Goal: Task Accomplishment & Management: Manage account settings

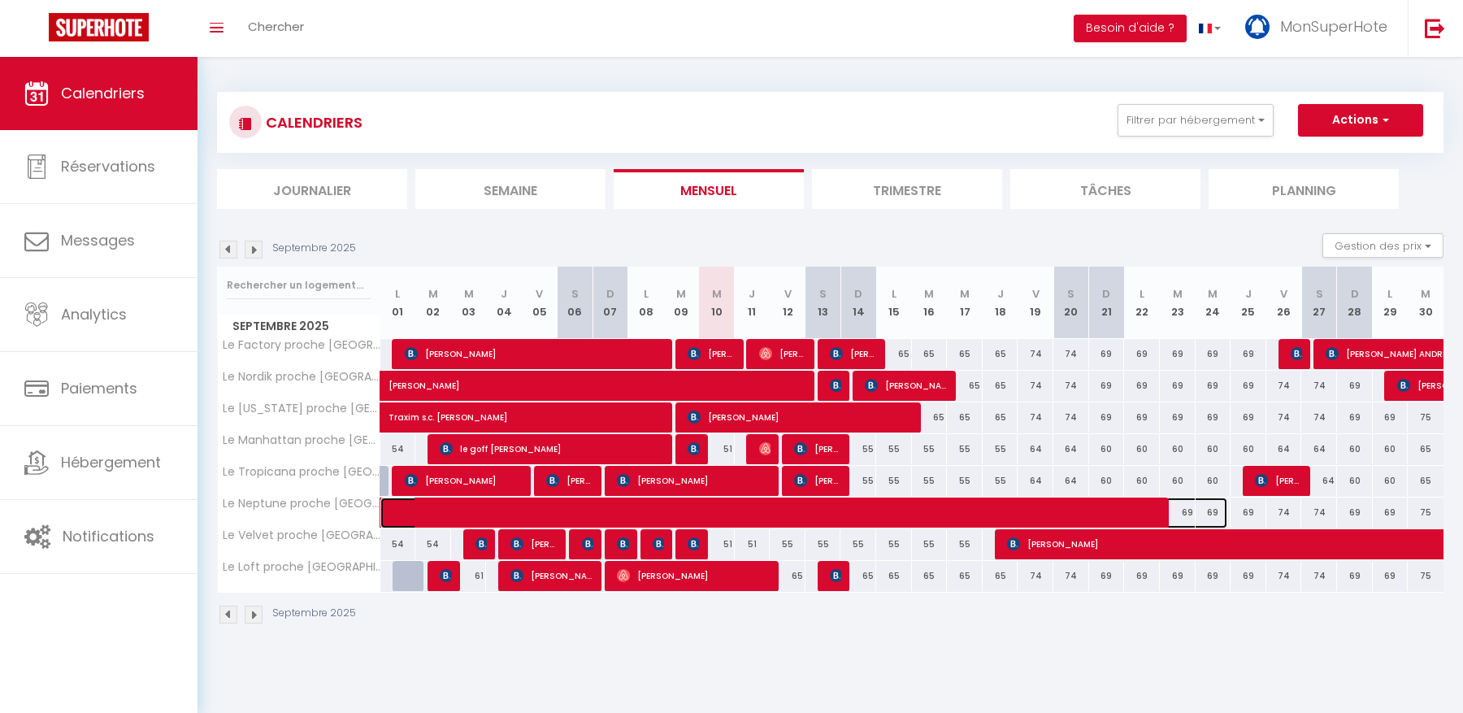
click at [1029, 509] on span at bounding box center [816, 512] width 822 height 31
select select "OK"
select select "KO"
select select "0"
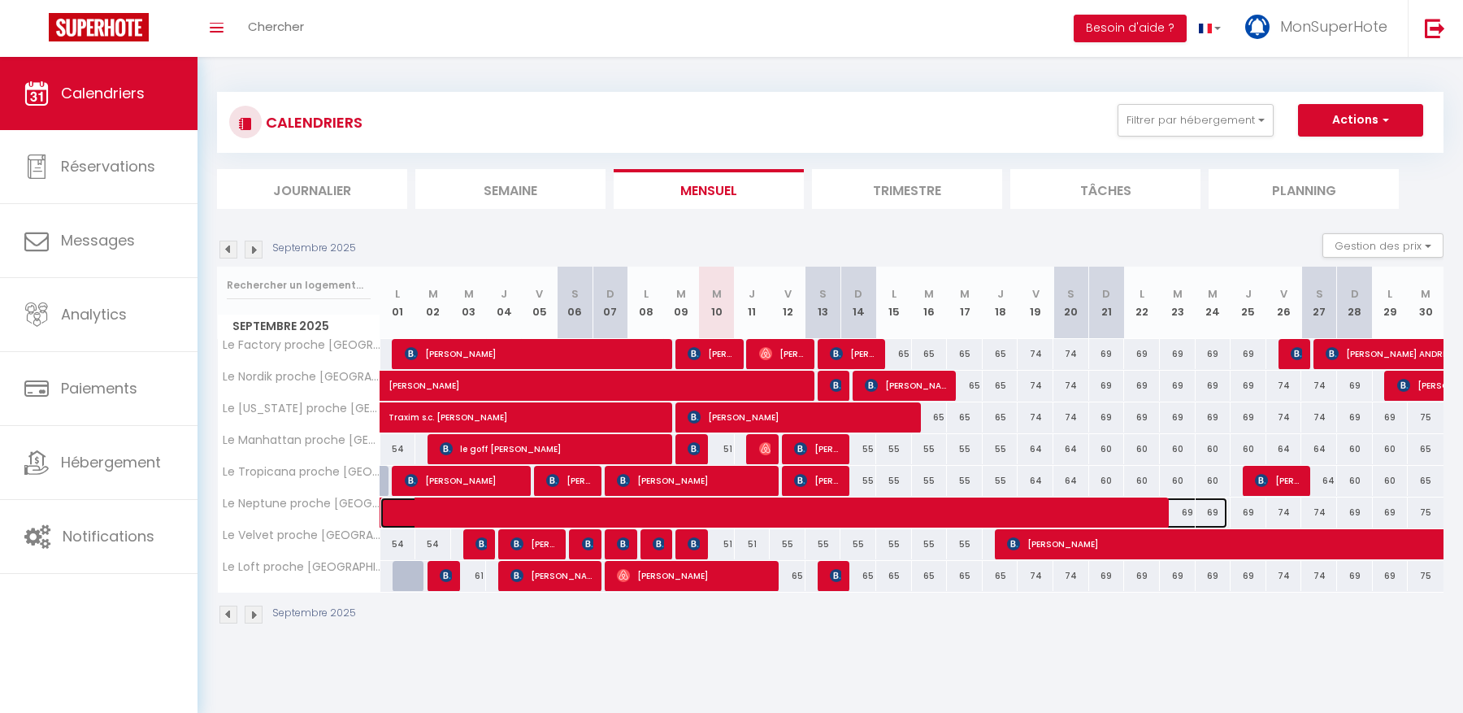
select select "1"
select select
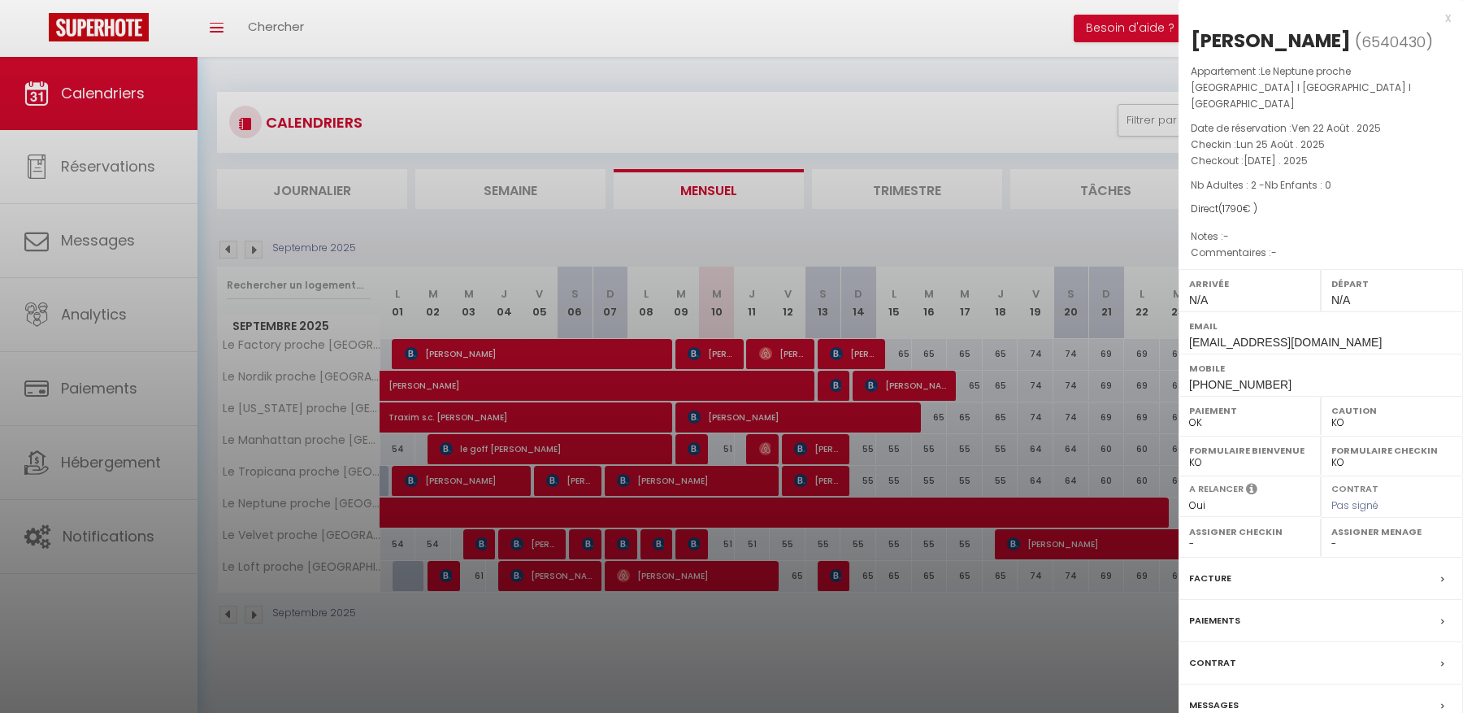
click at [1218, 570] on label "Facture" at bounding box center [1210, 578] width 42 height 17
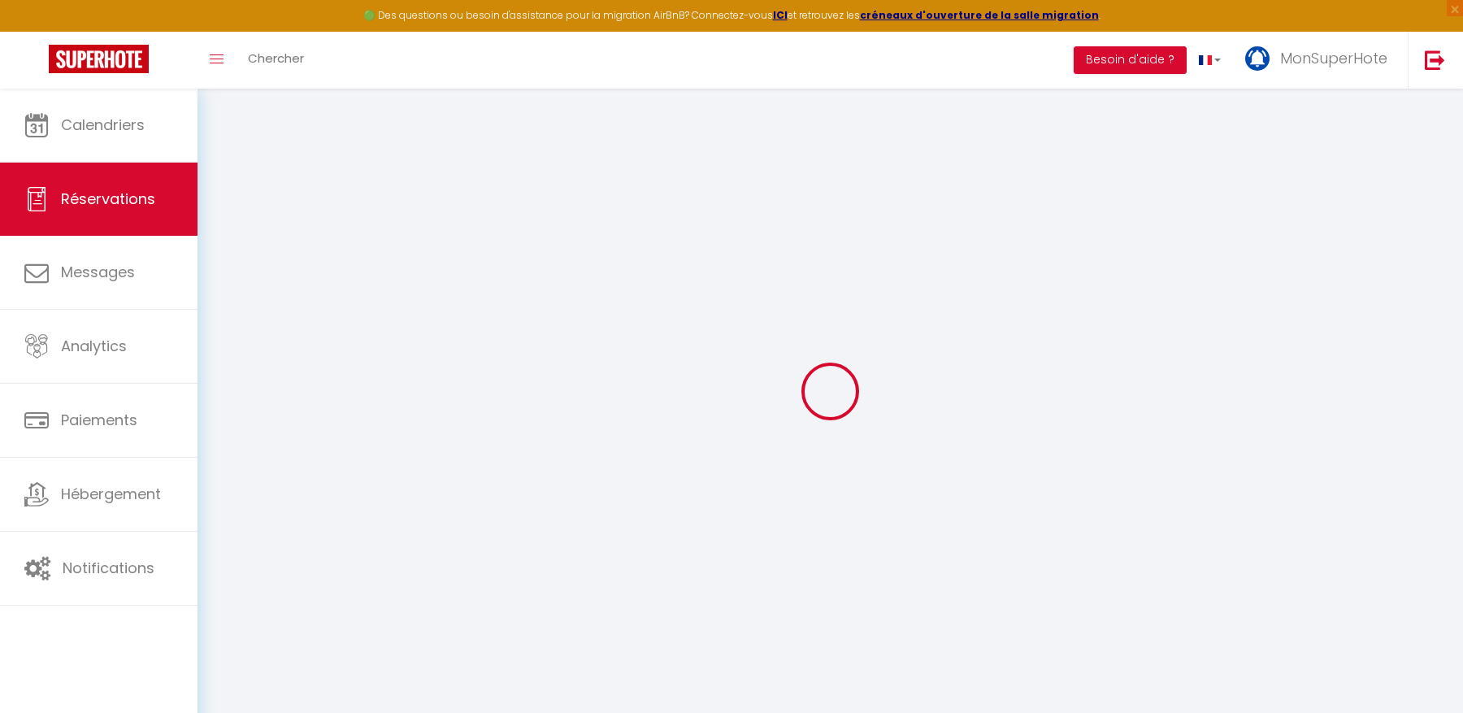
select select "cleaning"
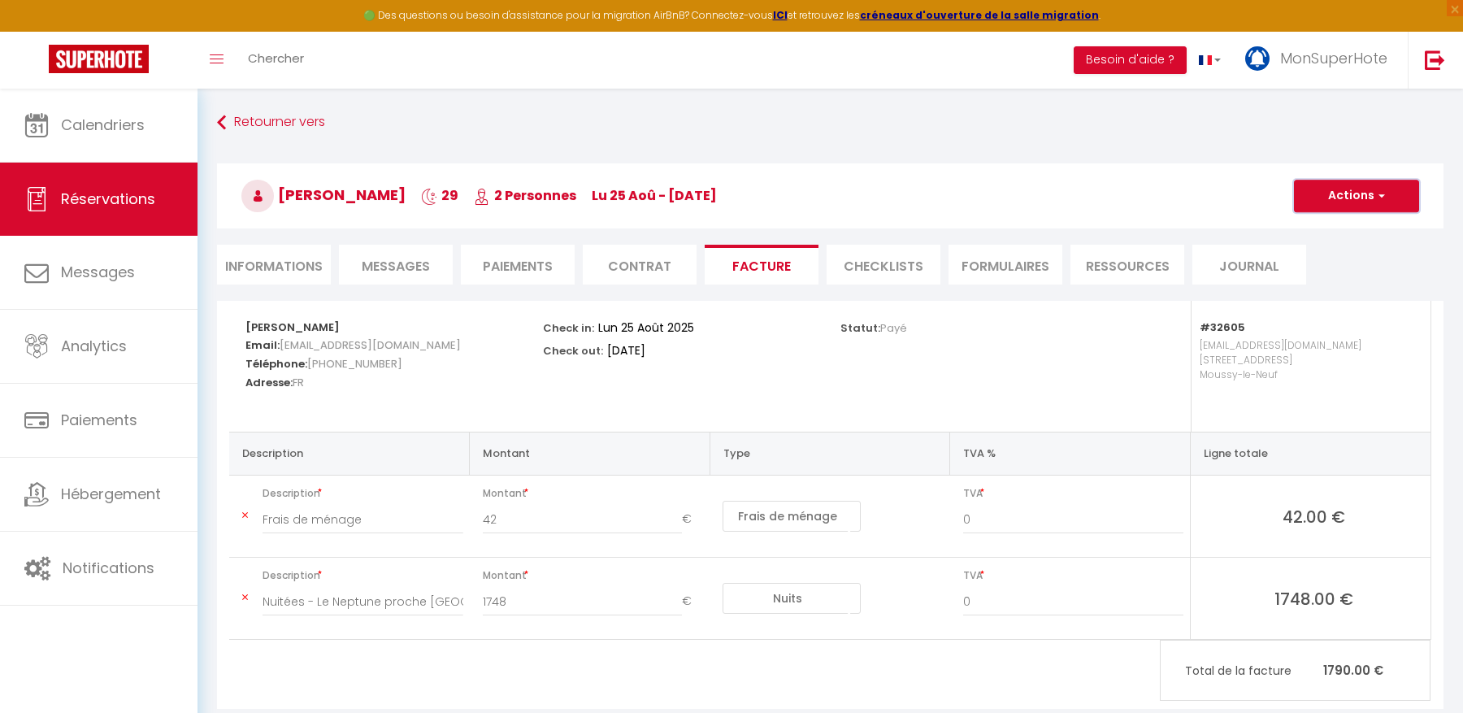
click at [1305, 192] on button "Actions" at bounding box center [1356, 196] width 125 height 33
click at [286, 258] on li "Informations" at bounding box center [274, 265] width 114 height 40
select select
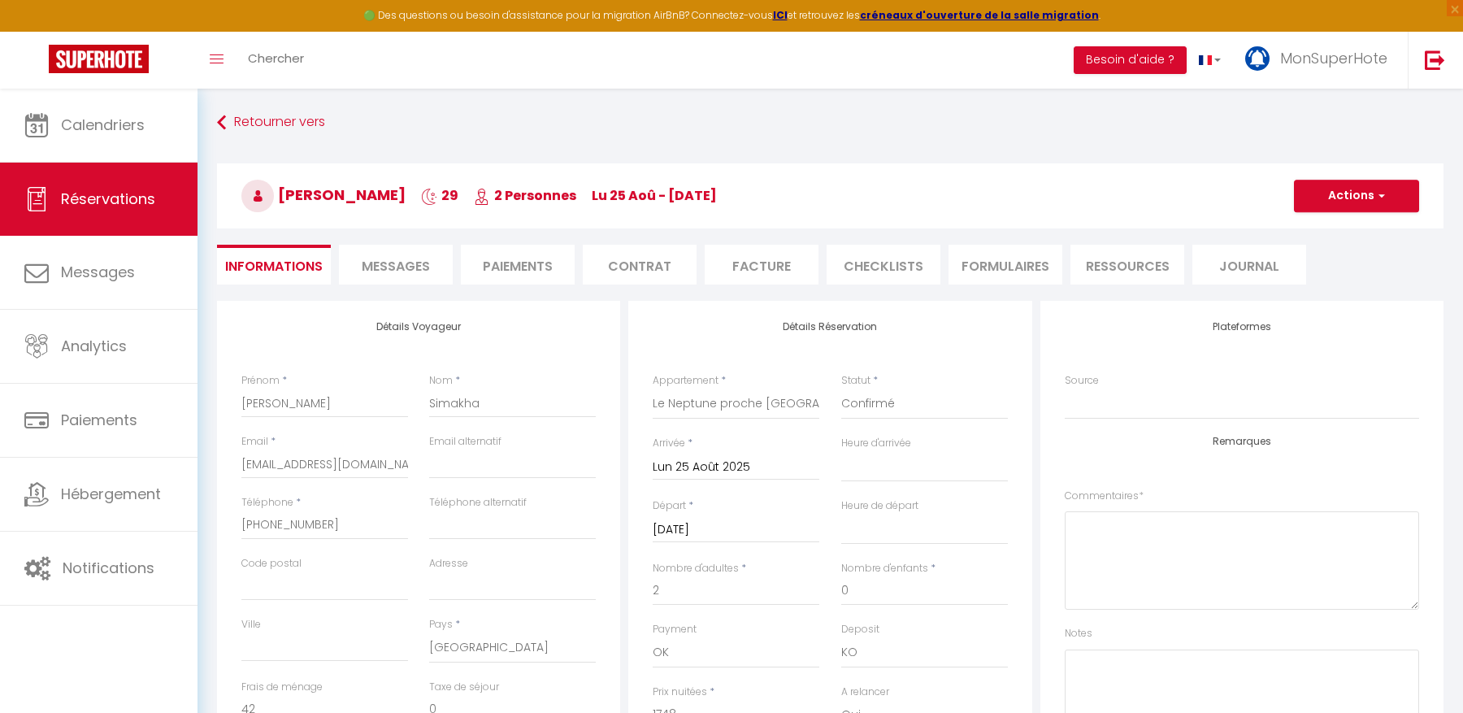
click at [754, 531] on input "[DATE]" at bounding box center [735, 529] width 167 height 21
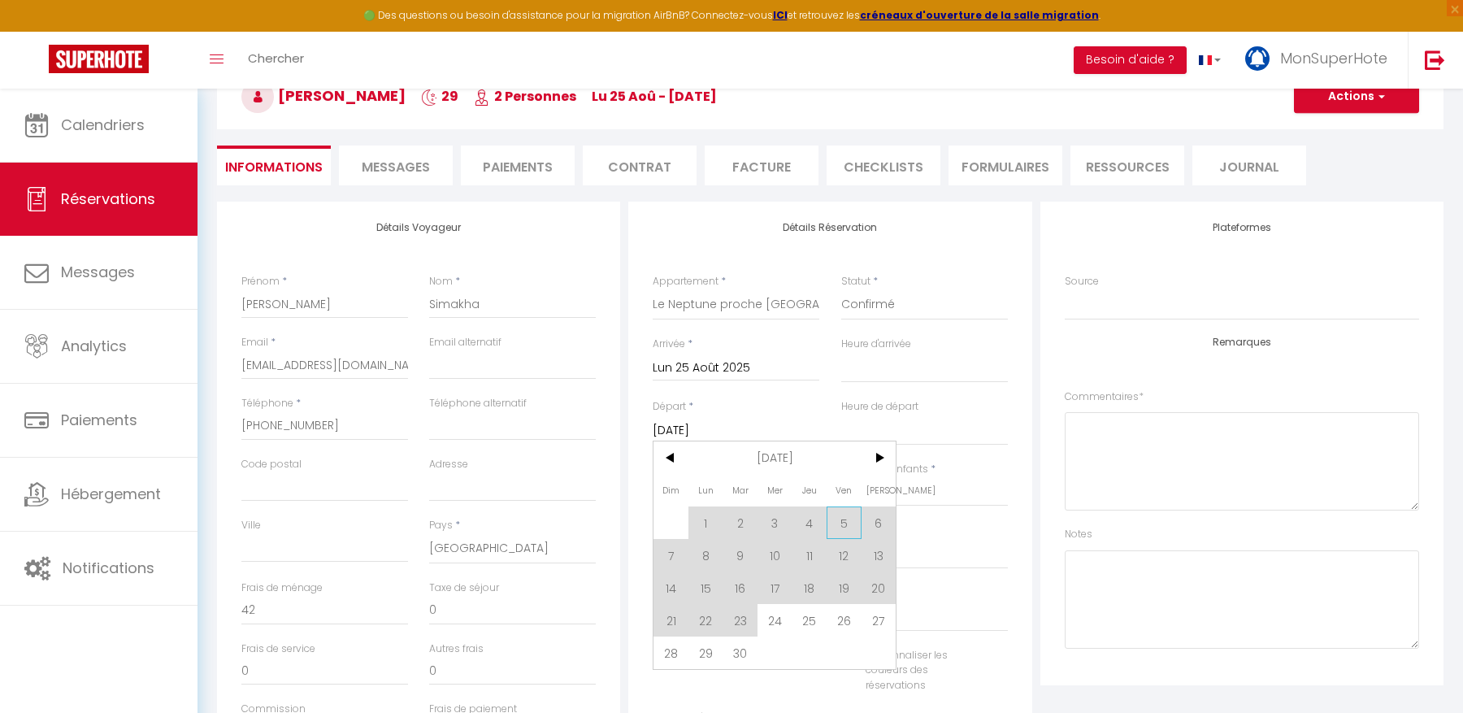
scroll to position [112, 0]
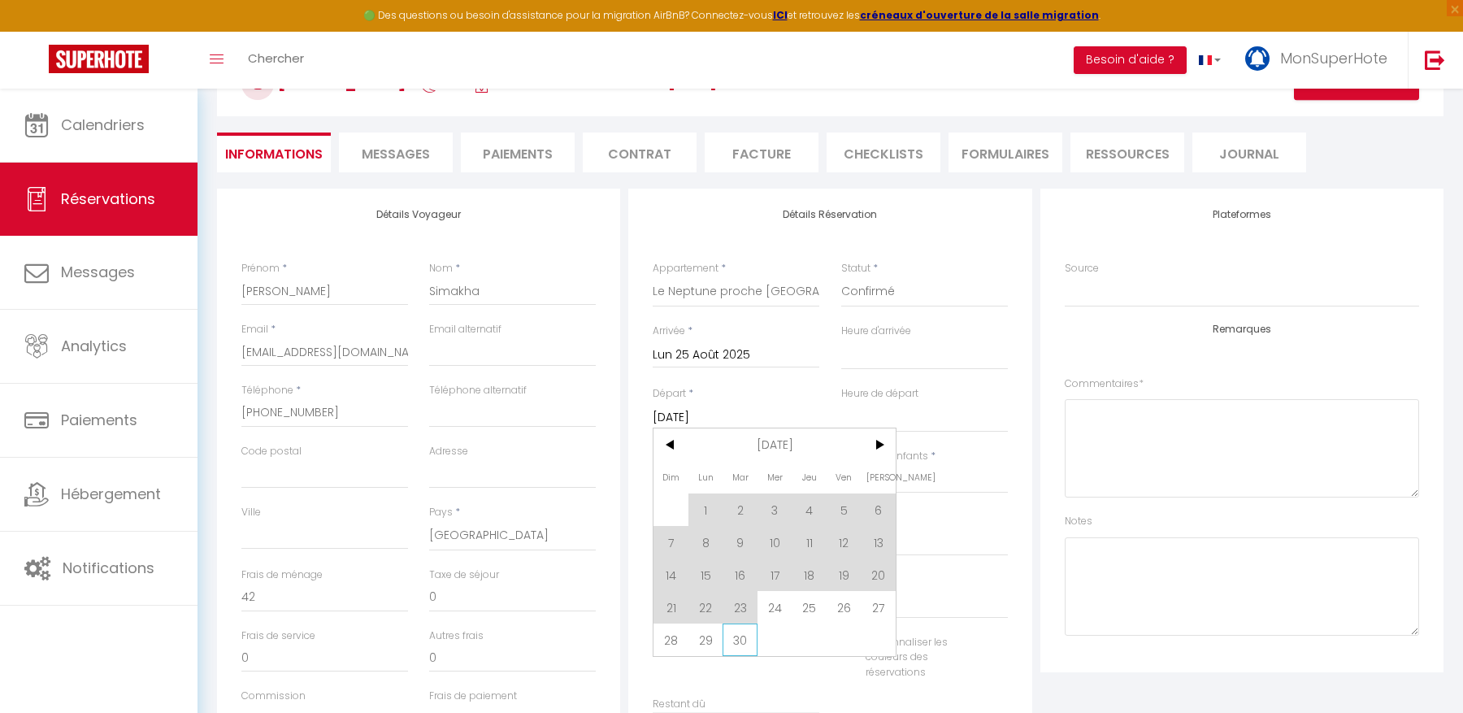
click at [742, 646] on span "30" at bounding box center [739, 639] width 35 height 33
select select
type input "[DATE]"
select select
checkbox input "false"
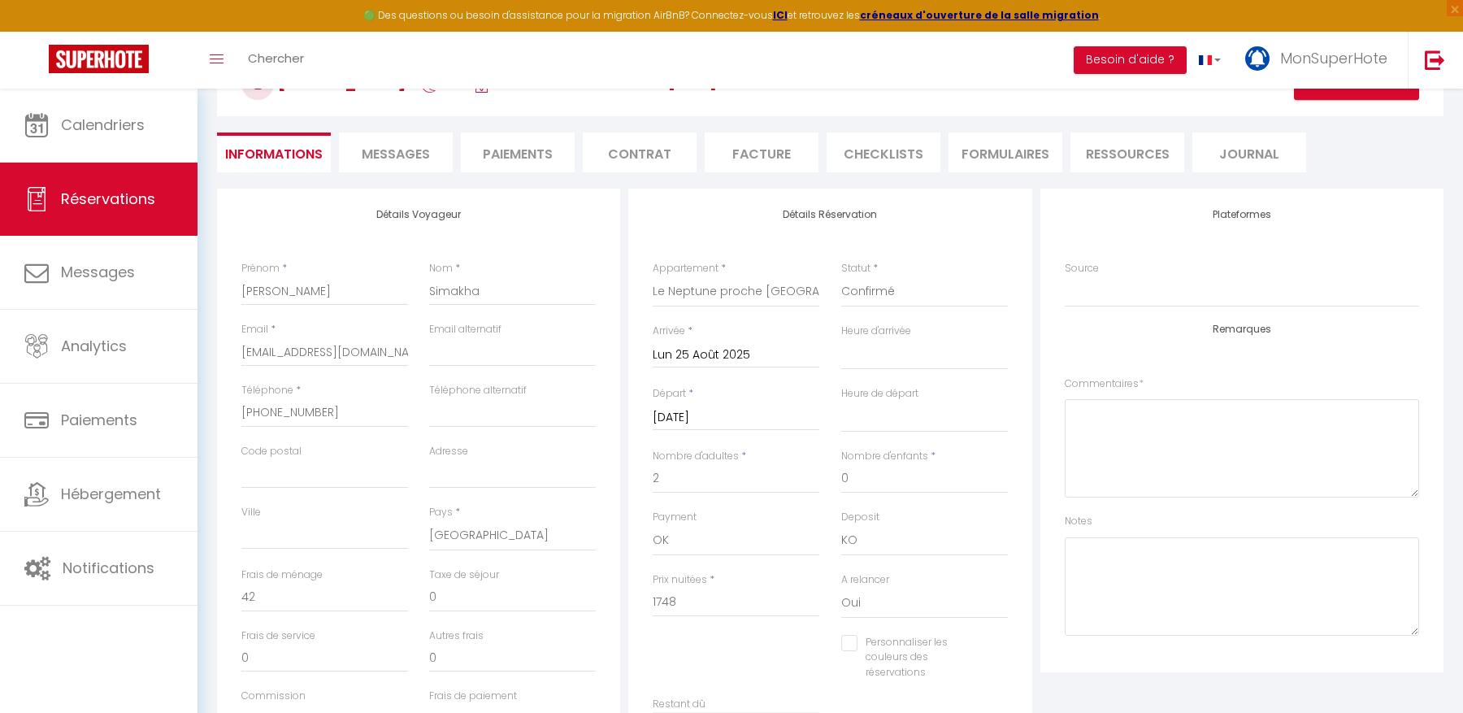
select select
type input "2382"
checkbox input "false"
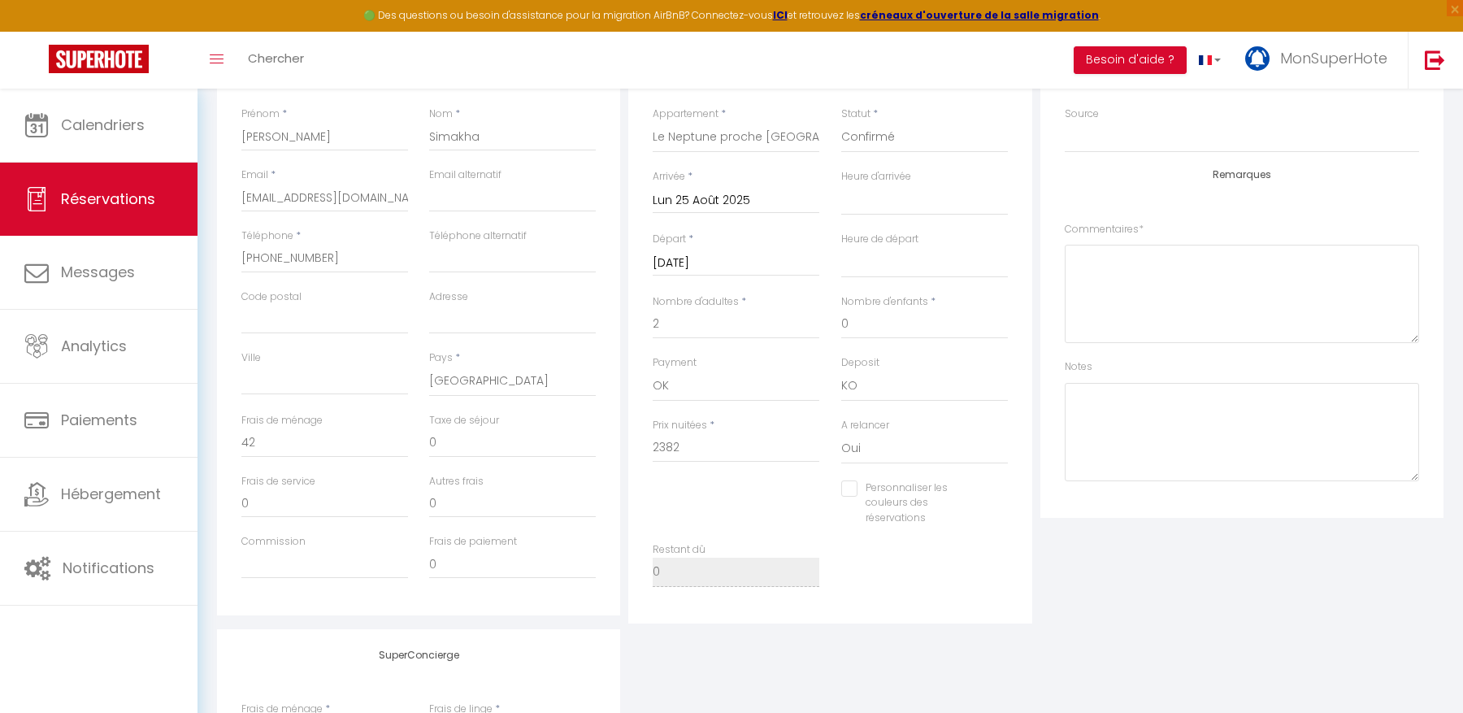
scroll to position [266, 0]
click at [710, 456] on input "2382" at bounding box center [735, 448] width 167 height 29
type input "1"
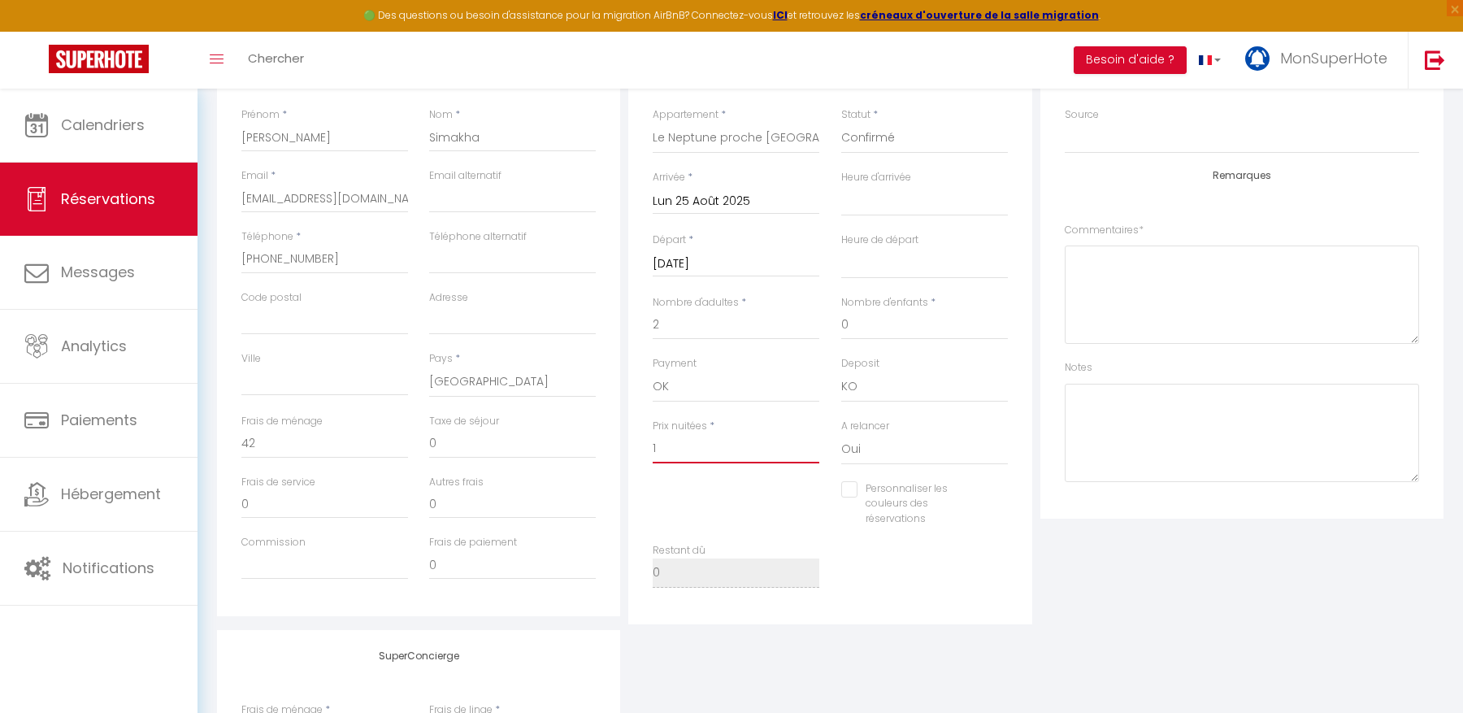
select select
checkbox input "false"
type input "17"
select select
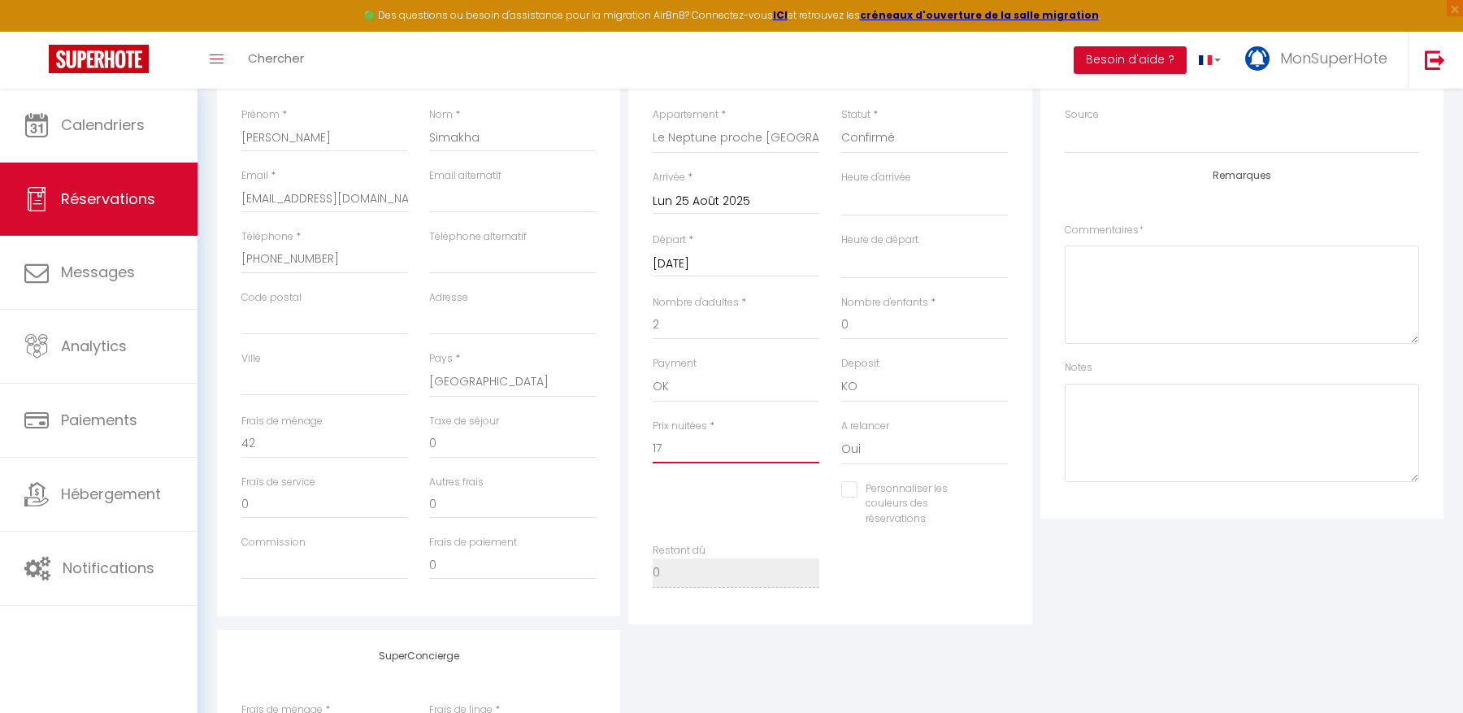
select select
checkbox input "false"
type input "174"
select select
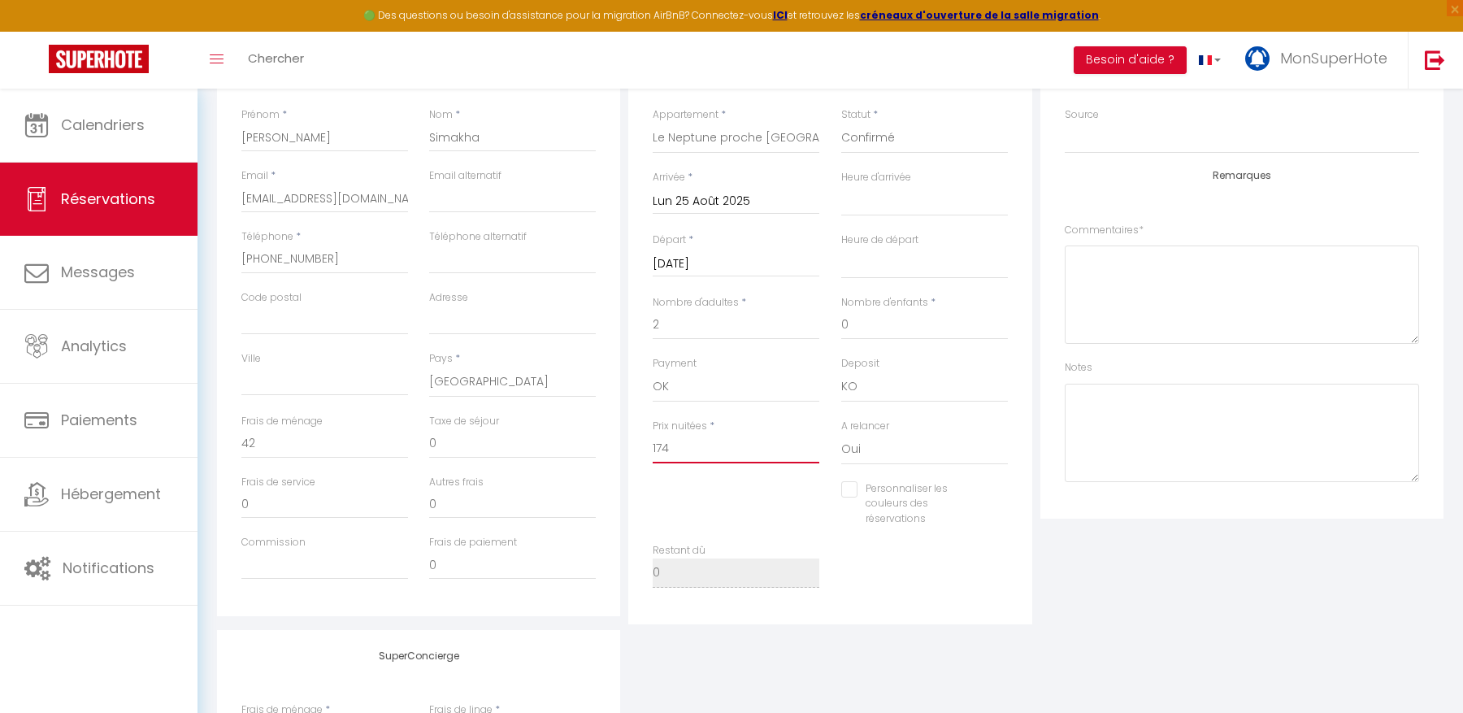
checkbox input "false"
type input "1748"
select select
checkbox input "false"
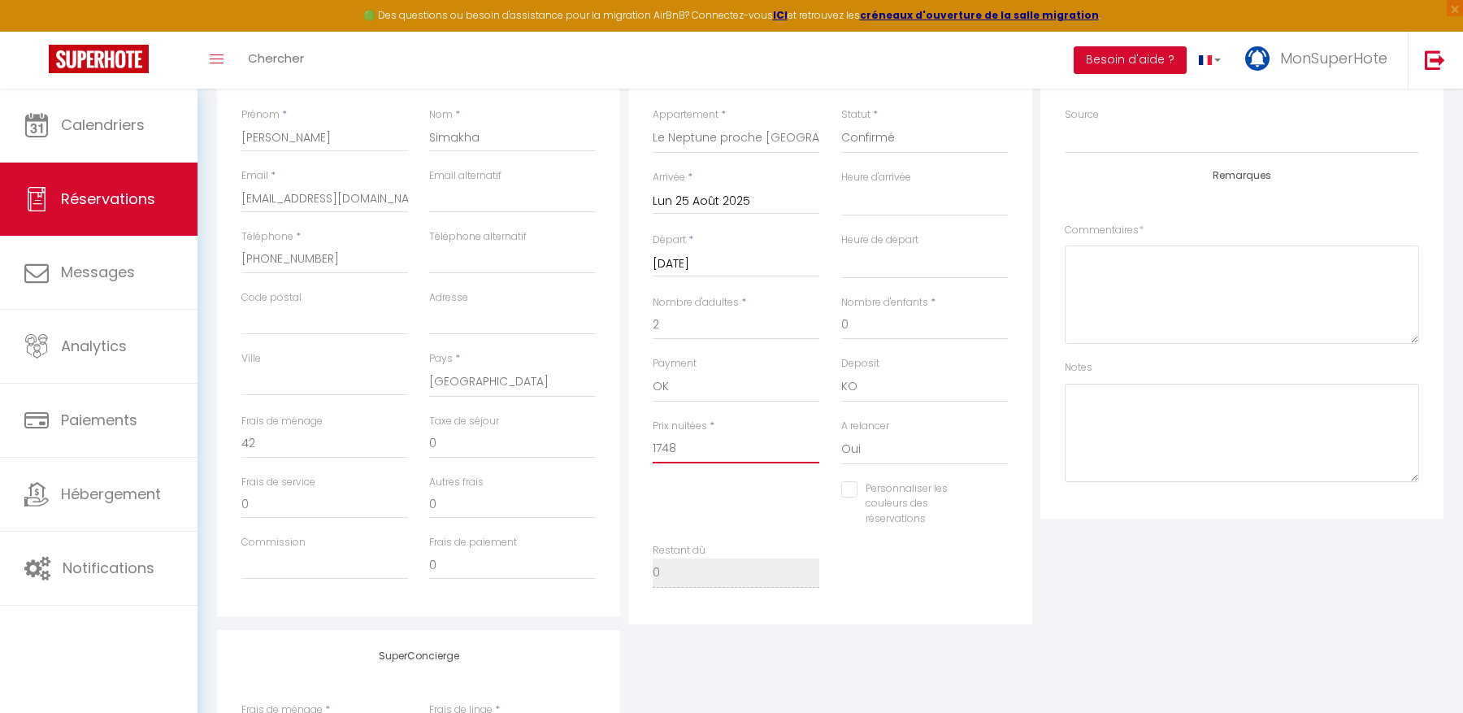
type input "1748"
type input "0"
select select
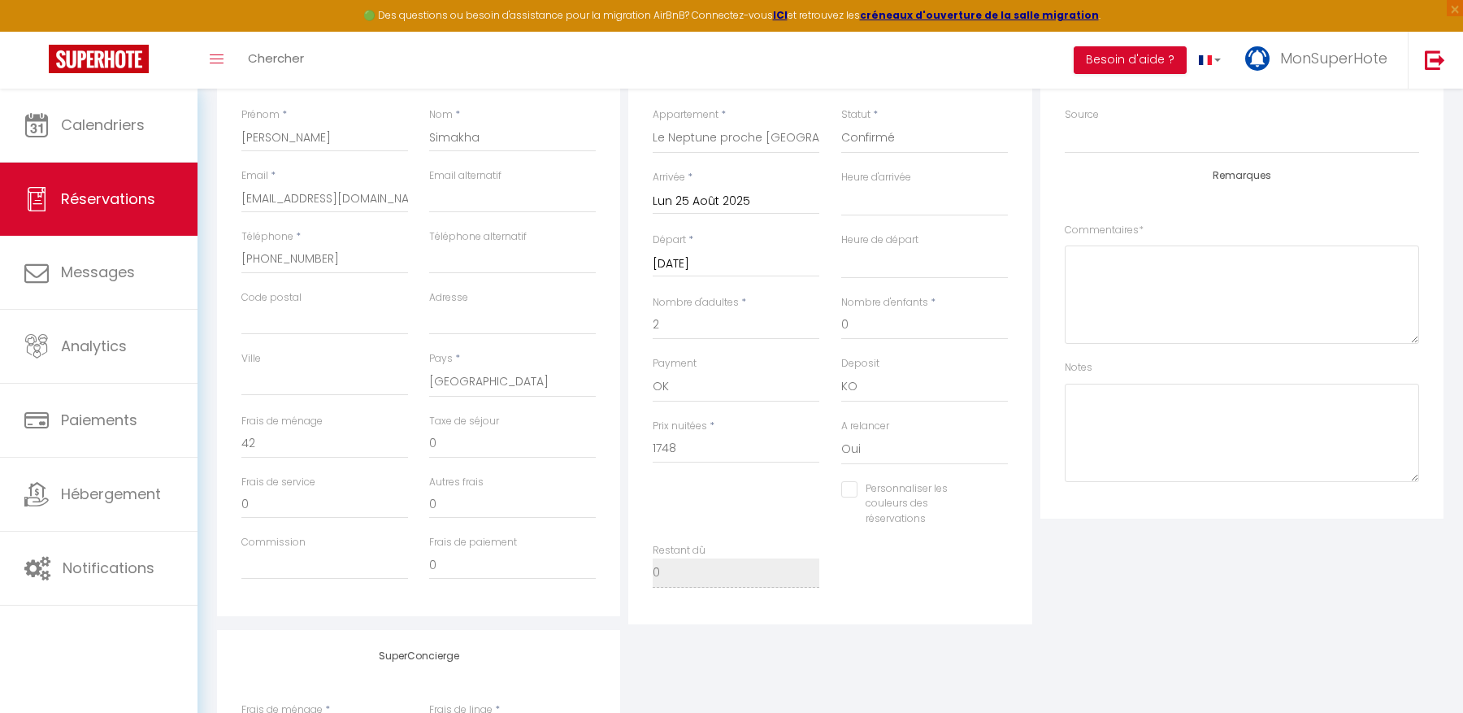
checkbox input "false"
click at [366, 457] on input "0" at bounding box center [324, 443] width 167 height 29
select select
checkbox input "false"
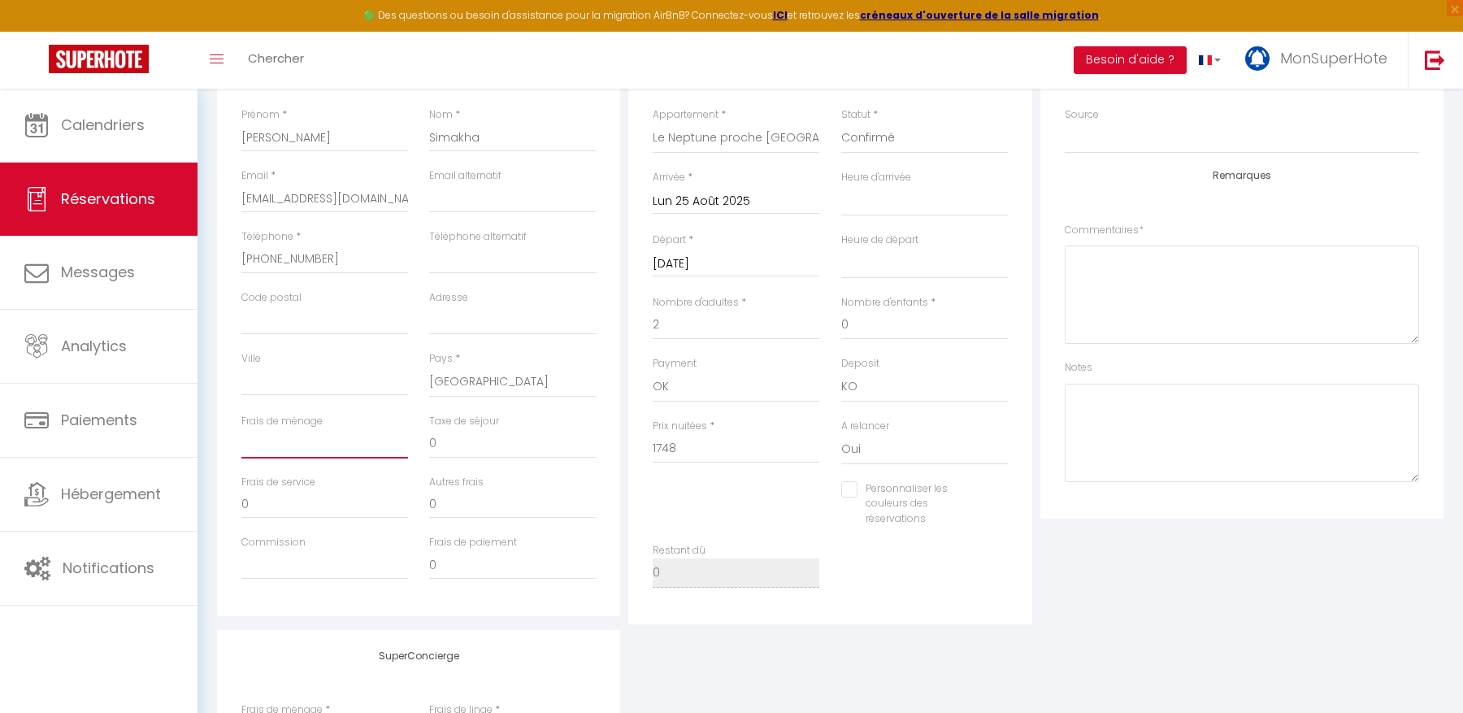
type input "4"
select select
checkbox input "false"
type input "42"
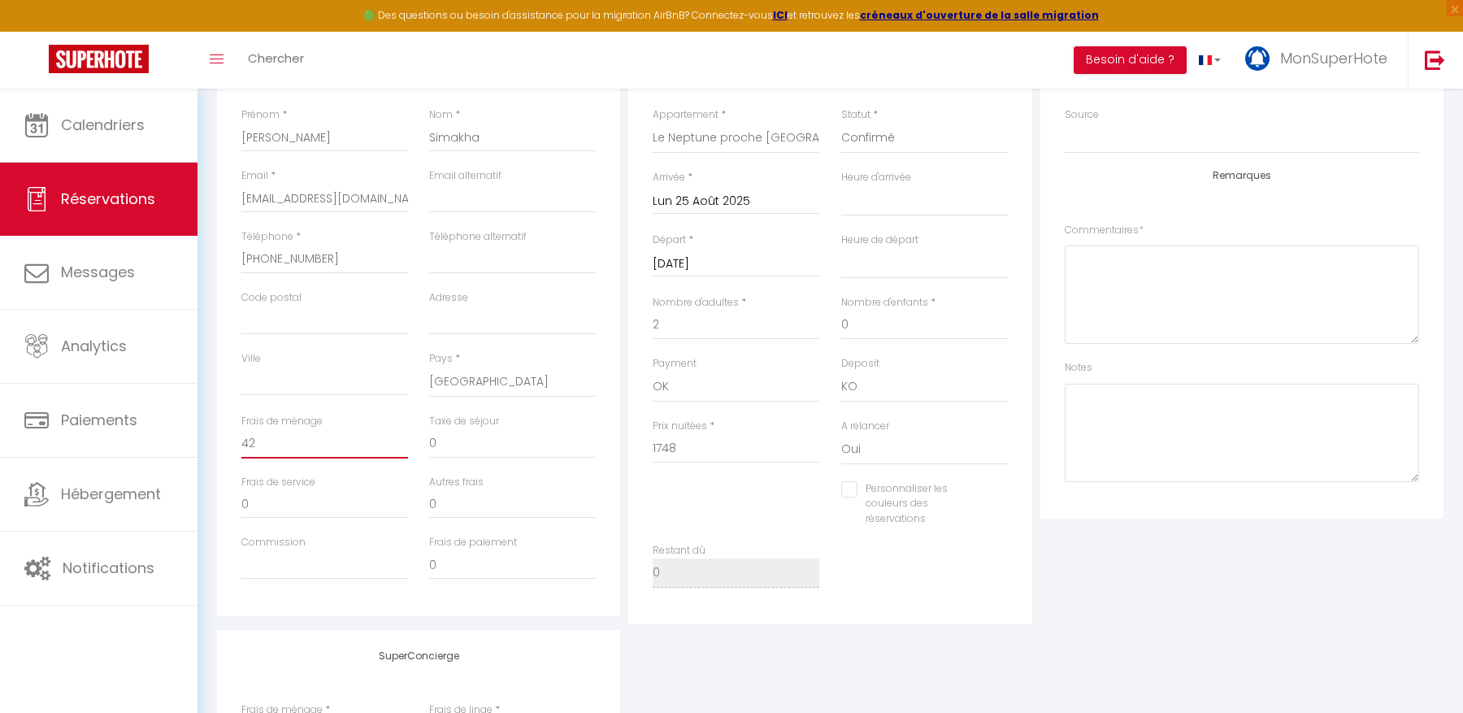
select select
checkbox input "false"
type input "42"
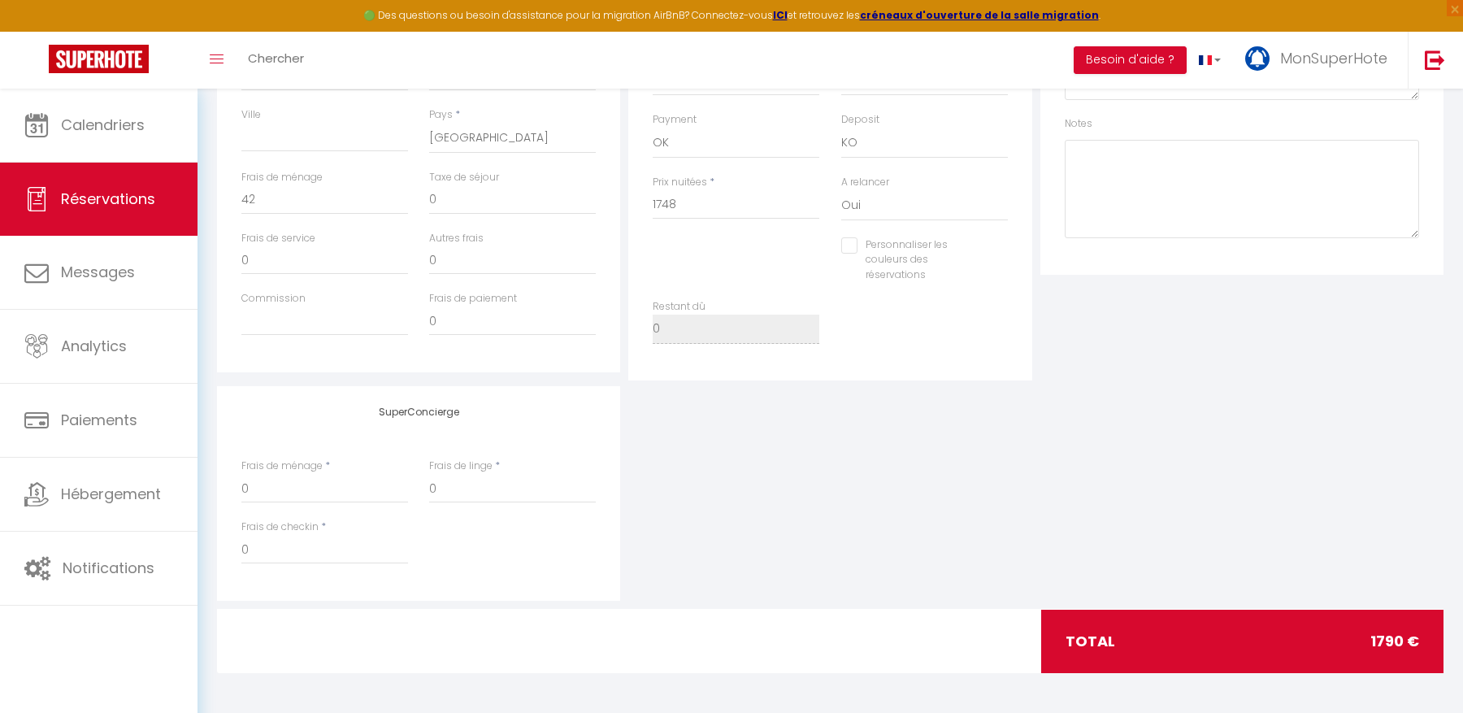
scroll to position [0, 0]
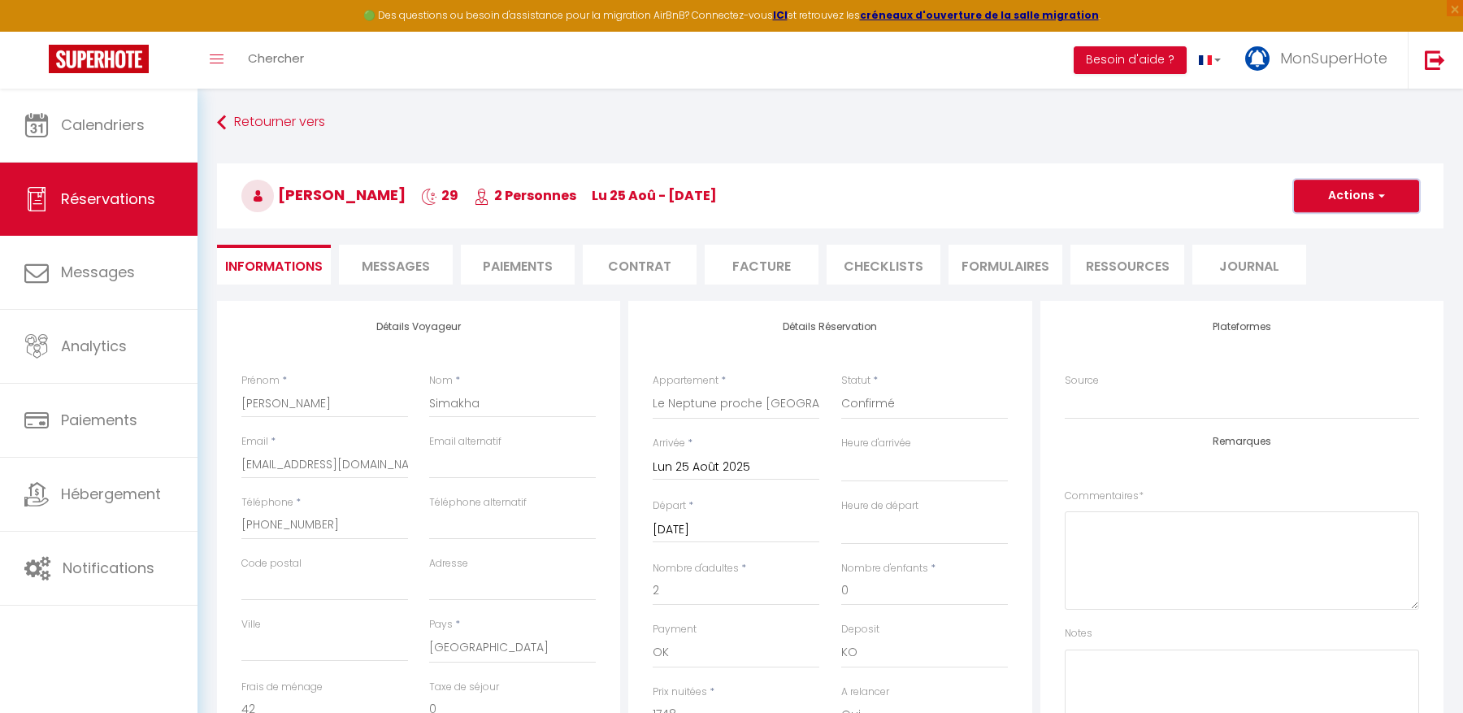
click at [1315, 207] on button "Actions" at bounding box center [1356, 196] width 125 height 33
click at [1315, 227] on link "Enregistrer" at bounding box center [1340, 231] width 128 height 21
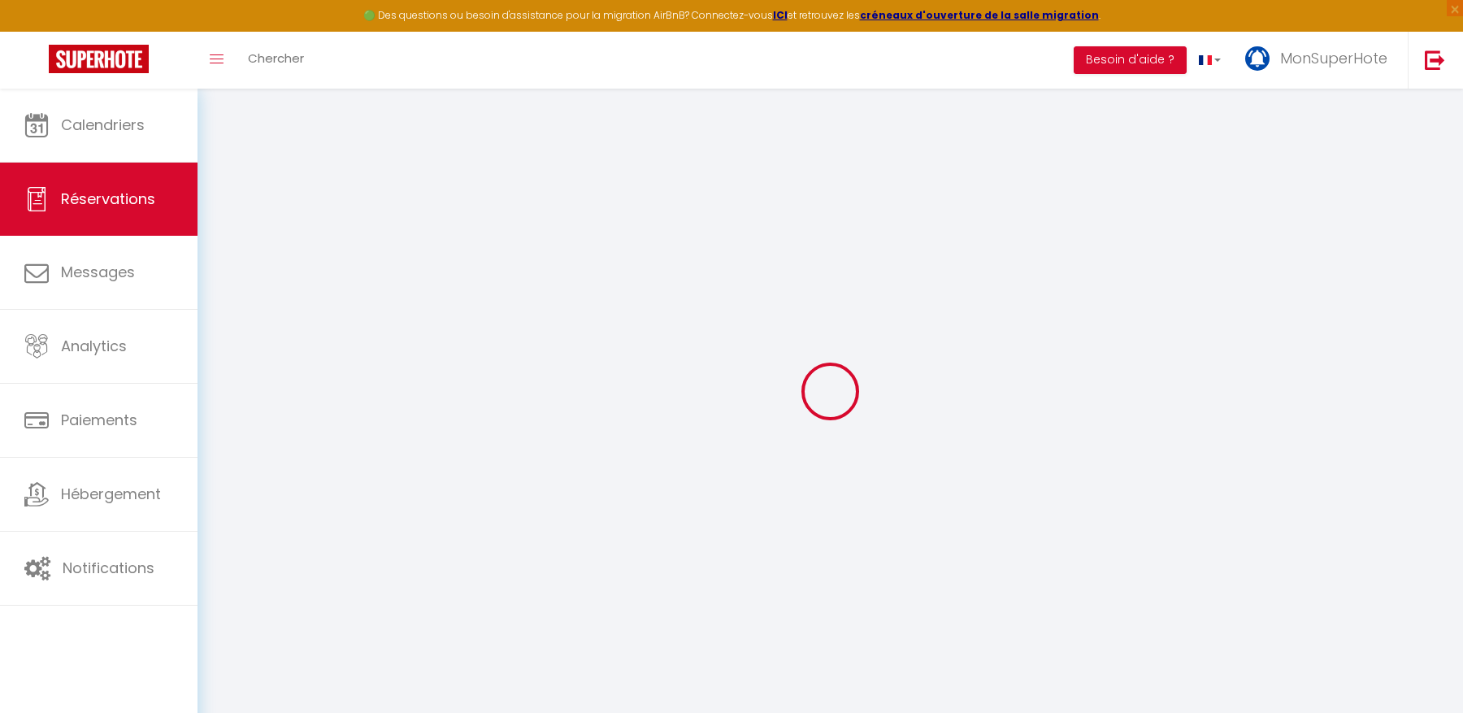
select select "not_cancelled"
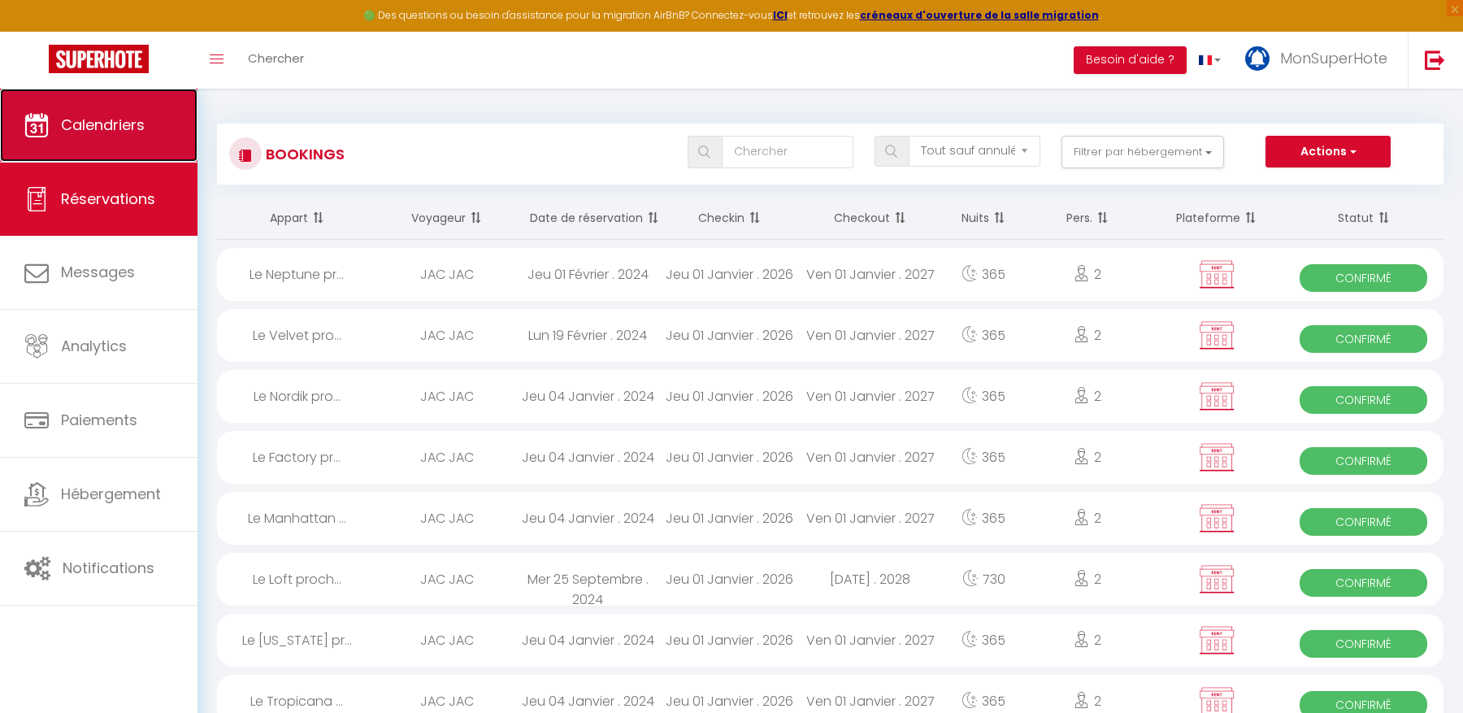
click at [145, 123] on span "Calendriers" at bounding box center [103, 125] width 84 height 20
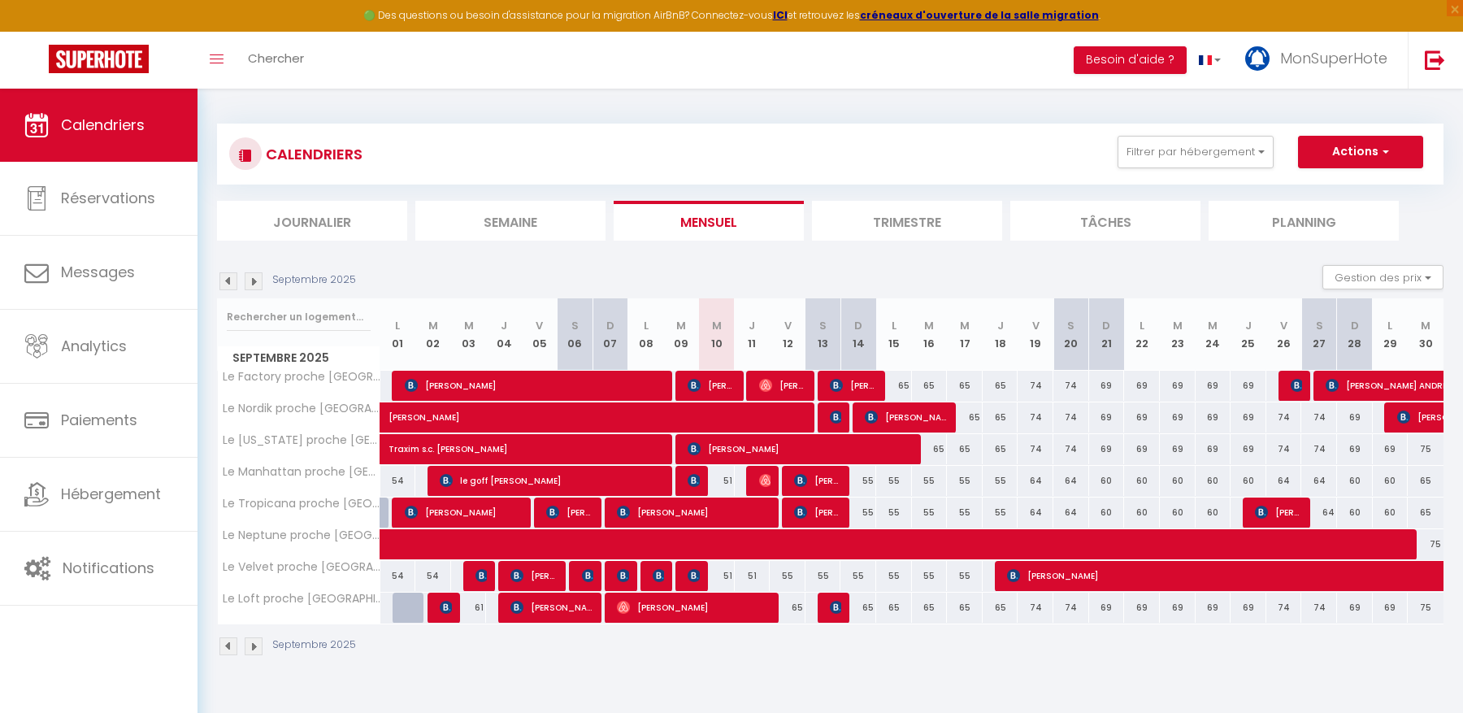
click at [729, 475] on div "51" at bounding box center [717, 481] width 36 height 30
type input "51"
type input "Mer 10 Septembre 2025"
type input "Jeu 11 Septembre 2025"
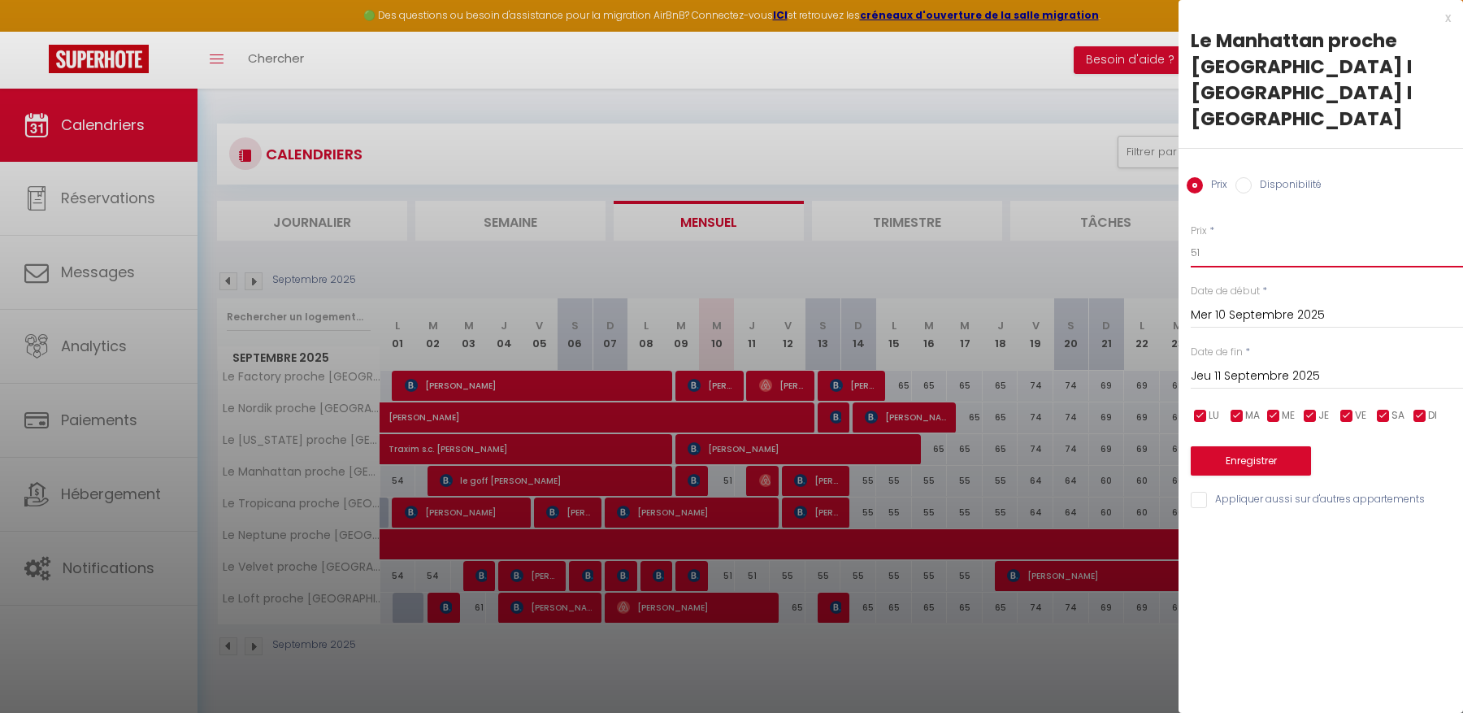
click at [1211, 238] on input "51" at bounding box center [1326, 252] width 272 height 29
type input "5"
type input "`"
type input "49"
click at [1253, 446] on button "Enregistrer" at bounding box center [1250, 460] width 120 height 29
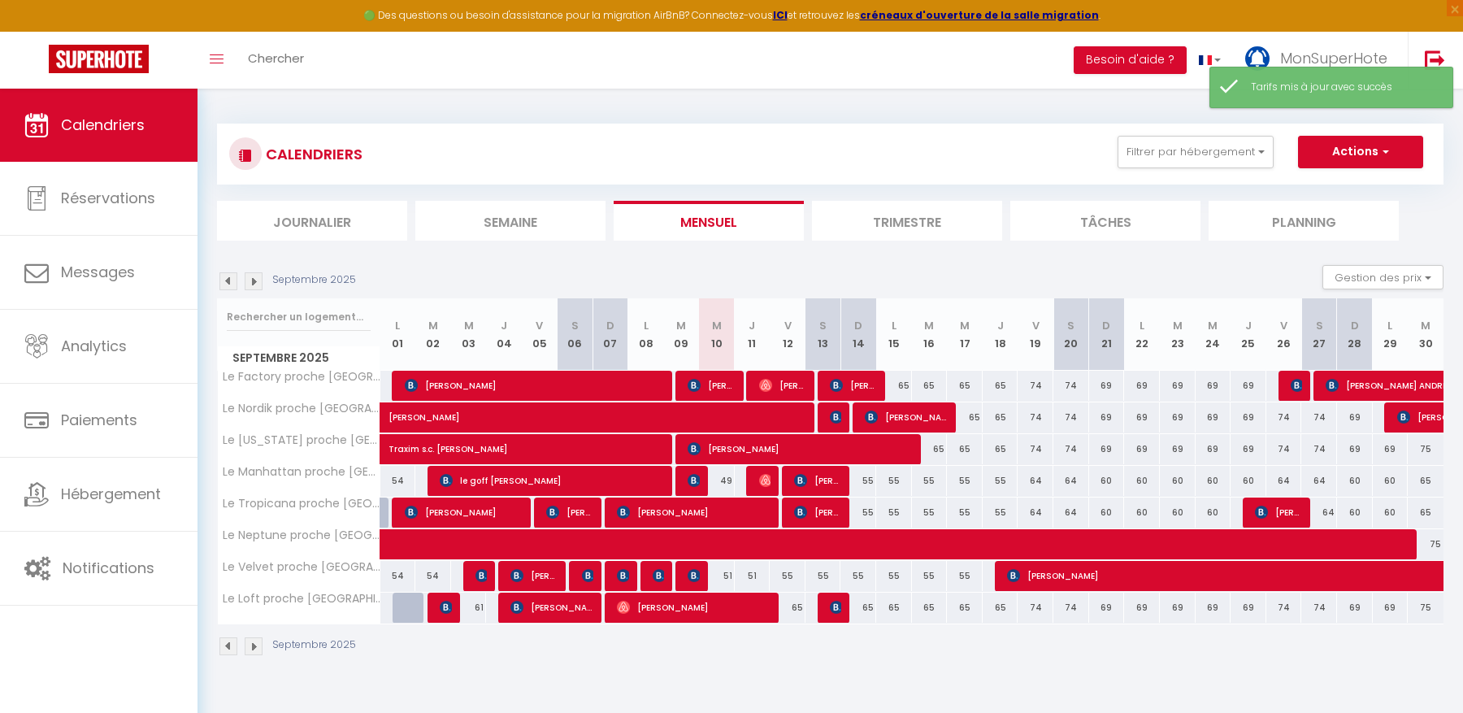
click at [729, 573] on div "51" at bounding box center [717, 576] width 36 height 30
type input "51"
type input "Mer 10 Septembre 2025"
type input "Jeu 11 Septembre 2025"
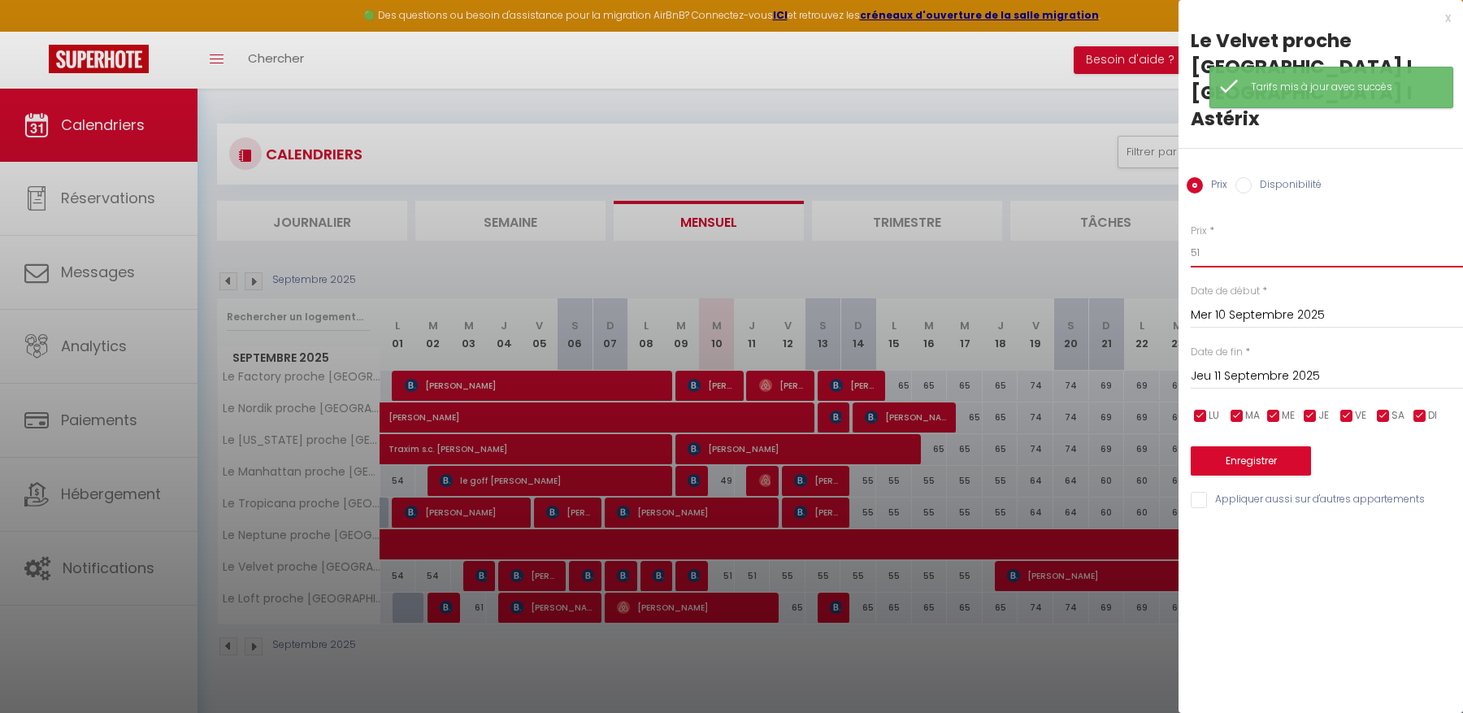
click at [1274, 238] on input "51" at bounding box center [1326, 252] width 272 height 29
type input "5"
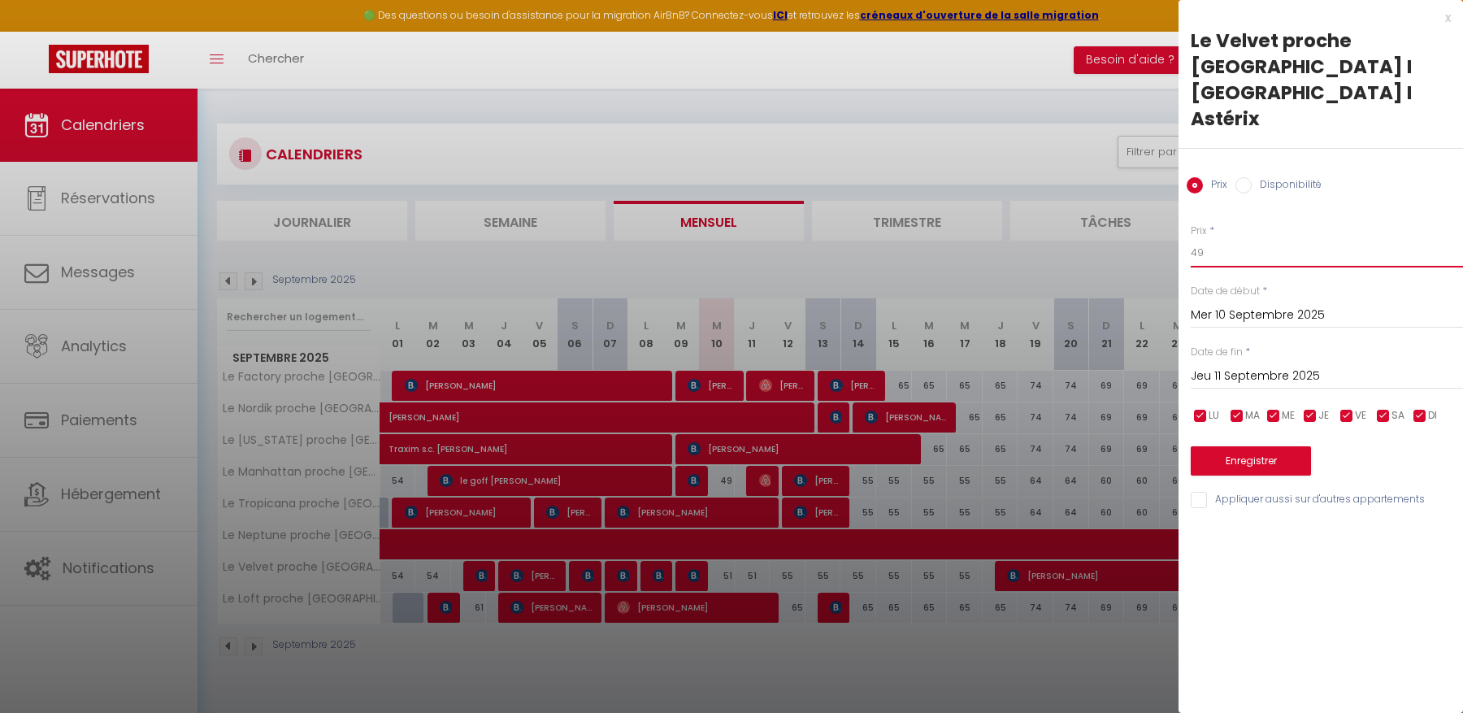
type input "49"
click at [1299, 366] on input "Jeu 11 Septembre 2025" at bounding box center [1326, 376] width 272 height 21
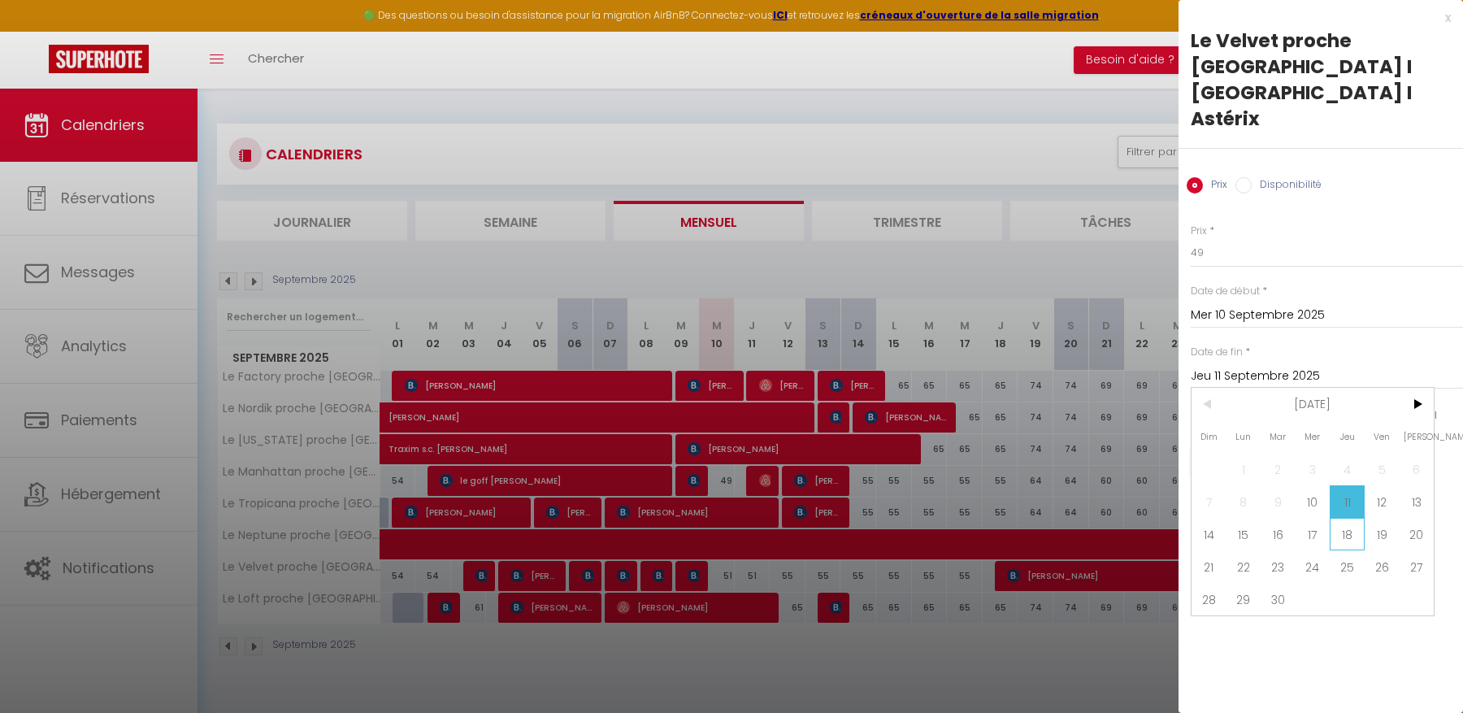
click at [1352, 518] on span "18" at bounding box center [1346, 534] width 35 height 33
type input "Jeu 18 Septembre 2025"
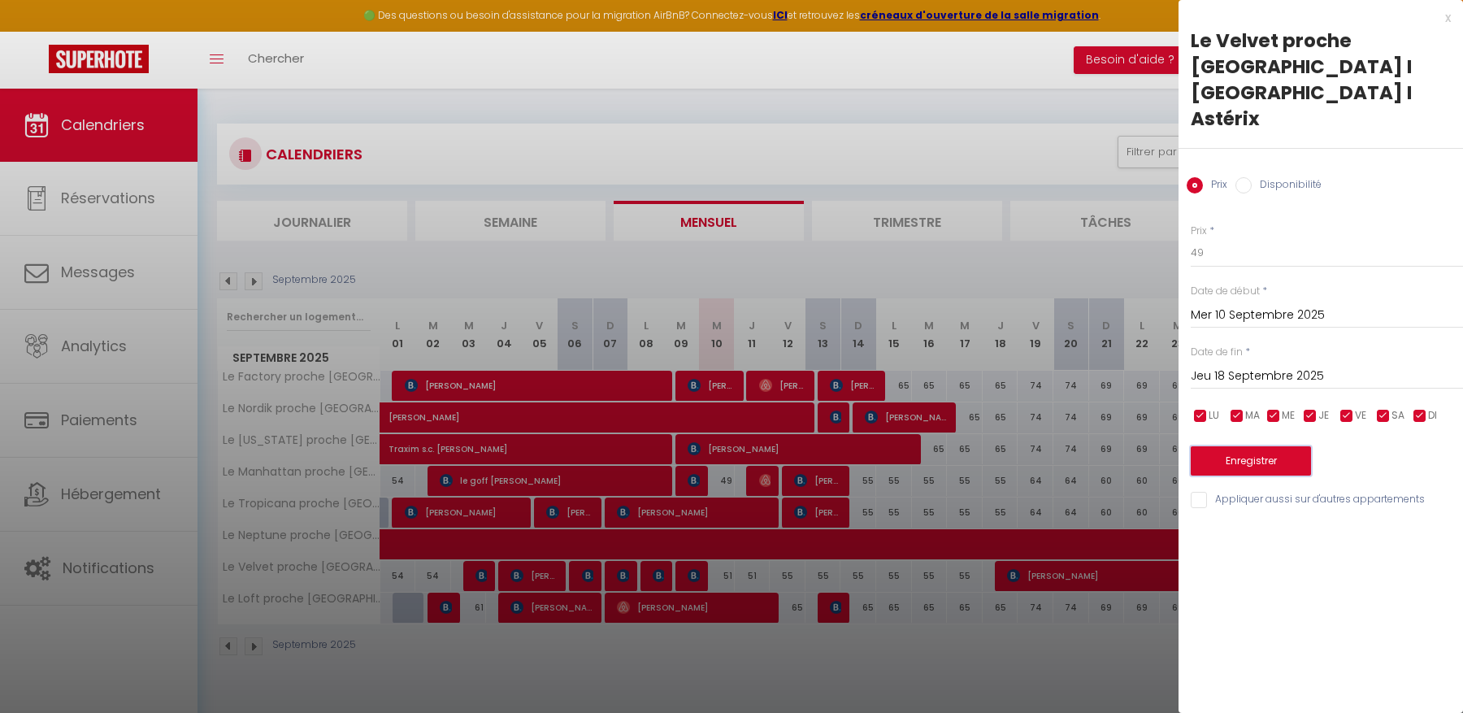
click at [1274, 446] on button "Enregistrer" at bounding box center [1250, 460] width 120 height 29
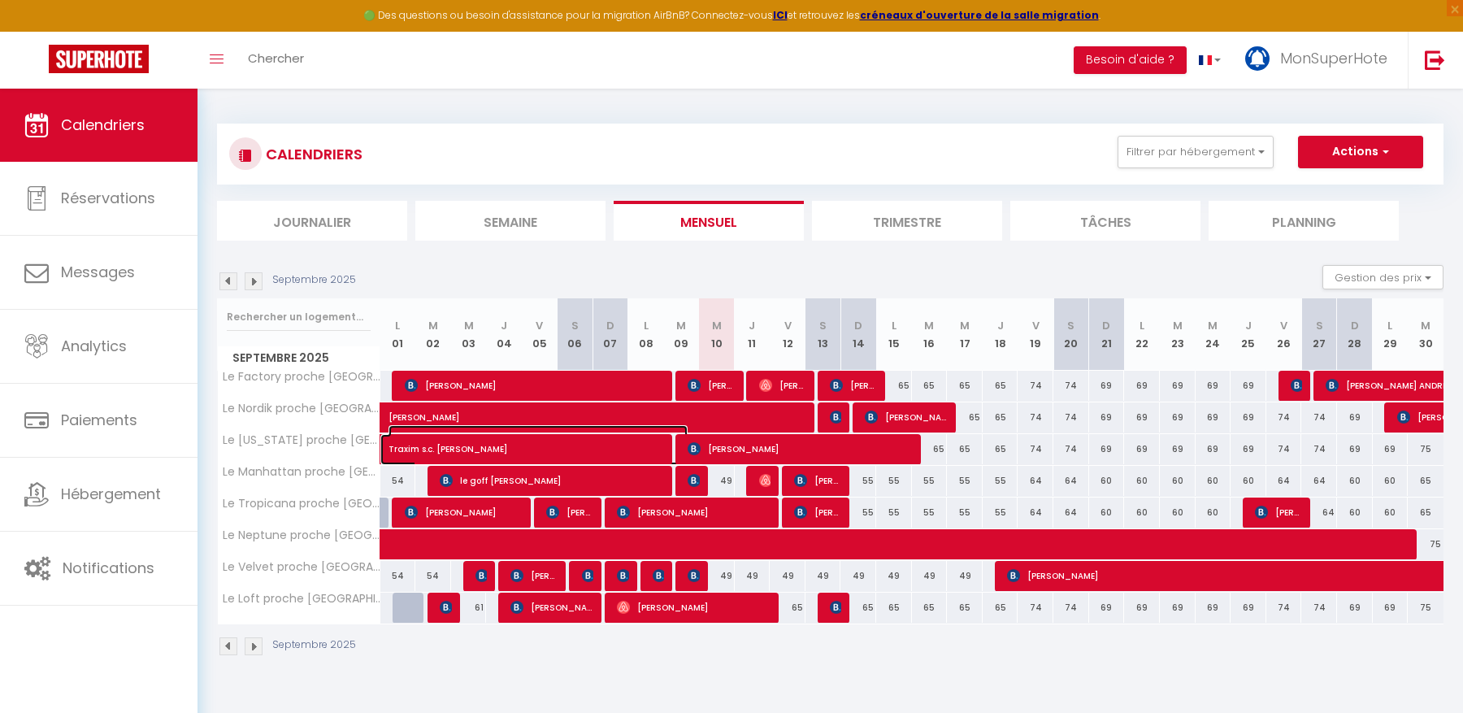
click at [595, 456] on span at bounding box center [554, 449] width 299 height 31
select select "OK"
select select "KO"
select select "0"
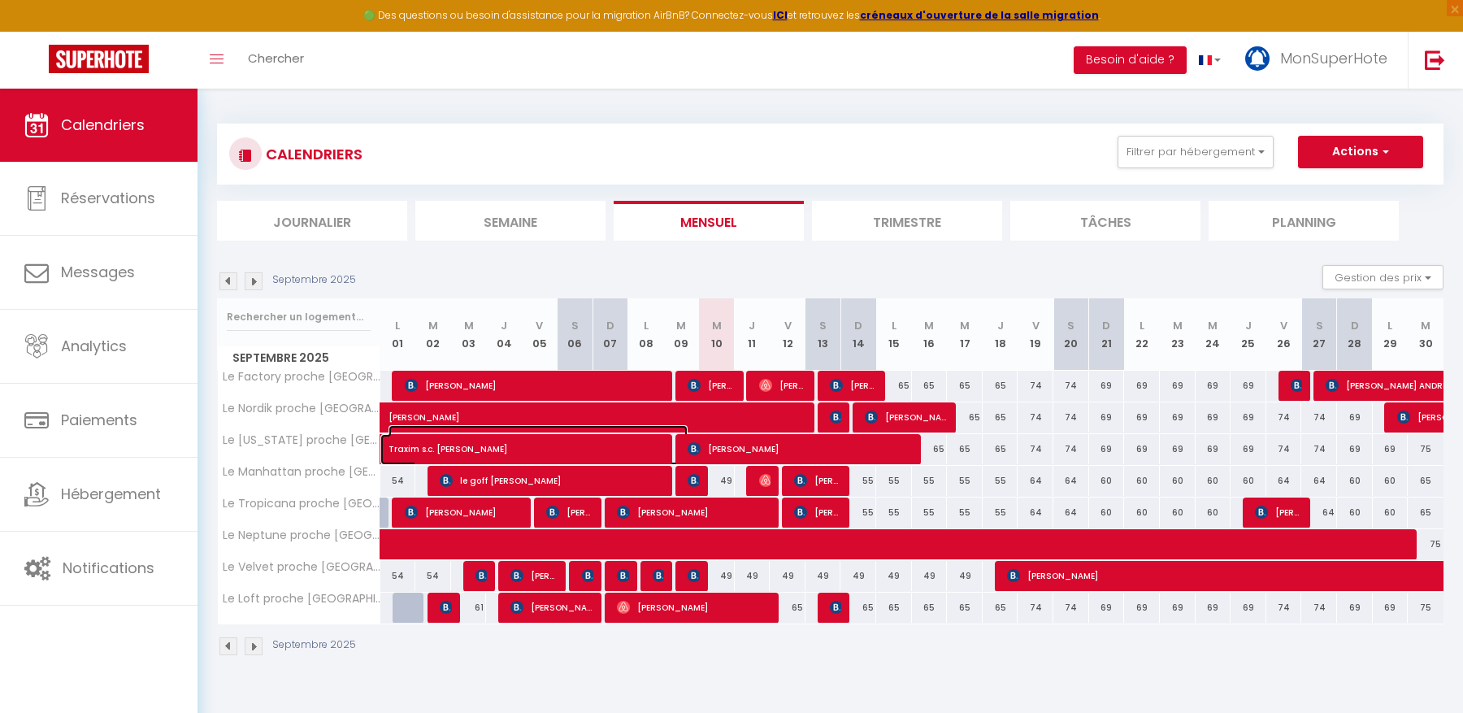
select select "1"
select select
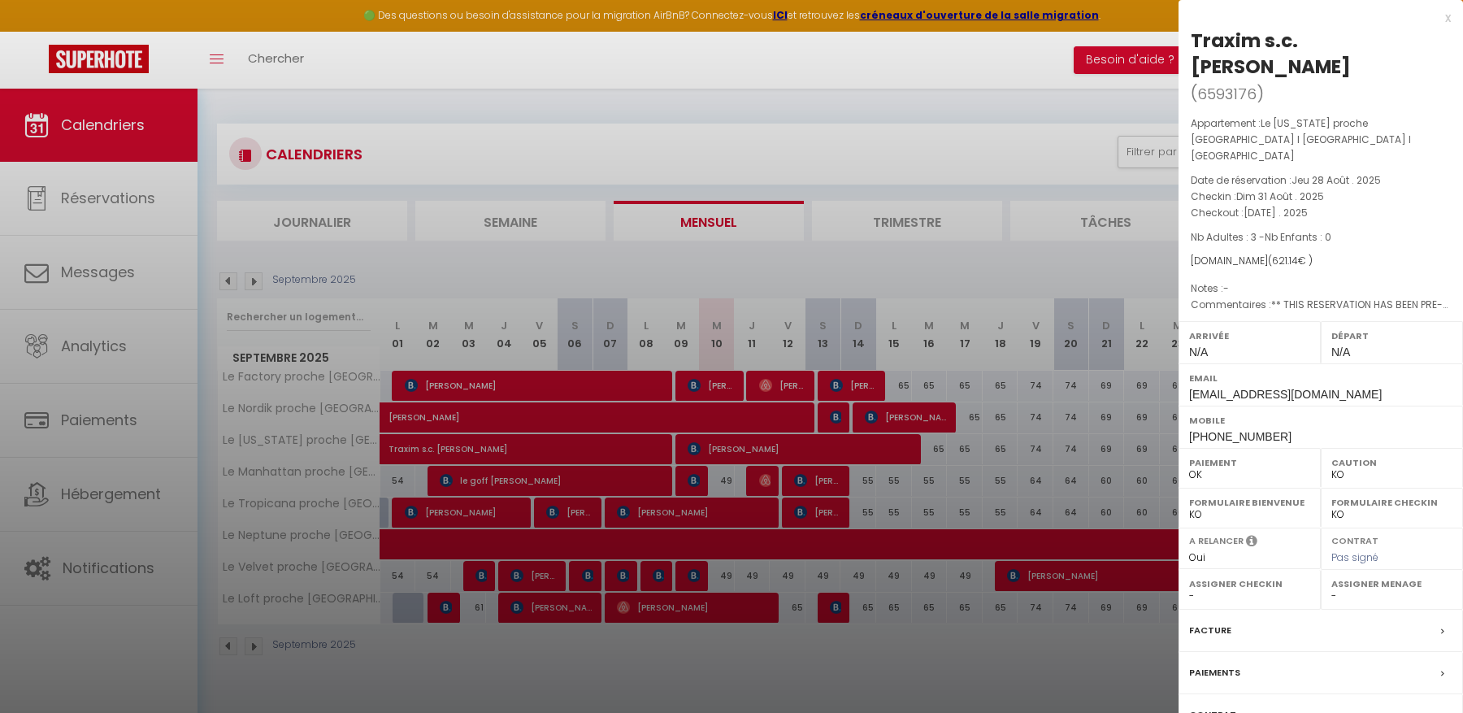
click at [1211, 622] on label "Facture" at bounding box center [1210, 630] width 42 height 17
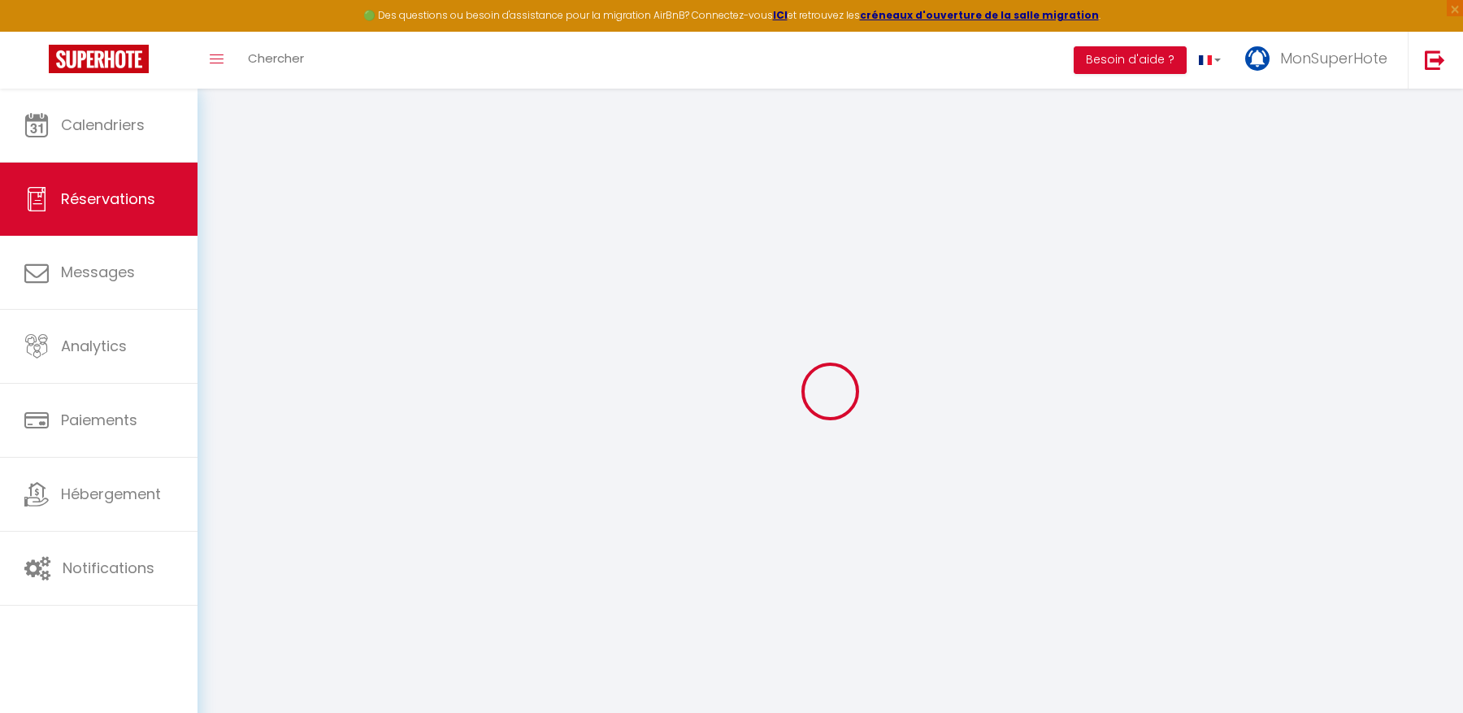
select select "cleaning"
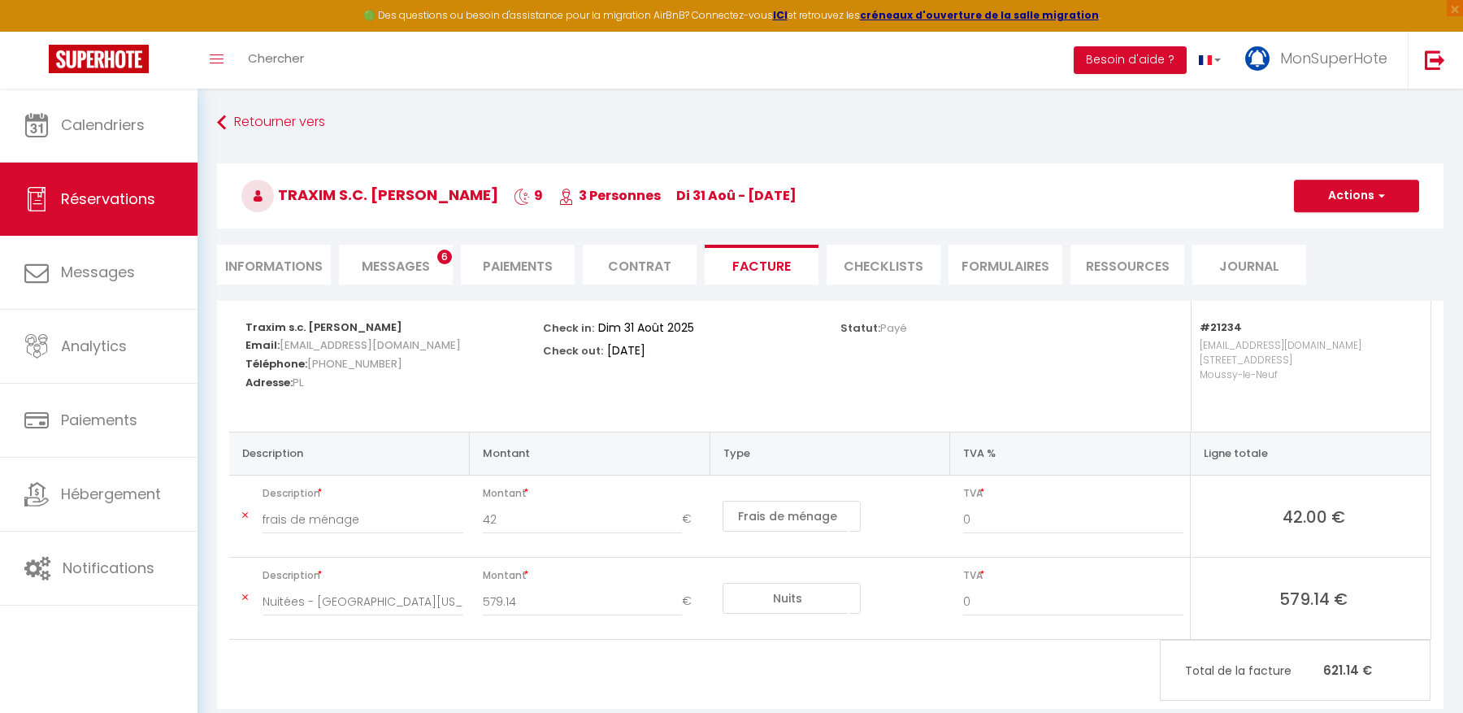
click at [284, 275] on li "Informations" at bounding box center [274, 265] width 114 height 40
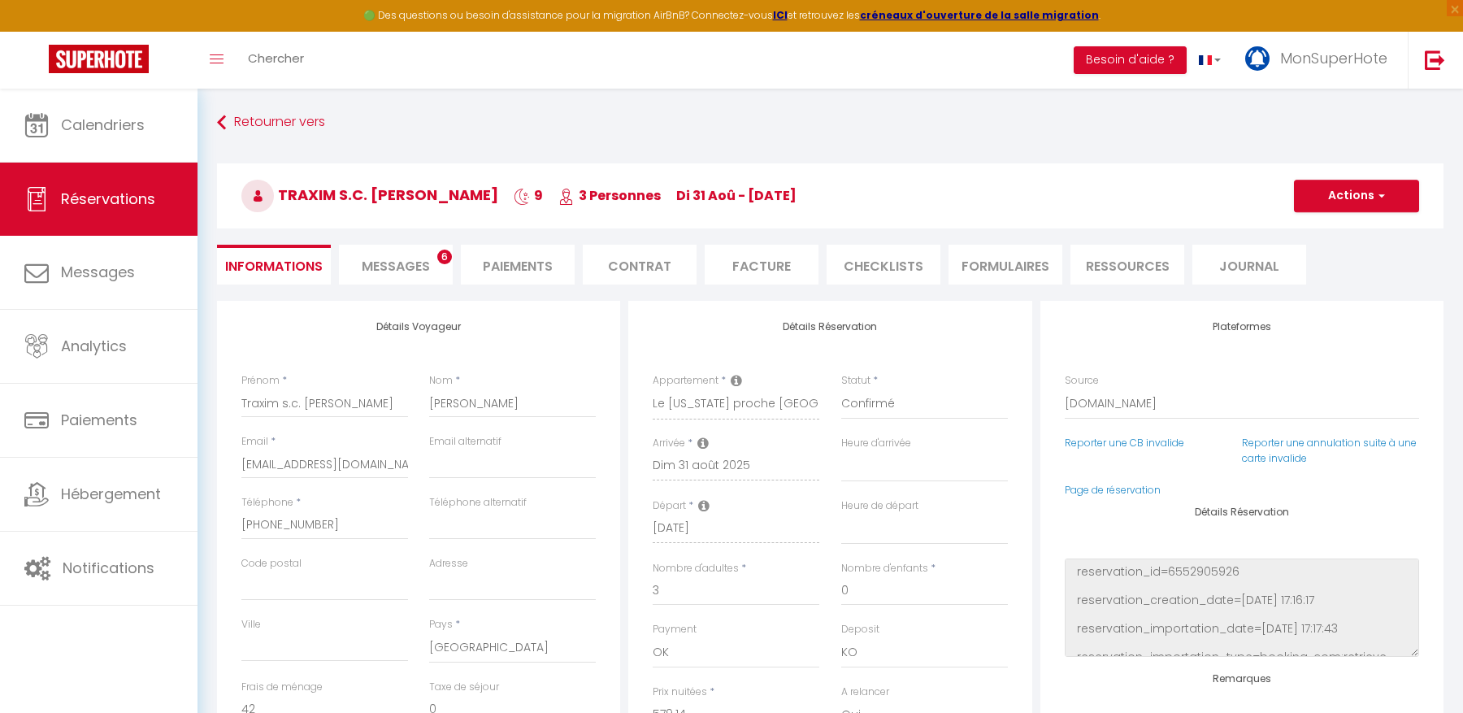
select select
click at [376, 412] on input "Traxim s.c. [PERSON_NAME]" at bounding box center [324, 402] width 167 height 29
paste input "TRAXIM s.c. [PERSON_NAME], [PERSON_NAME]"
type input "Traxim s.c. Oliwia MazurTRAXIM s.c. [PERSON_NAME], [PERSON_NAME]"
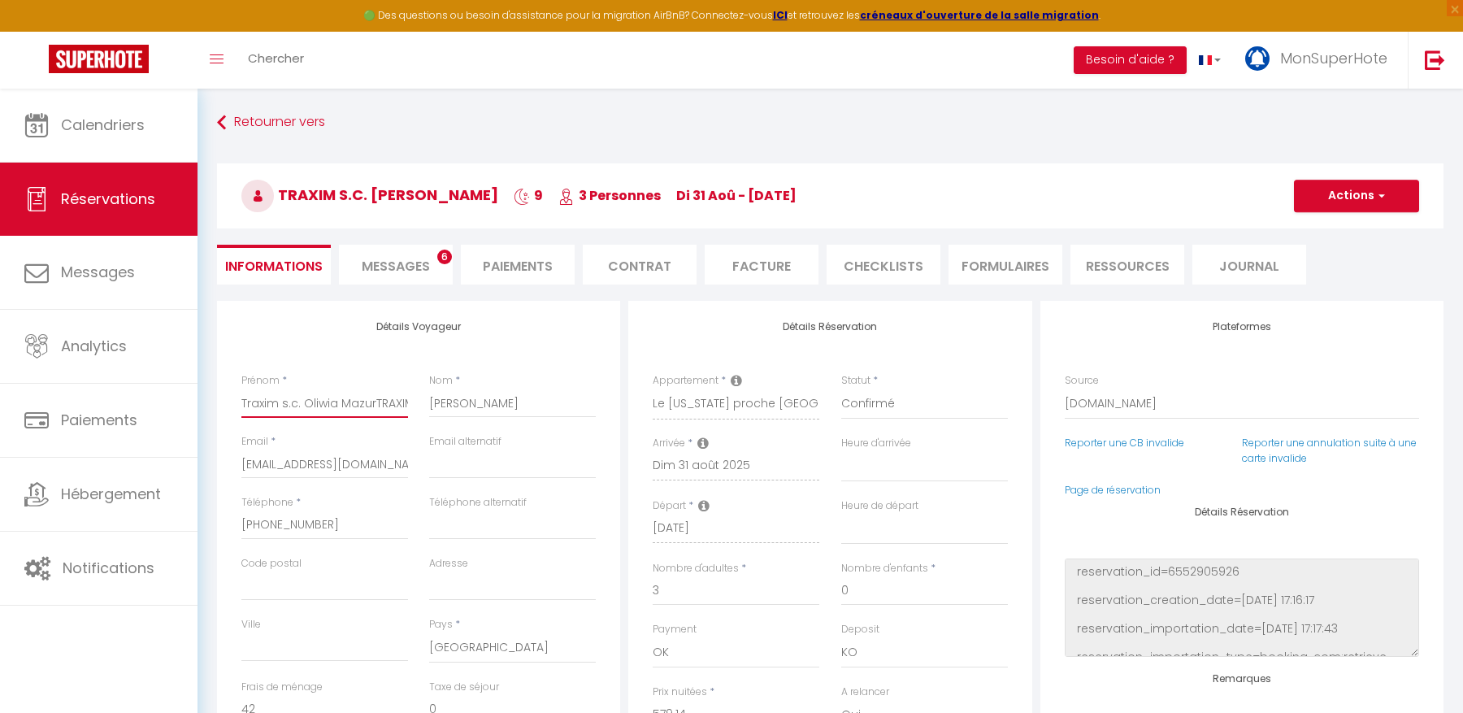
select select
checkbox input "false"
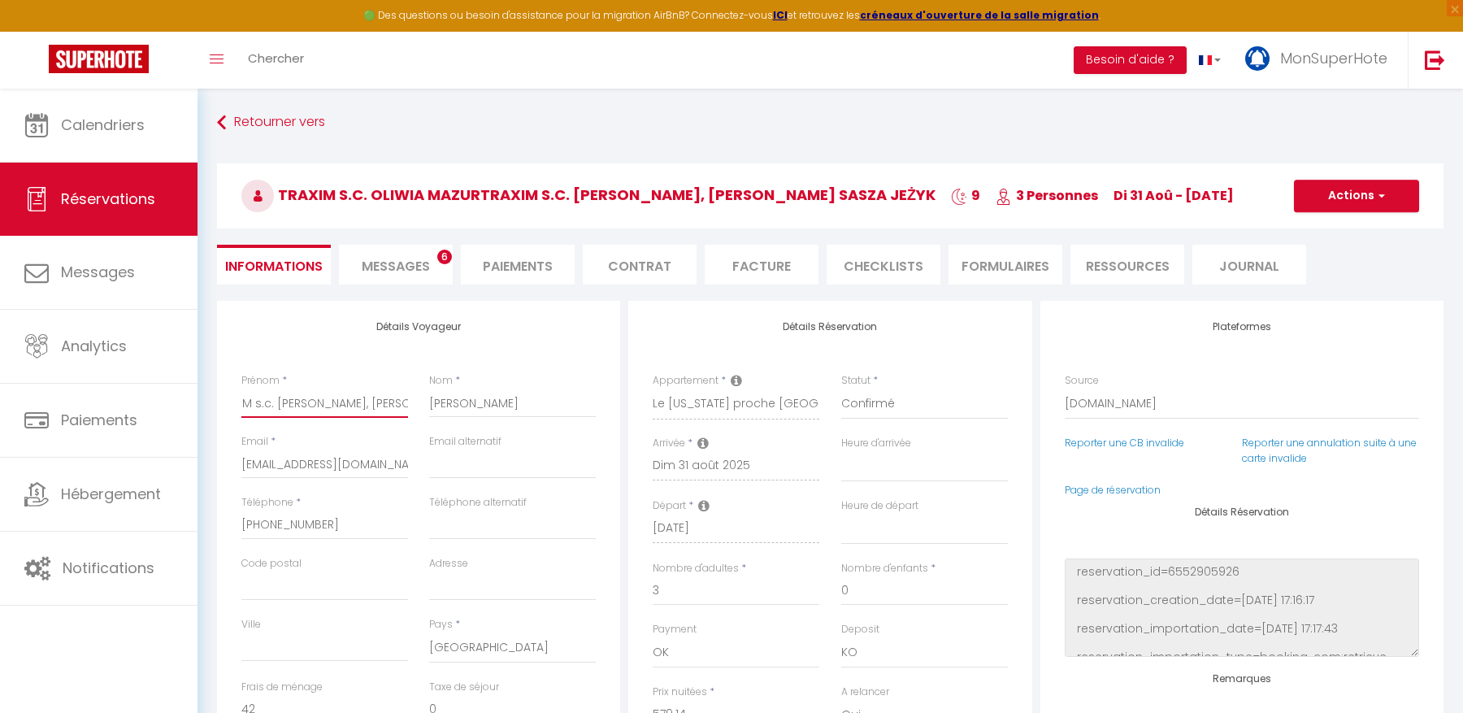
scroll to position [0, 167]
drag, startPoint x: 405, startPoint y: 404, endPoint x: 301, endPoint y: 400, distance: 104.1
click at [301, 400] on input "Traxim s.c. Oliwia MazurTRAXIM s.c. [PERSON_NAME], [PERSON_NAME]" at bounding box center [324, 402] width 167 height 29
type input "Traxim s.c. Oliwia MazurTRAXIM s.c. Oliwia"
select select
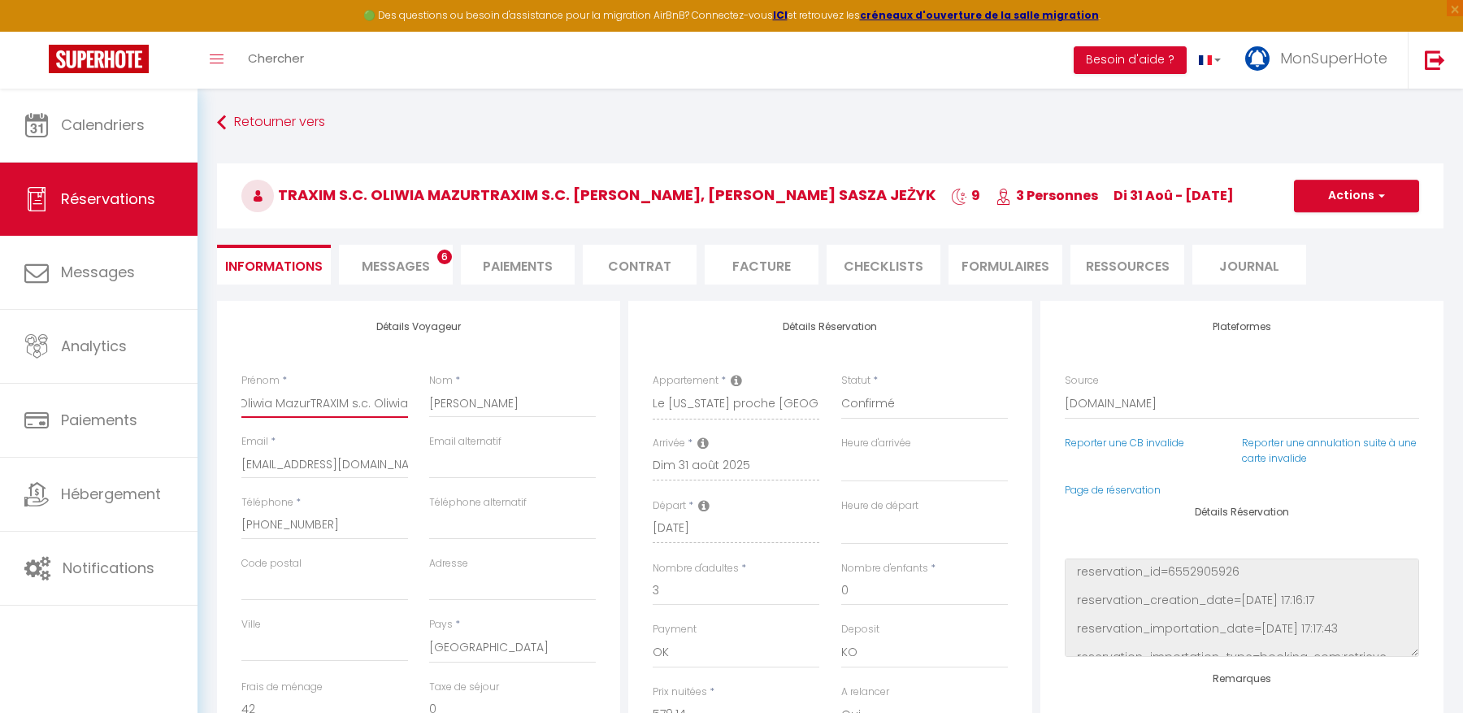
select select
checkbox input "false"
type input "Traxim s.c. Oliwia MazurTRAXIM s.c. [GEOGRAPHIC_DATA]"
select select
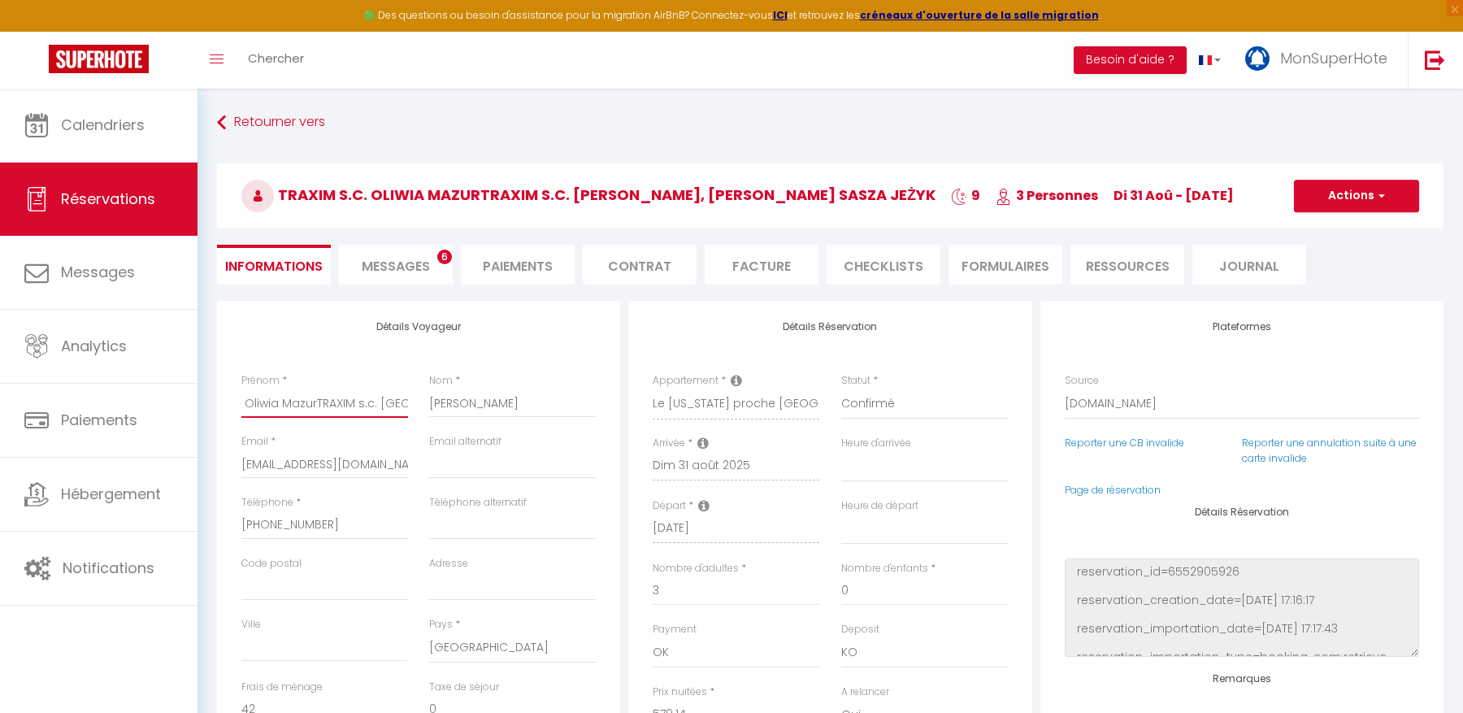
checkbox input "false"
type input "Traxim s.c. Oliwia MazurTRAXIM s.c. [GEOGRAPHIC_DATA]"
select select
checkbox input "false"
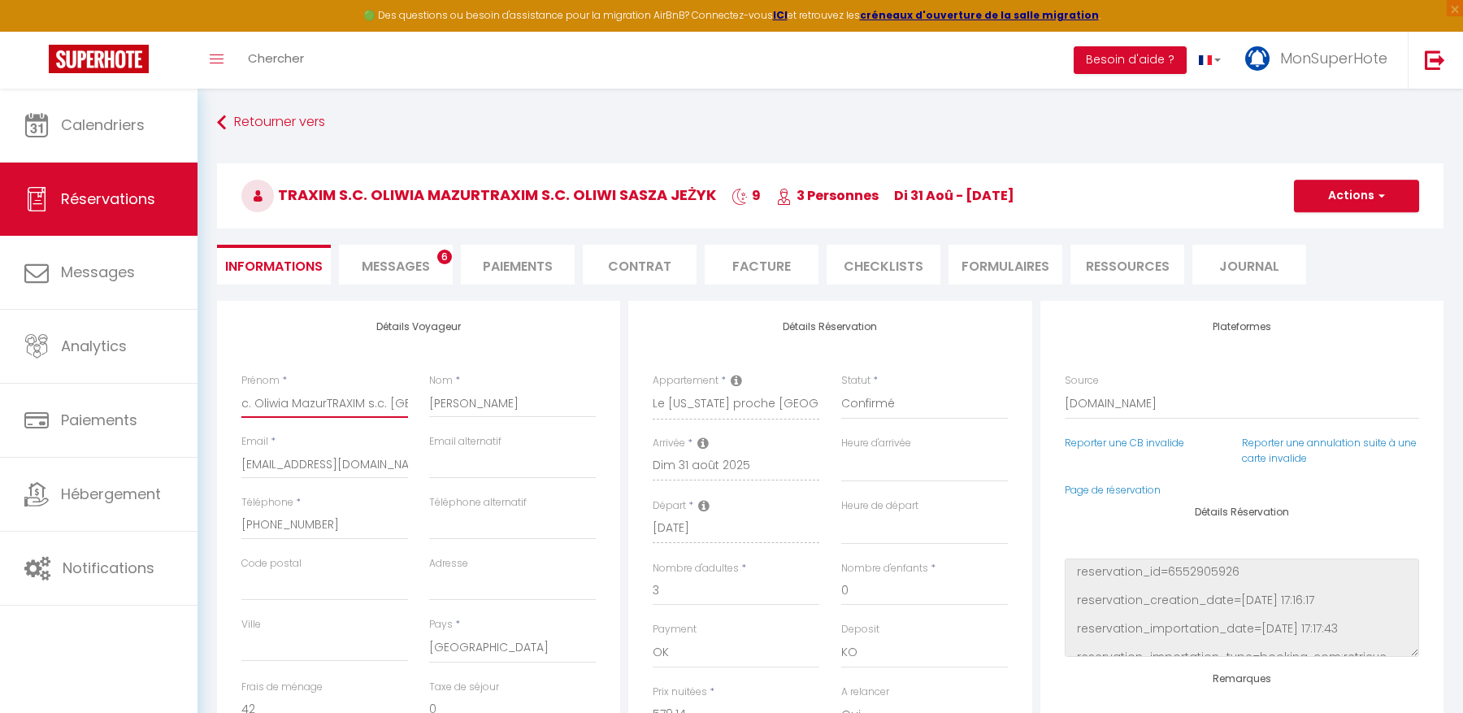
type input "Traxim s.c. Oliwia MazurTRAXIM s.c. Oli"
select select
checkbox input "false"
type input "Traxim s.c. Oliwia MazurTRAXIM s.c. Ol"
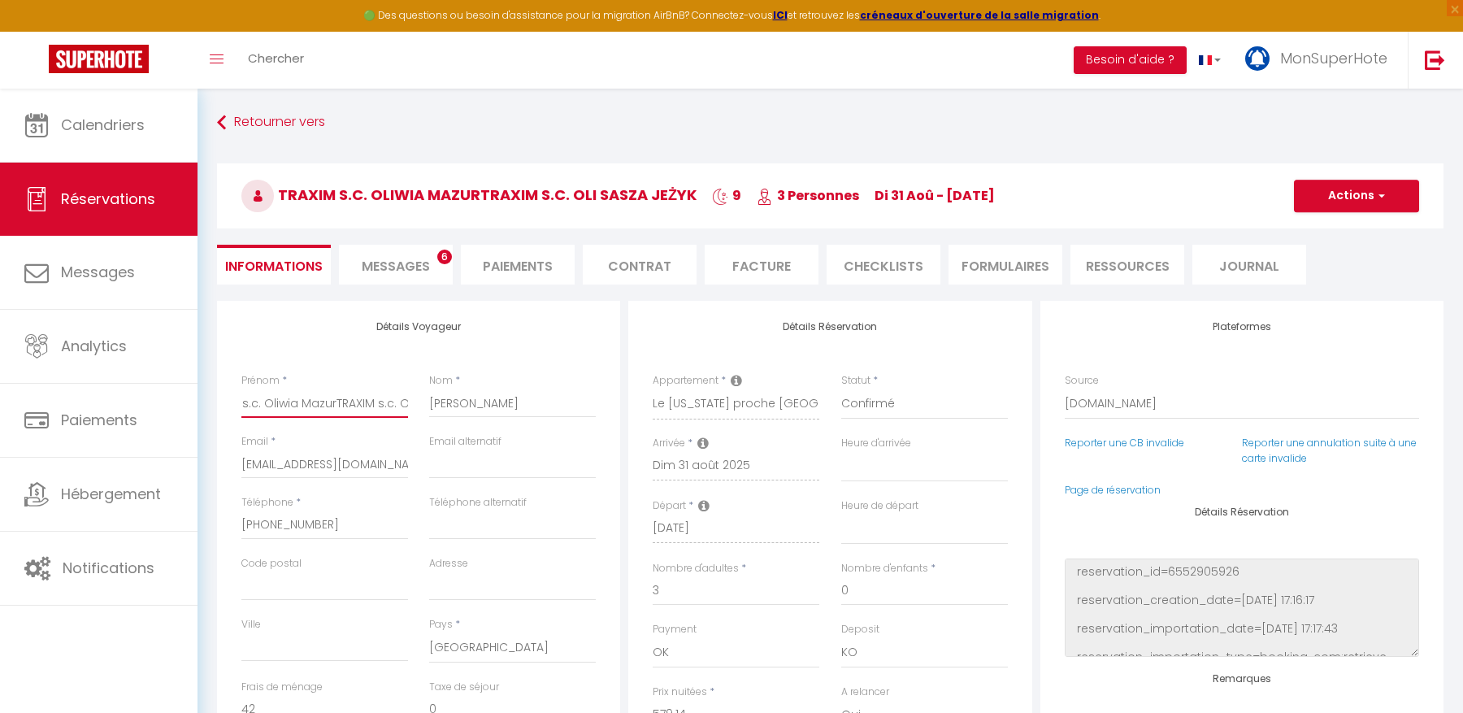
select select
checkbox input "false"
type input "Traxim s.c. Oliwia MazurTRAXIM s.c. O"
select select
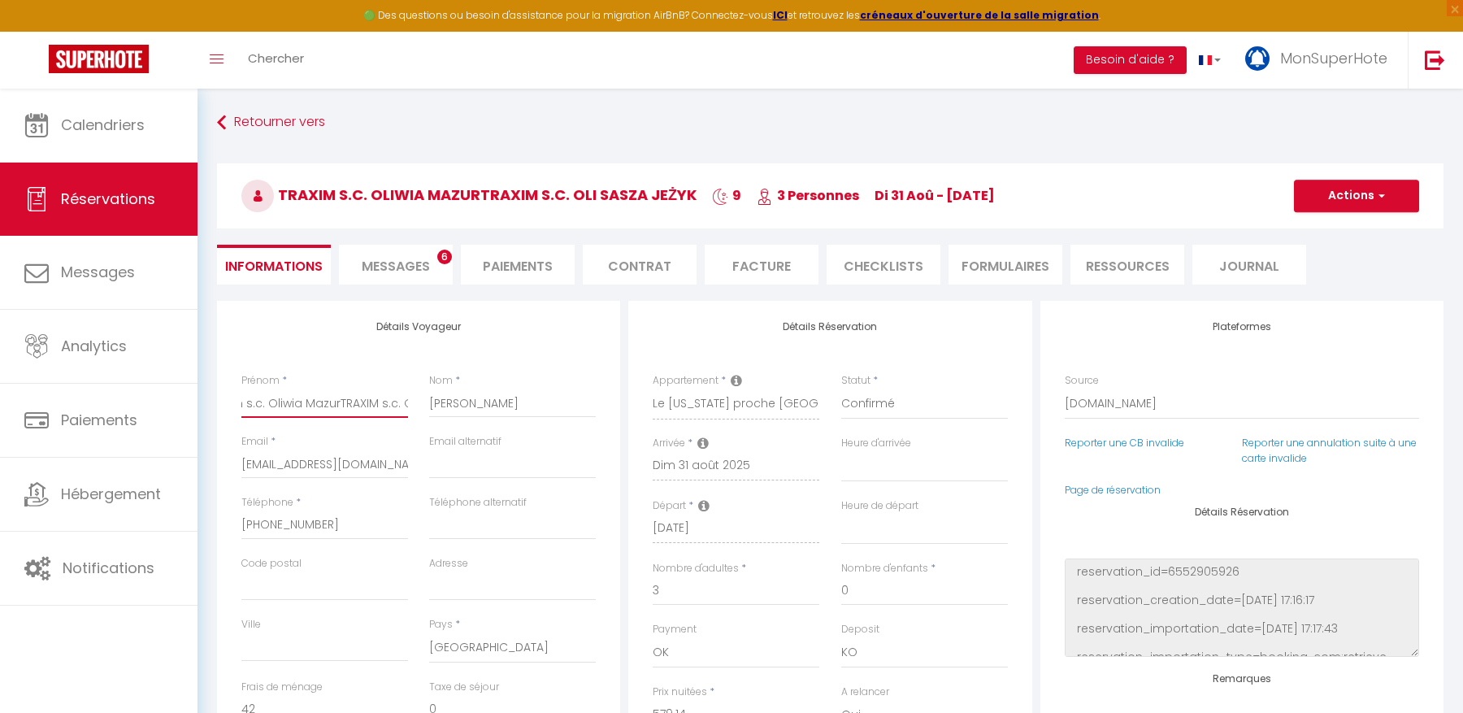
select select
checkbox input "false"
type input "Traxim s.c. Oliwia MazurTRAXIM s.c."
select select
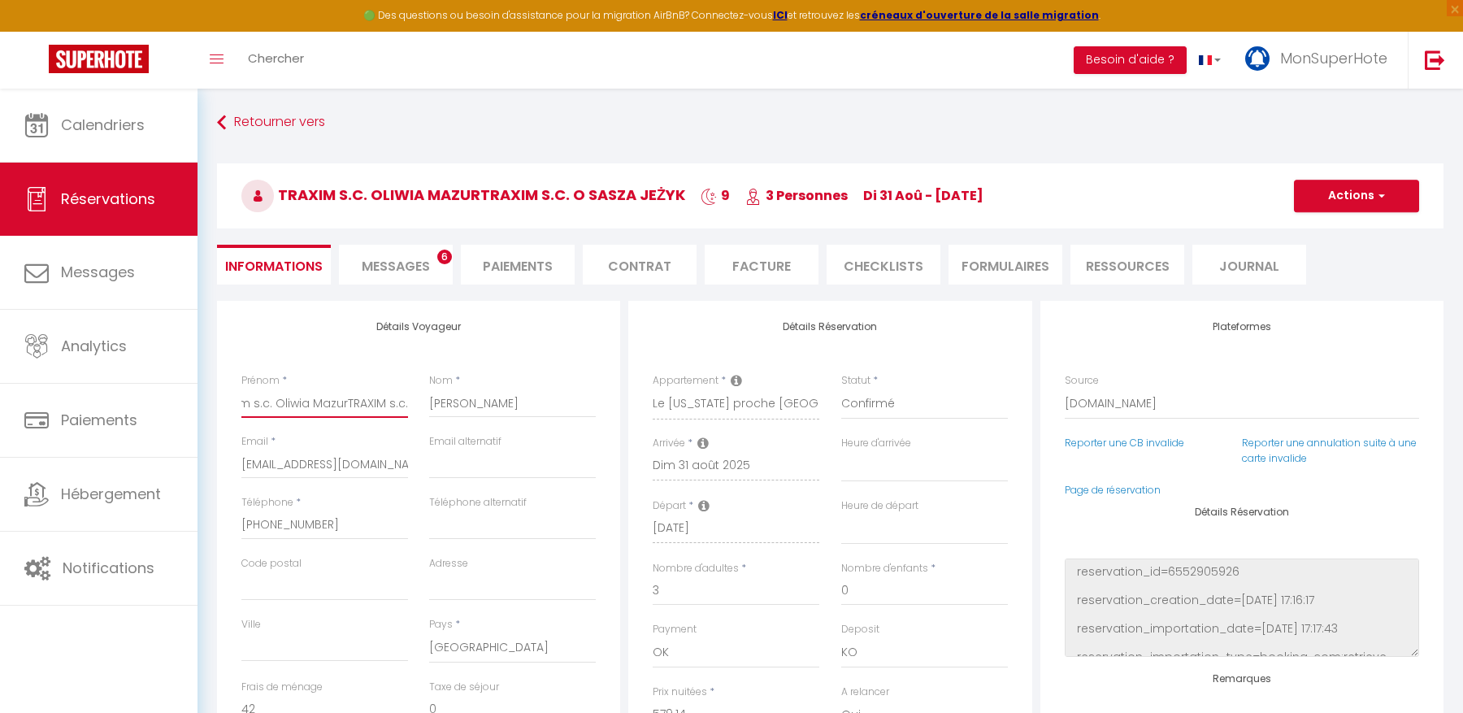
checkbox input "false"
type input "Traxim s.c. Oliwia MazurTRAXIM s.c."
select select
checkbox input "false"
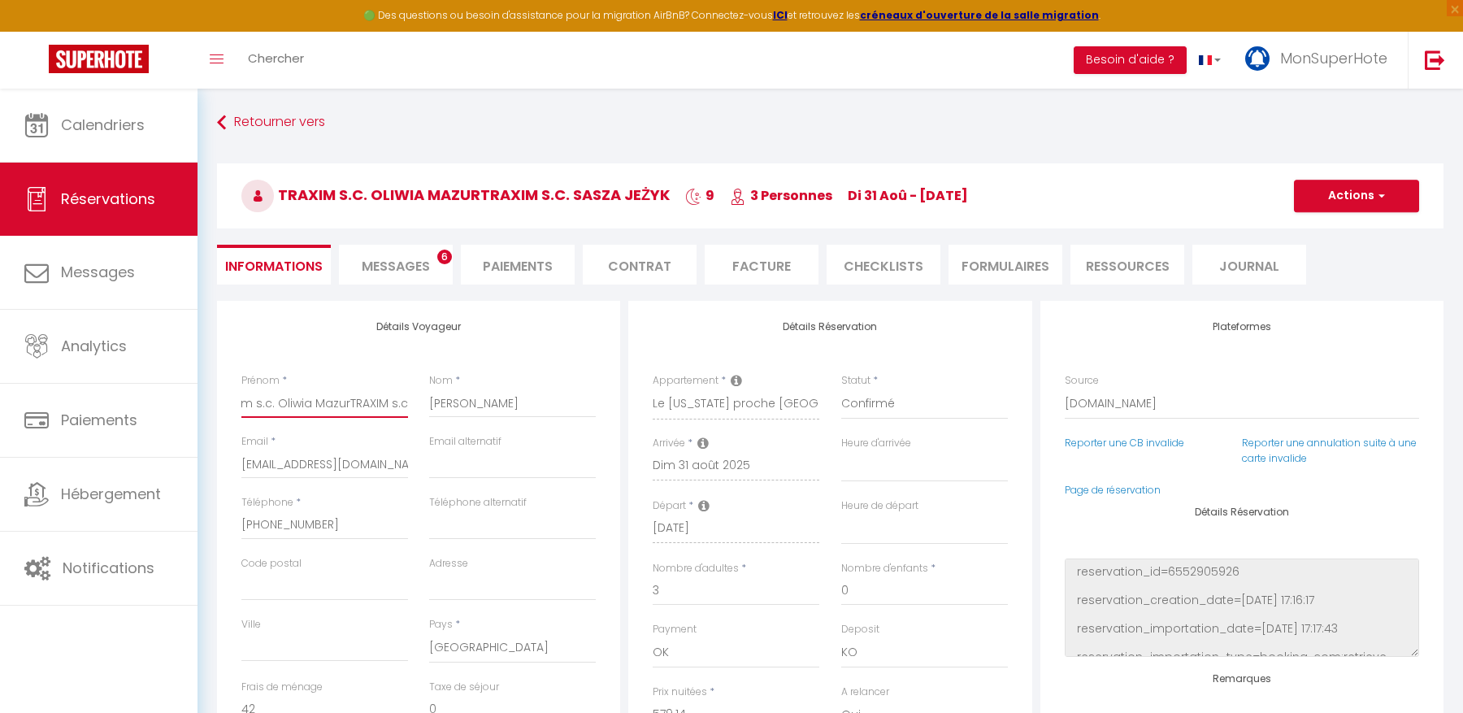
type input "Traxim s.c. Oliwia MazurTRAXIM s.c"
select select
checkbox input "false"
type input "Traxim s.c. Oliwia MazurTRAXIM s."
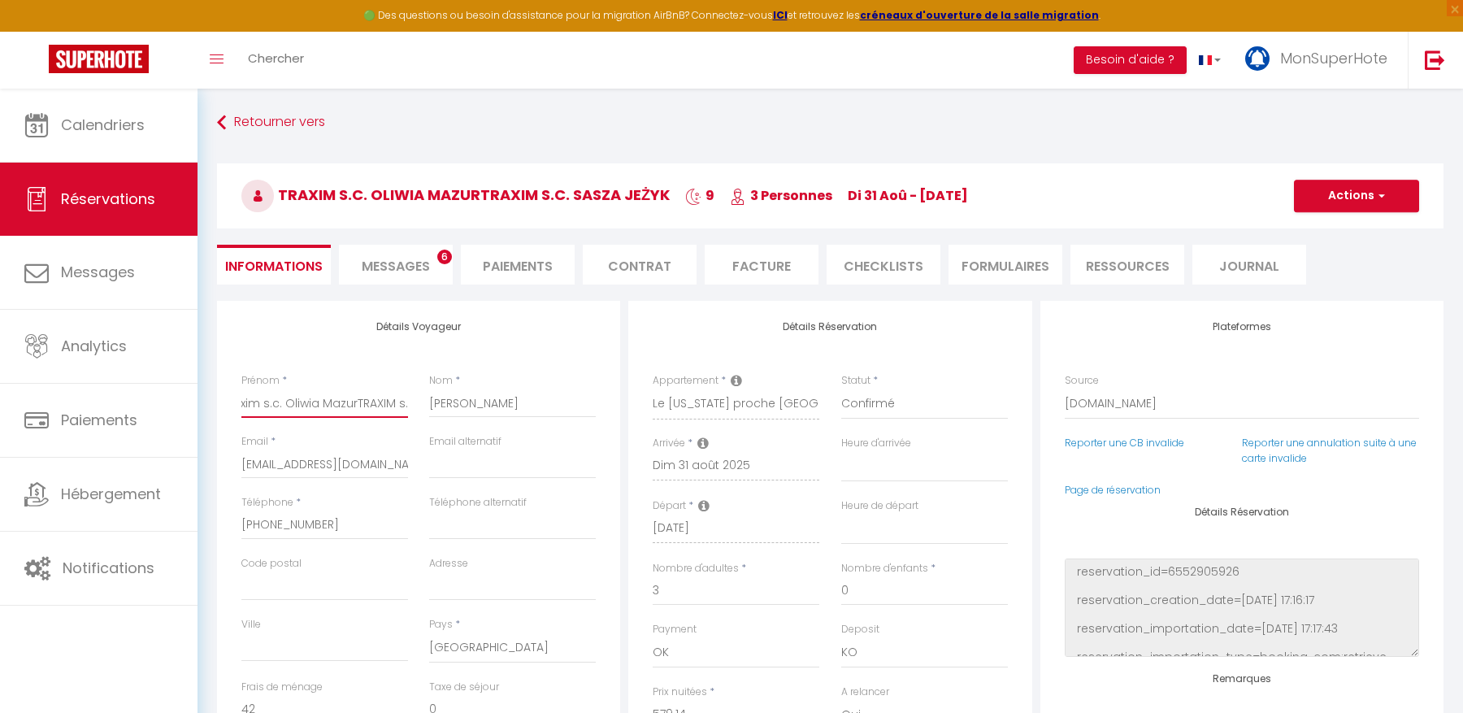
select select
checkbox input "false"
type input "Traxim s.c. Oliwia MazurTRAXIM s"
select select
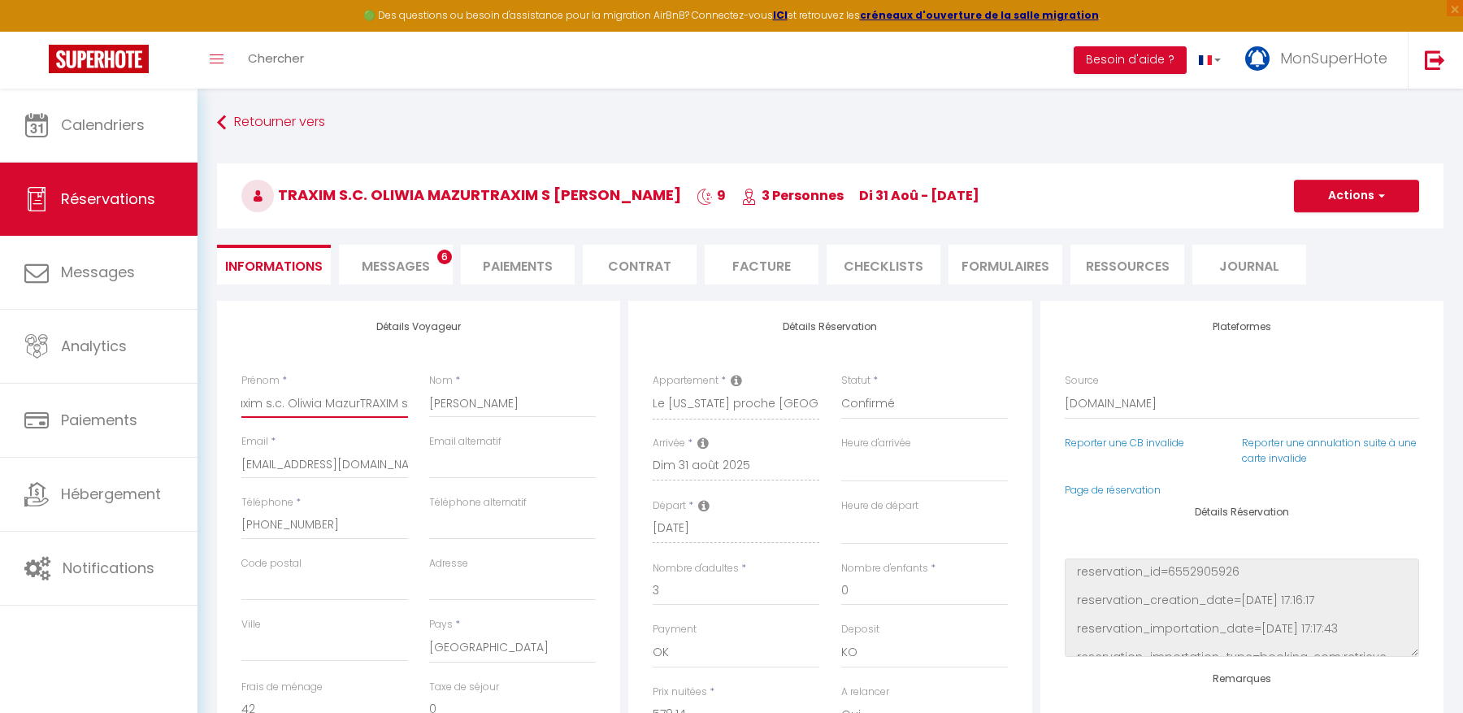
select select
checkbox input "false"
type input "Traxim s.c. Oliwia MazurTRAXIM"
select select
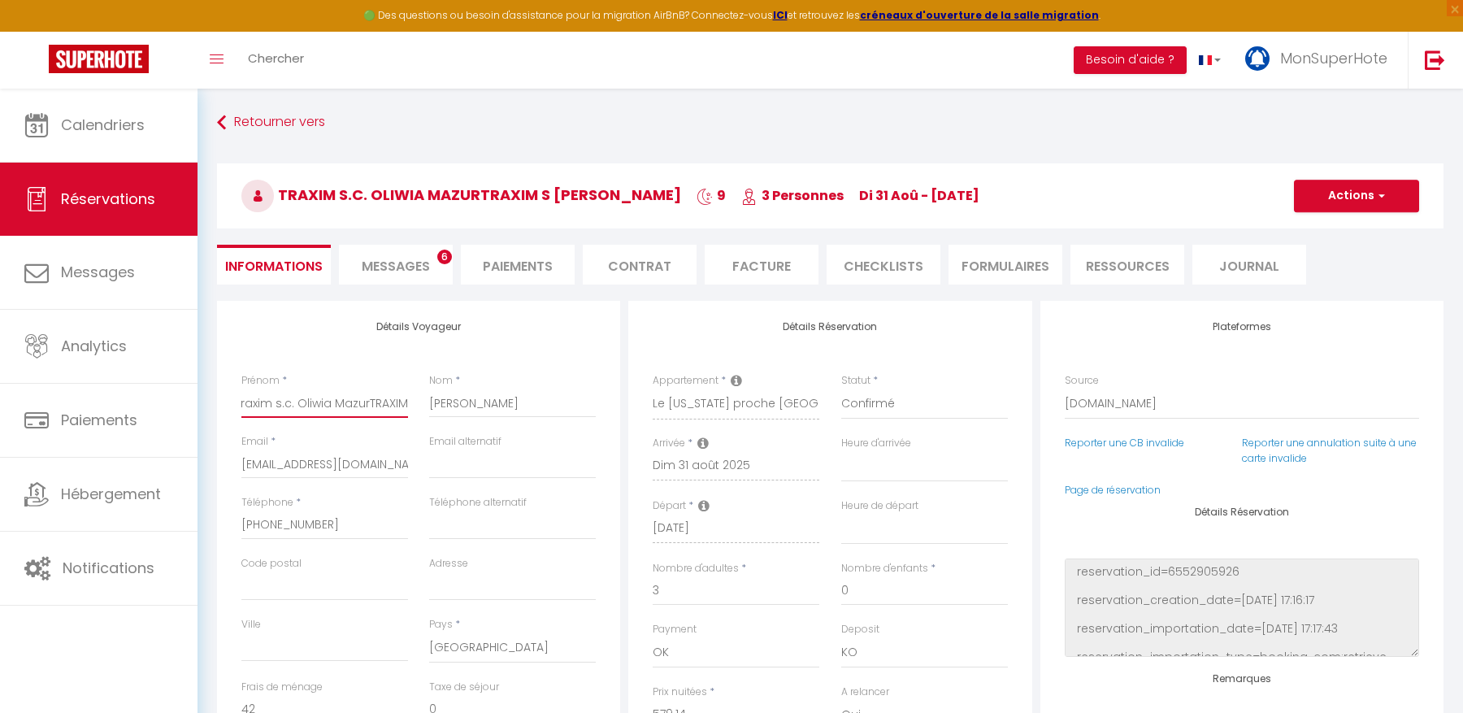
checkbox input "false"
type input "Traxim s.c. Oliwia MazurTRAXIM"
select select
checkbox input "false"
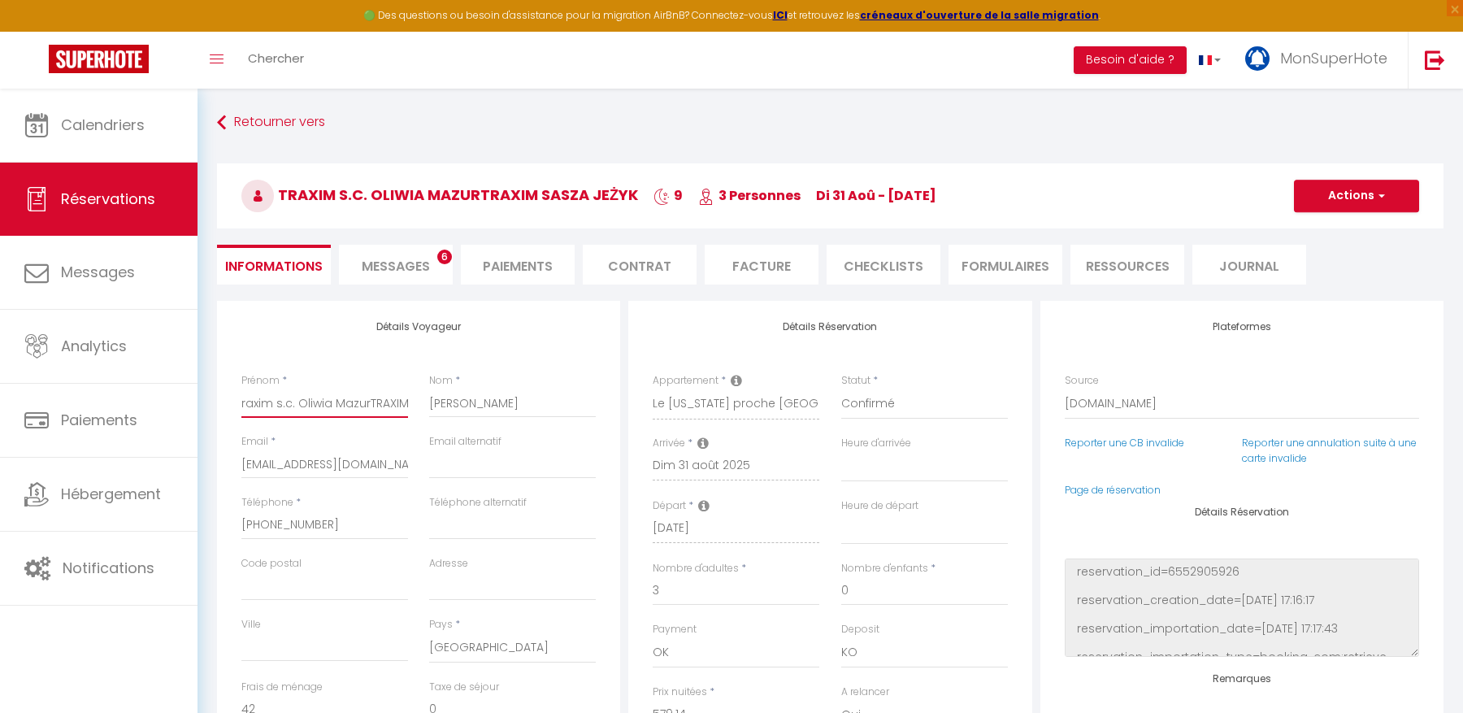
scroll to position [0, 2]
type input "Traxim s.c. Oliwia MazurTRAXI"
select select
checkbox input "false"
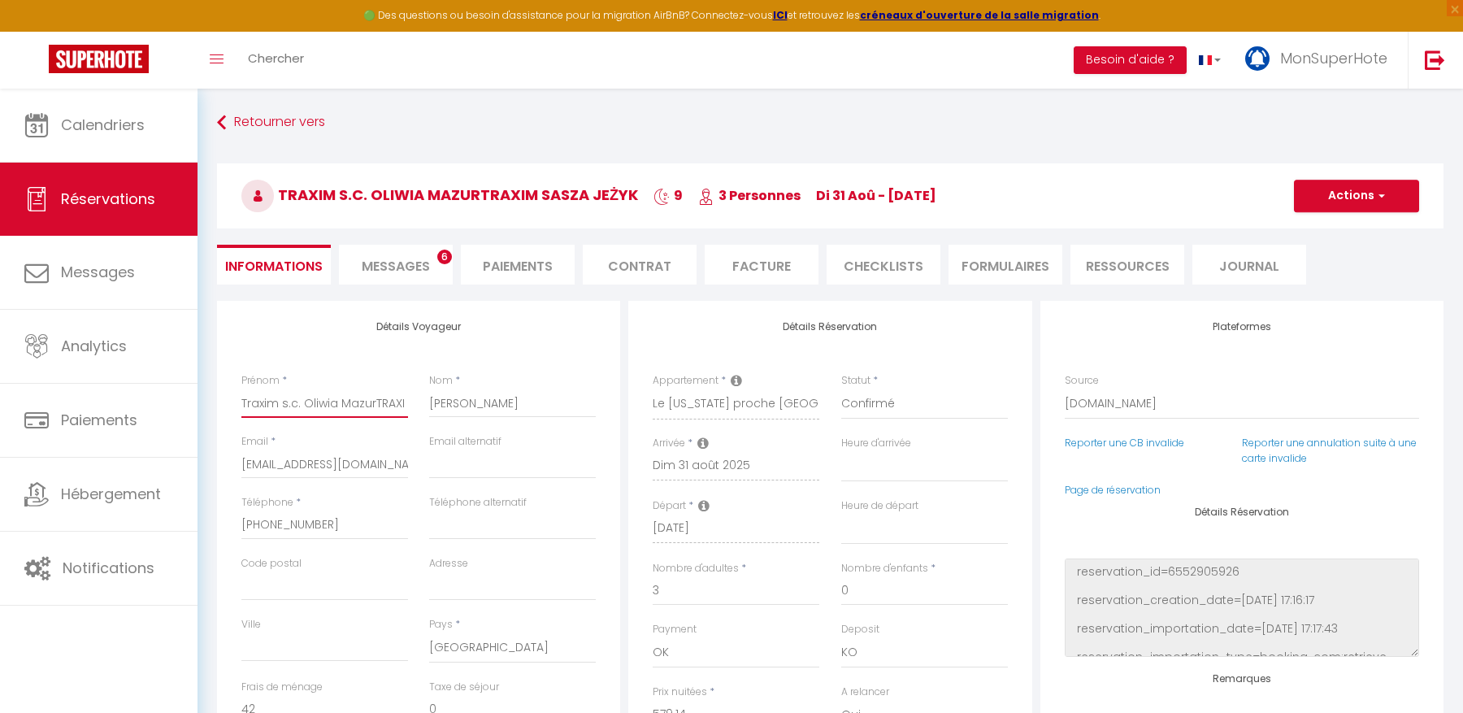
scroll to position [0, 0]
type input "Traxim s.c. Oliwia MazurTRAX"
select select
checkbox input "false"
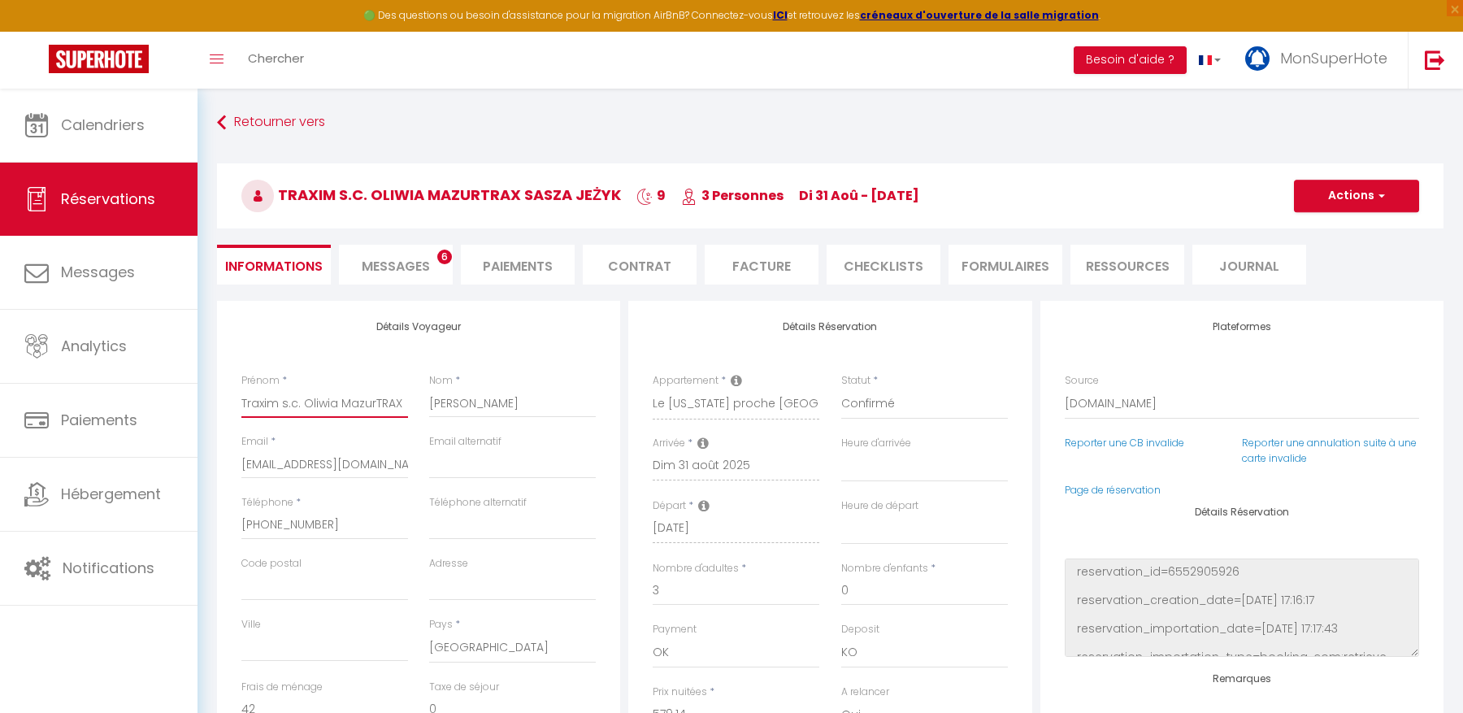
type input "Traxim s.c. [PERSON_NAME]"
select select
checkbox input "false"
type input "Traxim s.c. [PERSON_NAME]"
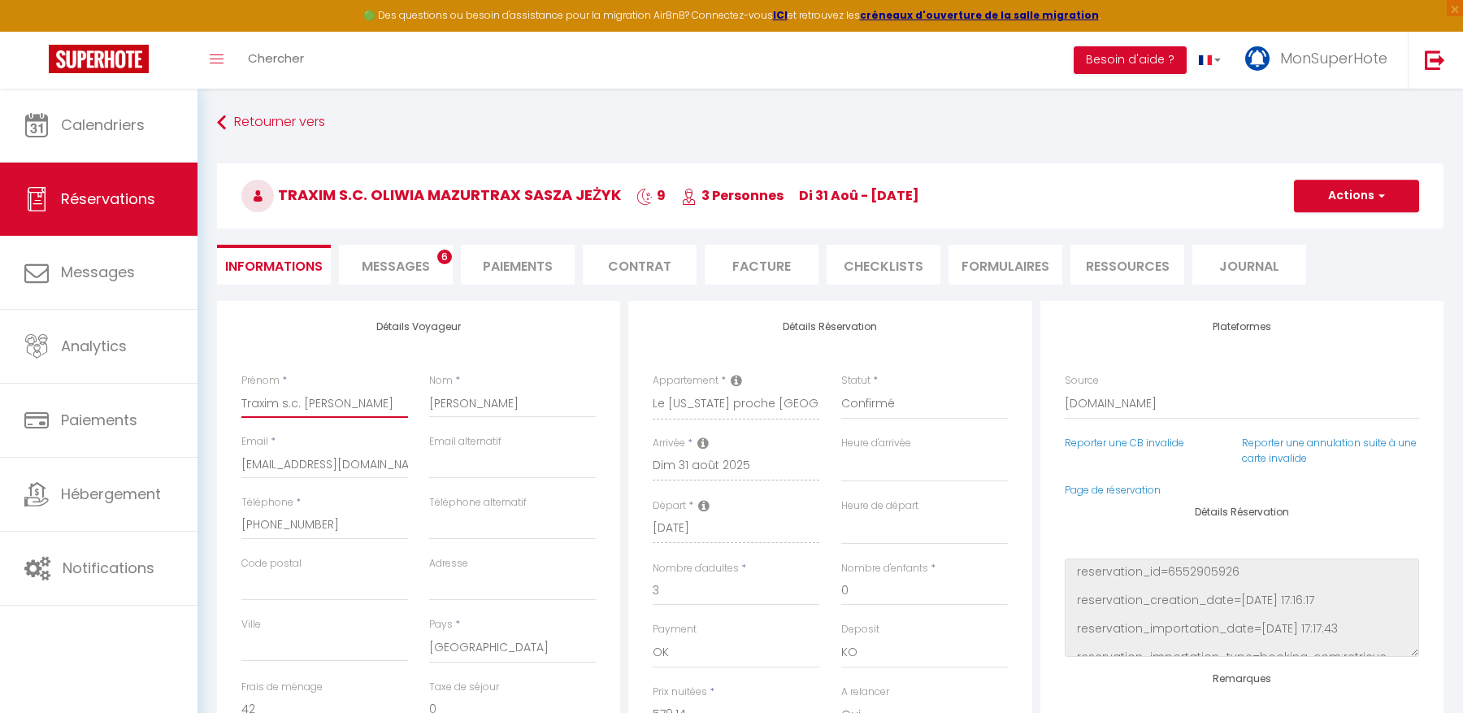
select select
checkbox input "false"
type input "Traxim s.c. [PERSON_NAME]"
select select
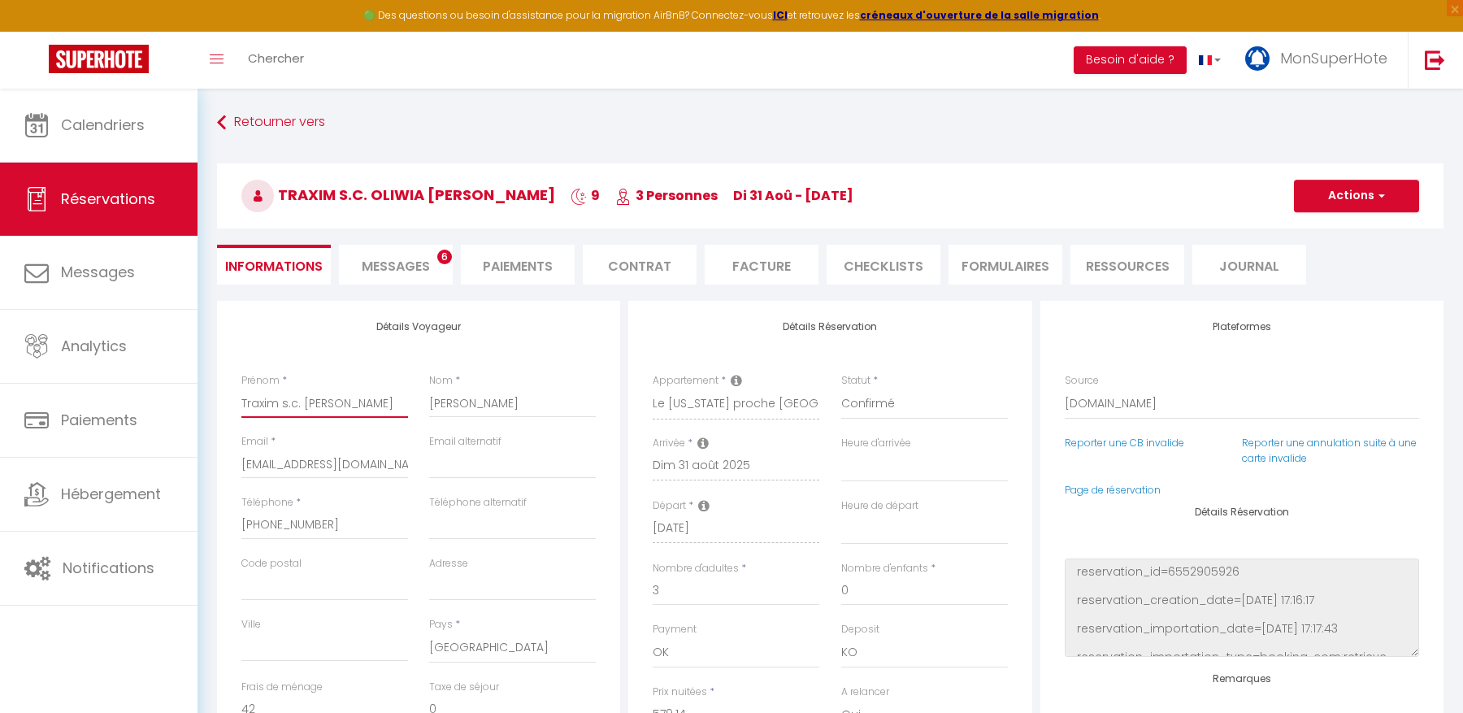
select select
checkbox input "false"
type input "Traxim s.c. [PERSON_NAME]"
select select
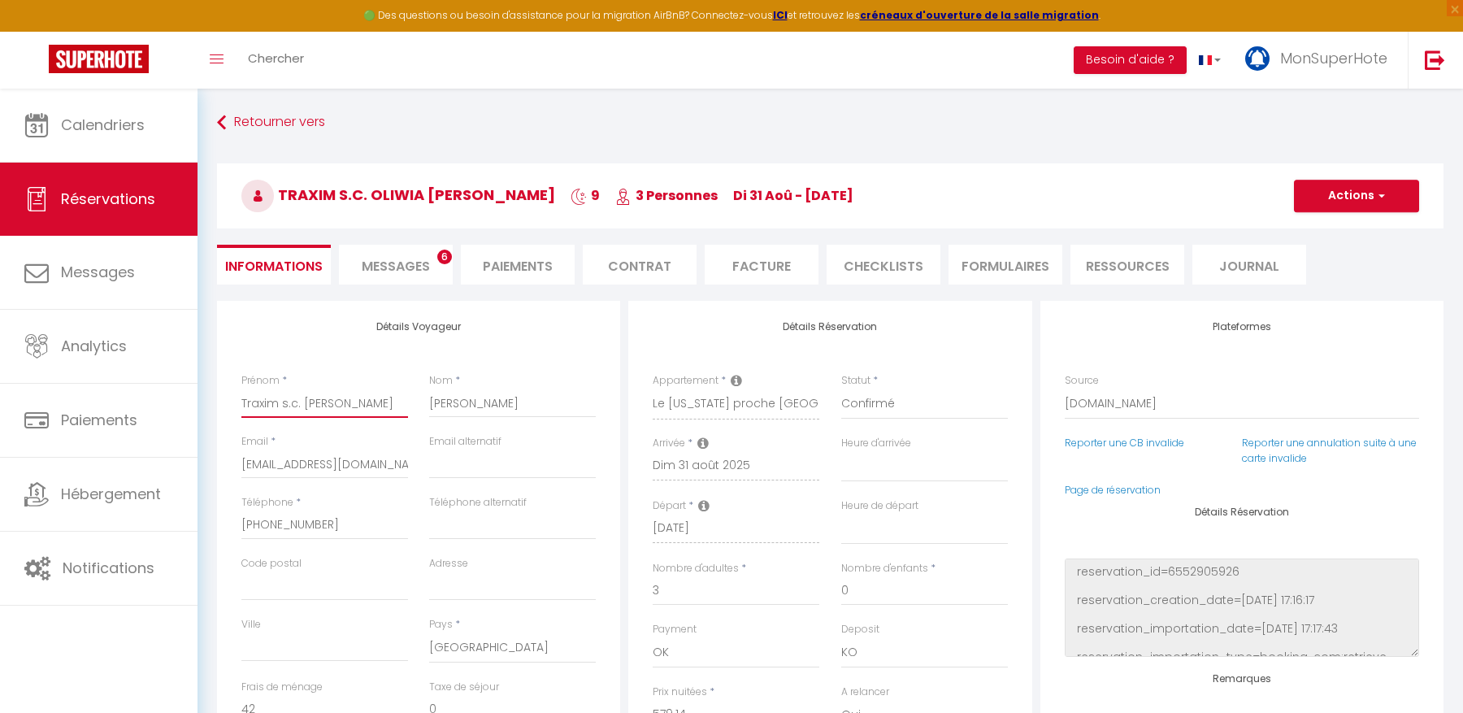
checkbox input "false"
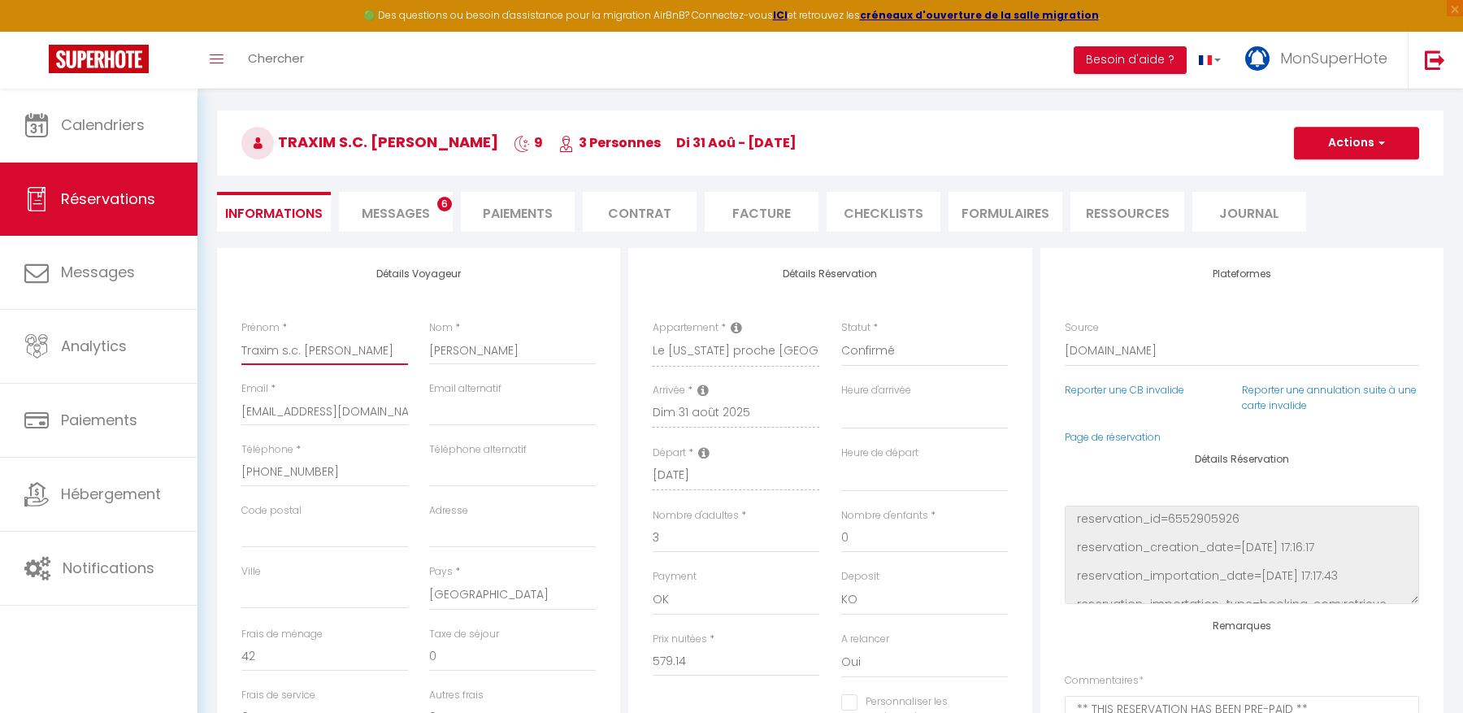
scroll to position [57, 0]
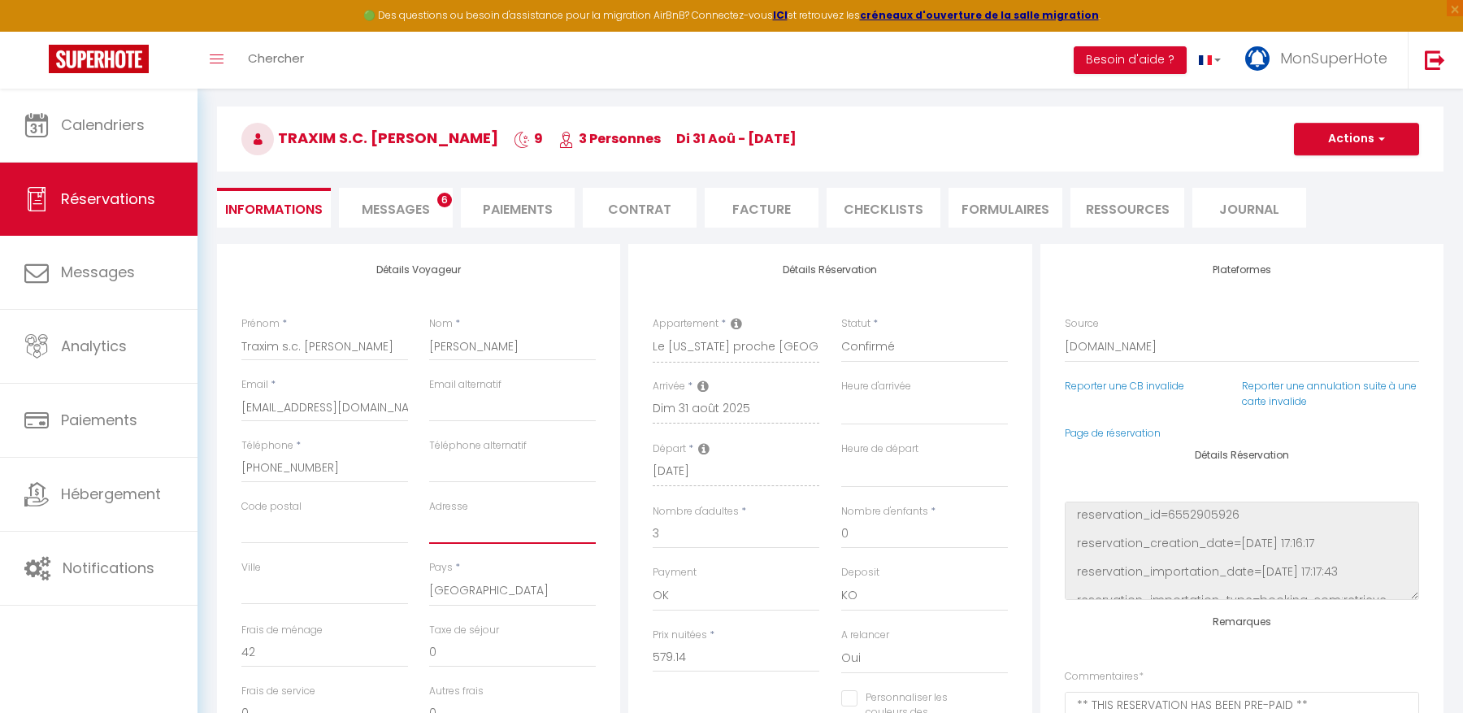
click at [444, 533] on input "Adresse" at bounding box center [512, 528] width 167 height 29
paste input "ul. [PERSON_NAME][STREET_ADDRESS]"
type input "ul. [PERSON_NAME][STREET_ADDRESS]"
select select
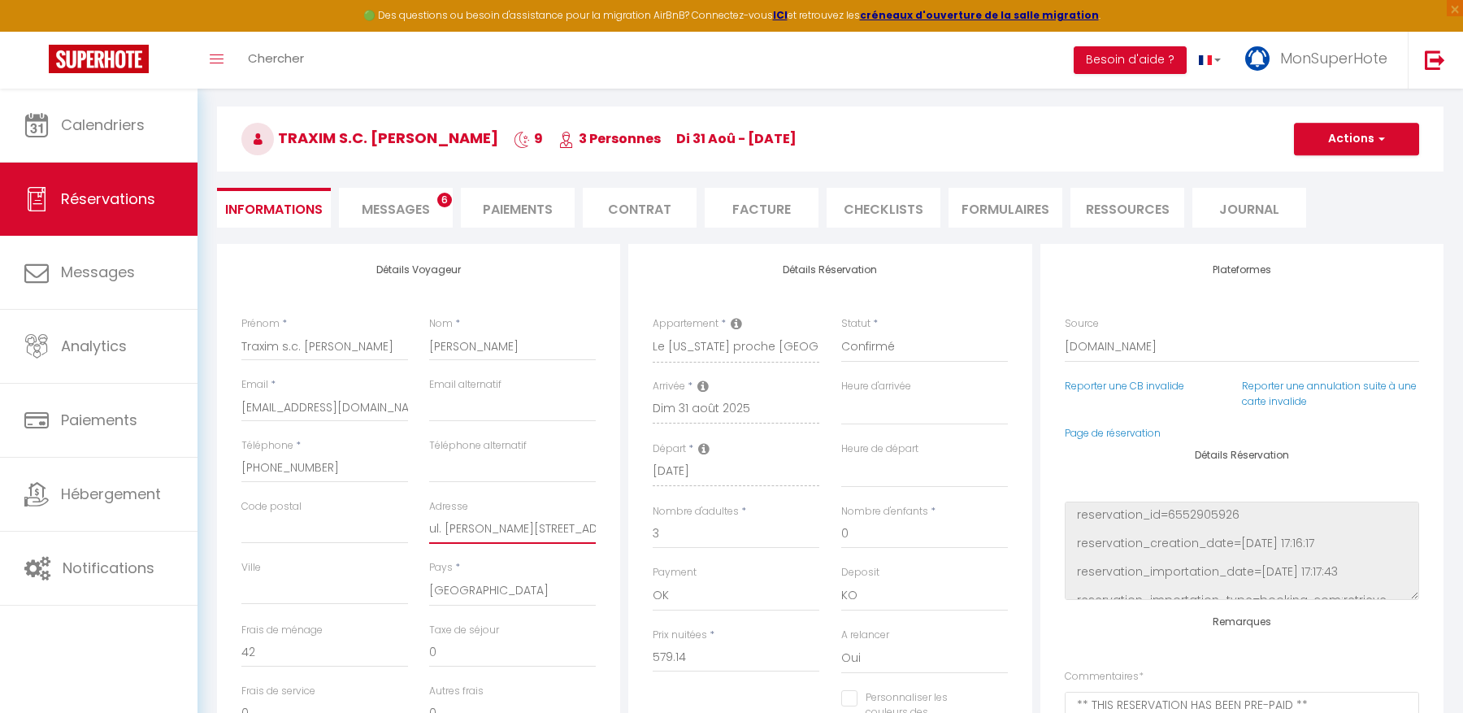
checkbox input "false"
type input "ul. [PERSON_NAME][STREET_ADDRESS]"
click at [349, 591] on input "Ville" at bounding box center [324, 589] width 167 height 29
paste input "Murzynowo Lesne"
type input "Murzynowo Lesne"
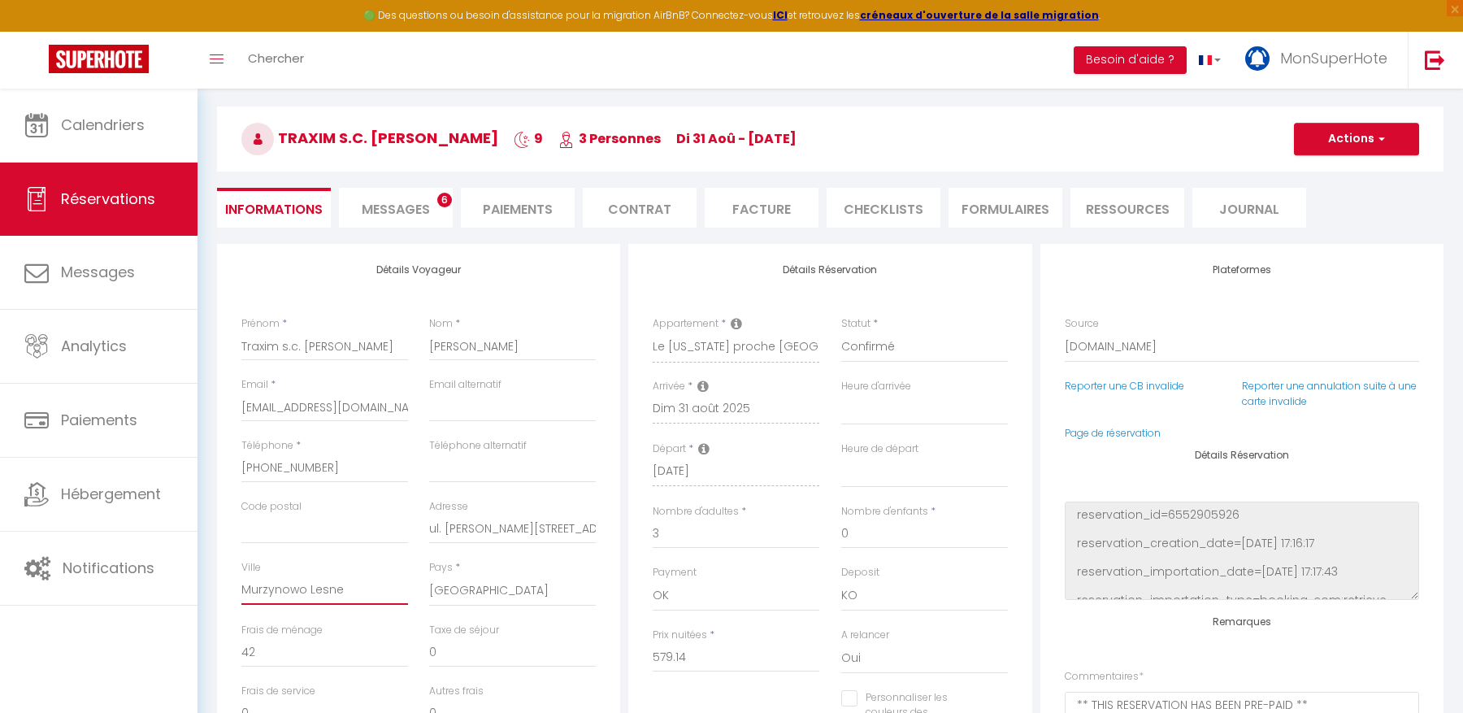
select select
checkbox input "false"
type input "Murzynowo Lesne"
click at [315, 539] on input "Code postal" at bounding box center [324, 528] width 167 height 29
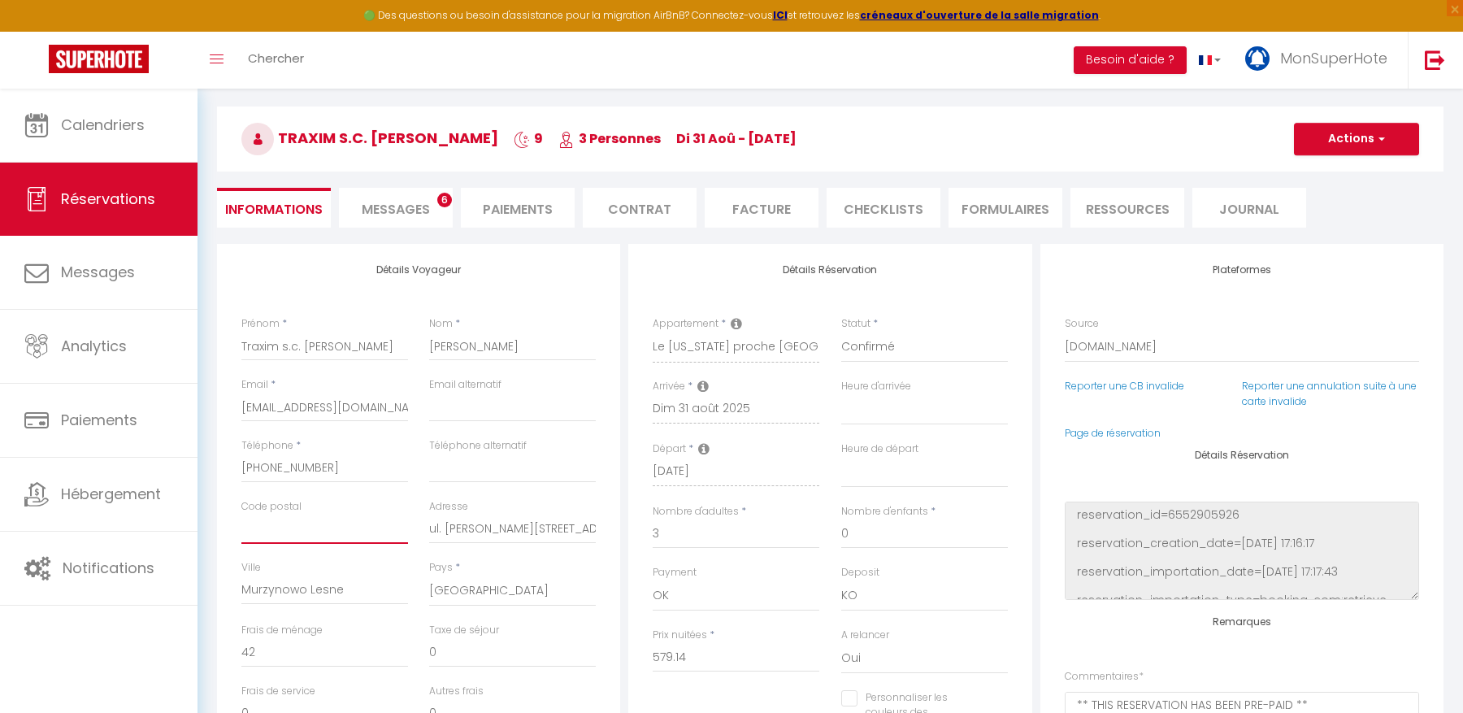
paste input "63-023"
type input "63-023"
select select
checkbox input "false"
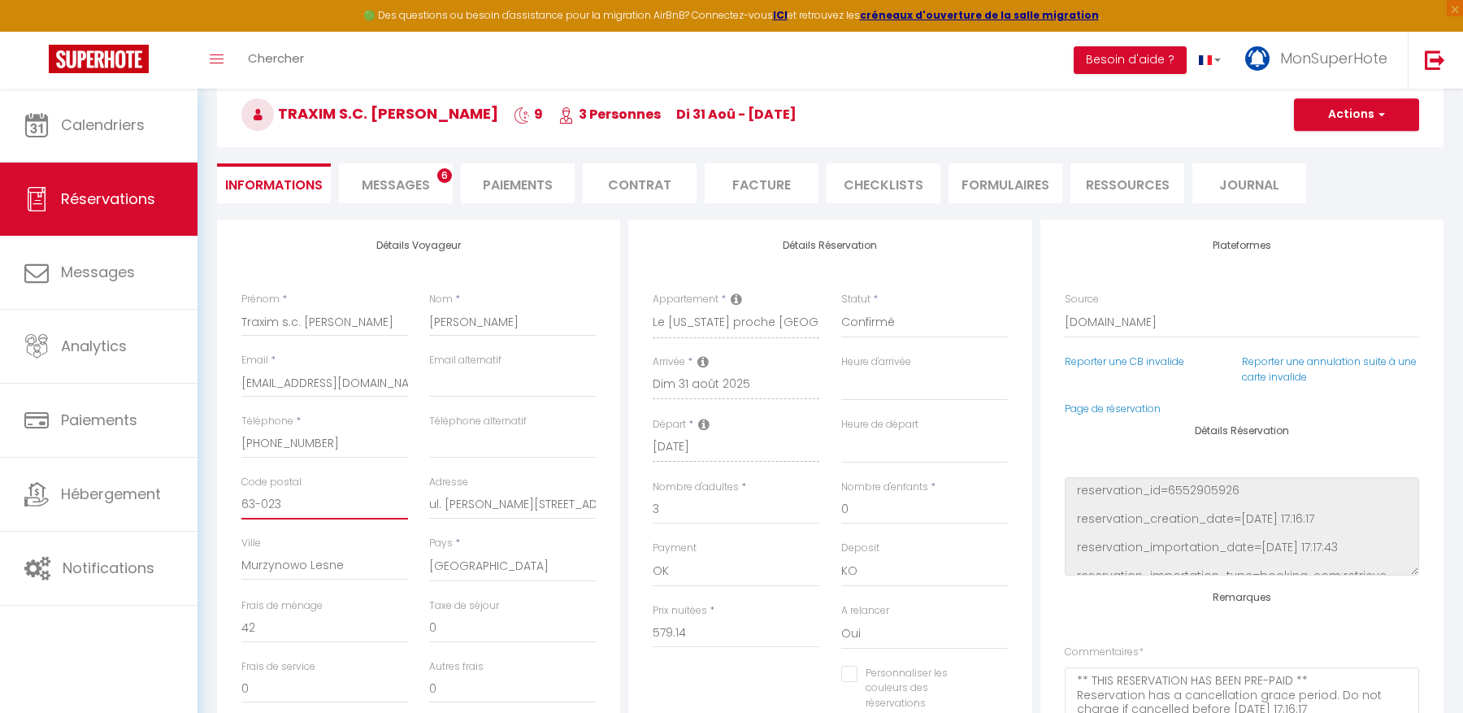
scroll to position [37, 0]
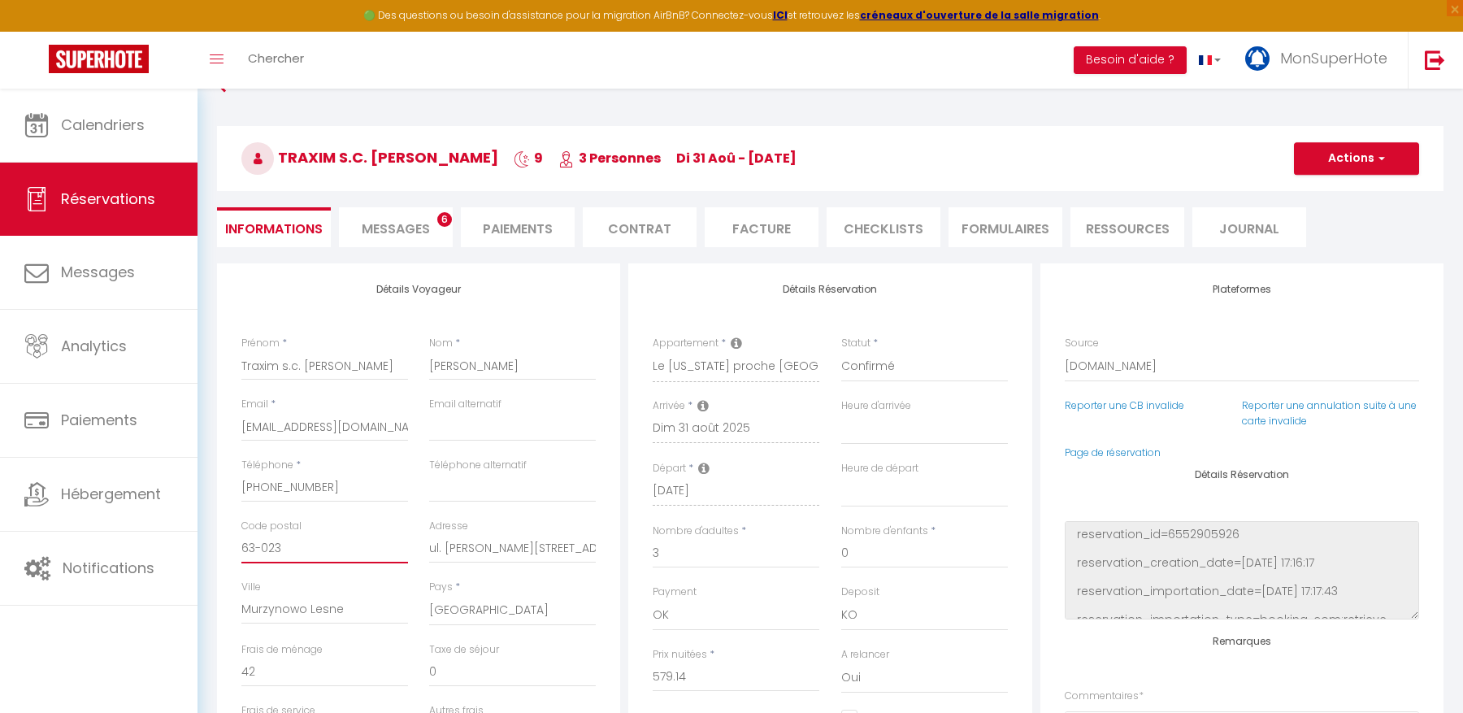
type input "63-023"
click at [1307, 173] on button "Actions" at bounding box center [1356, 158] width 125 height 33
click at [1321, 202] on link "Enregistrer" at bounding box center [1340, 194] width 128 height 21
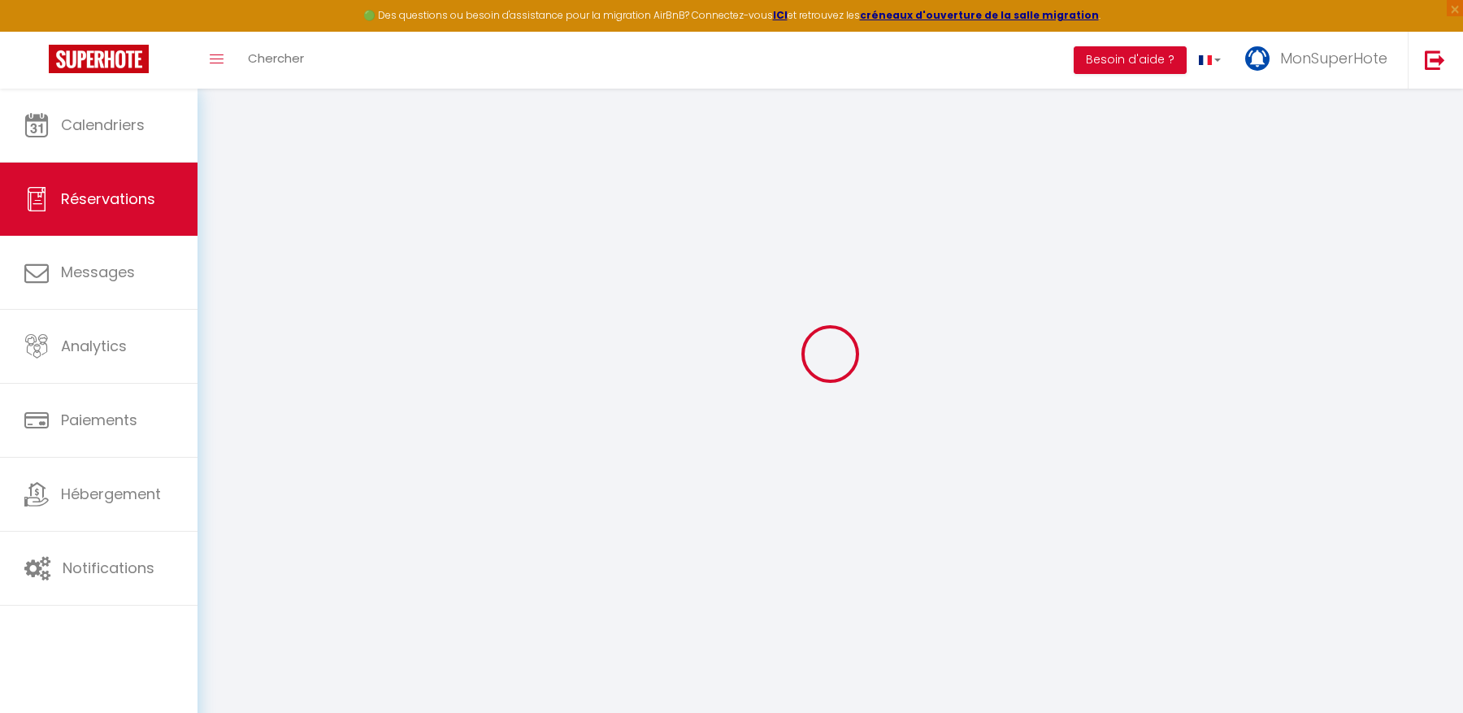
select select "not_cancelled"
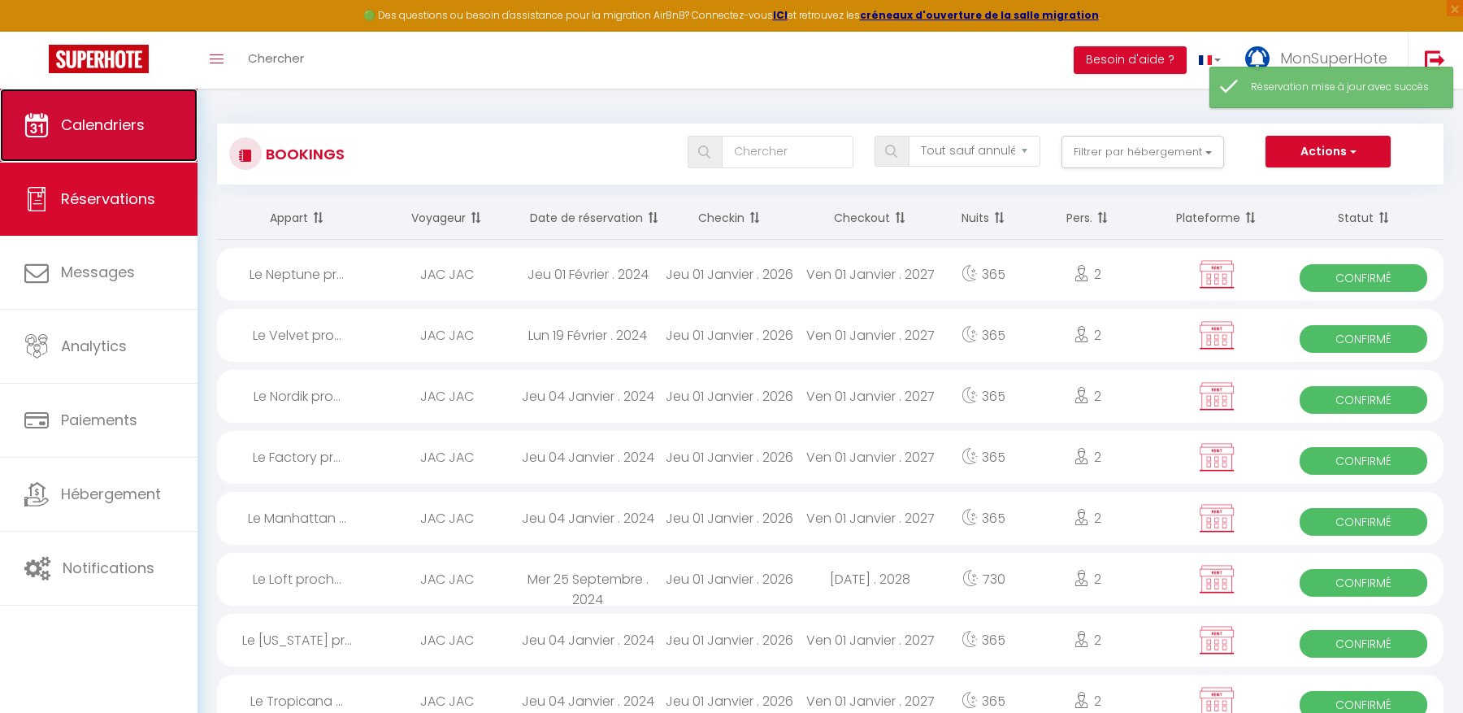
click at [134, 121] on span "Calendriers" at bounding box center [103, 125] width 84 height 20
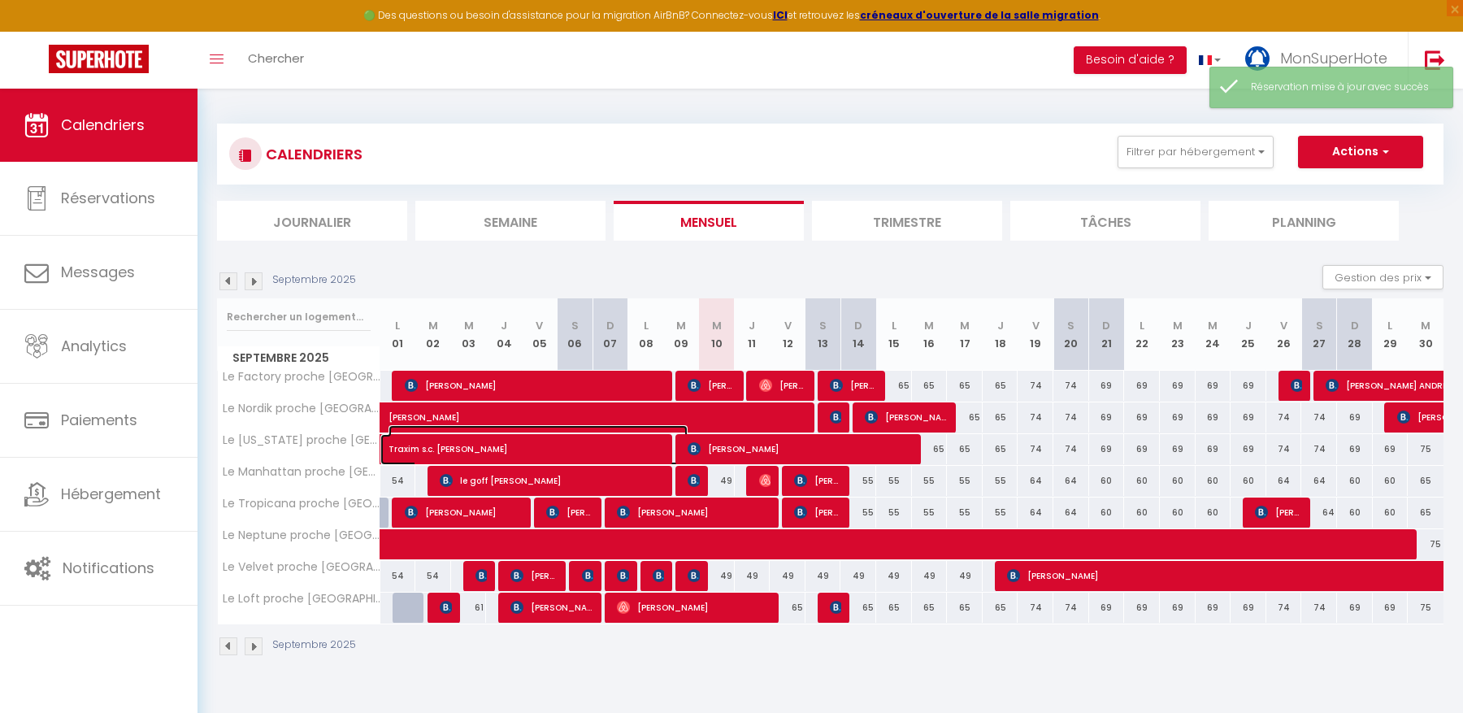
click at [472, 453] on span "Traxim s.c. [PERSON_NAME]" at bounding box center [537, 440] width 299 height 31
select select "OK"
select select "KO"
select select "0"
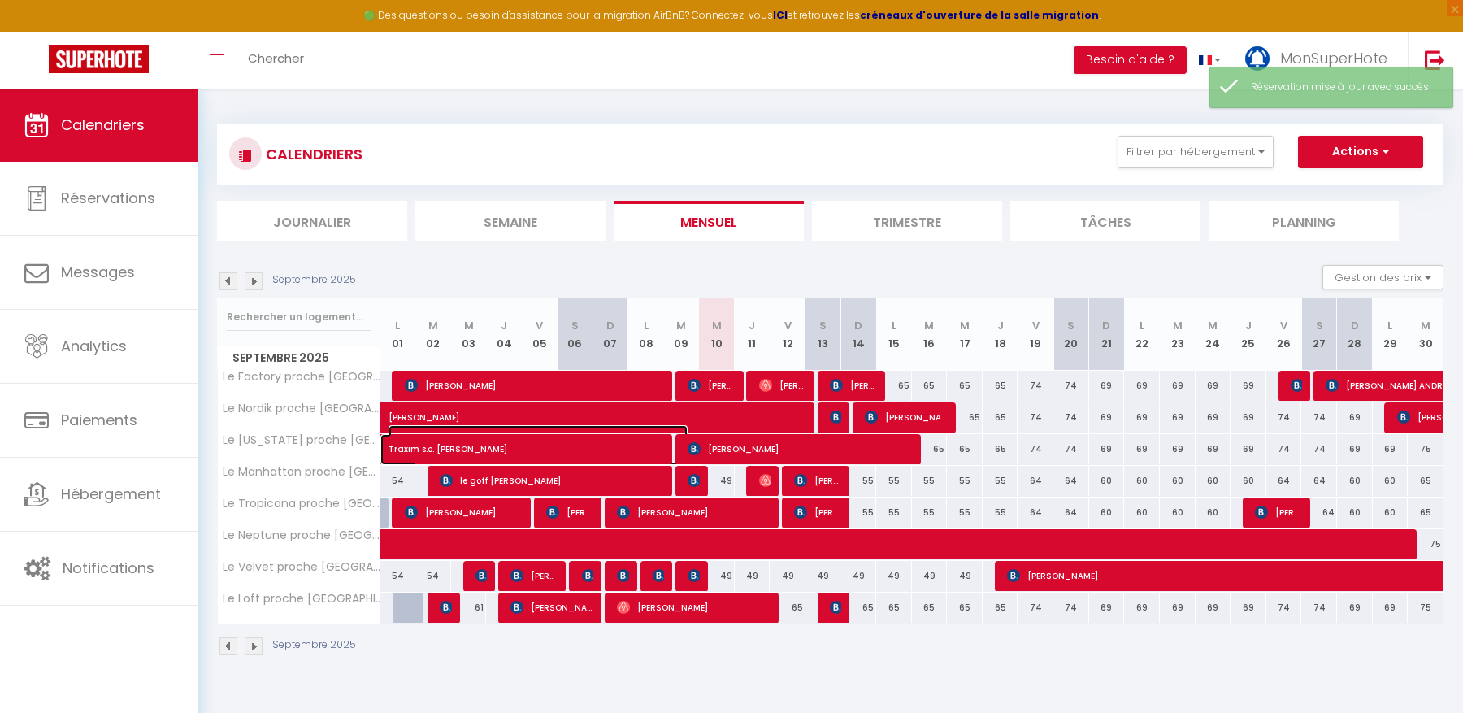
select select "1"
select select
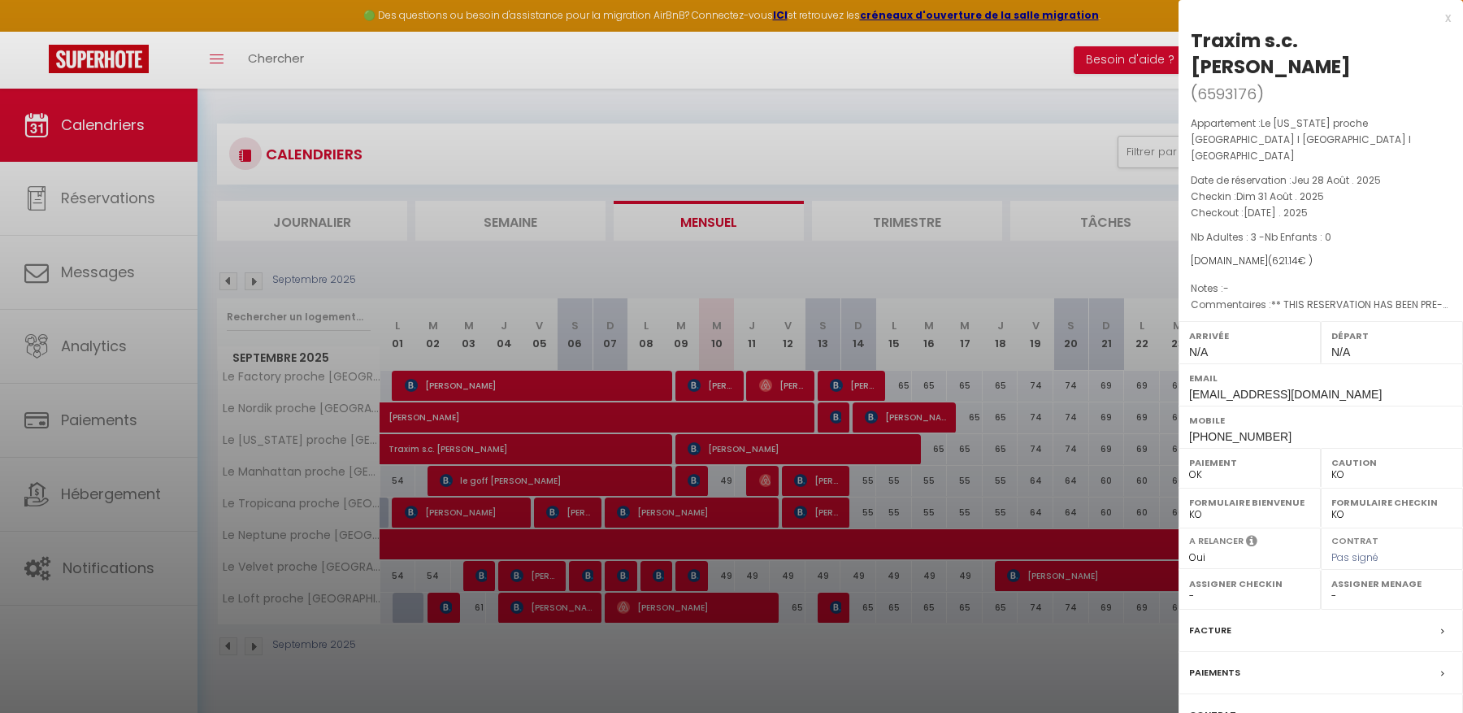
click at [1236, 609] on div "Facture" at bounding box center [1320, 630] width 284 height 42
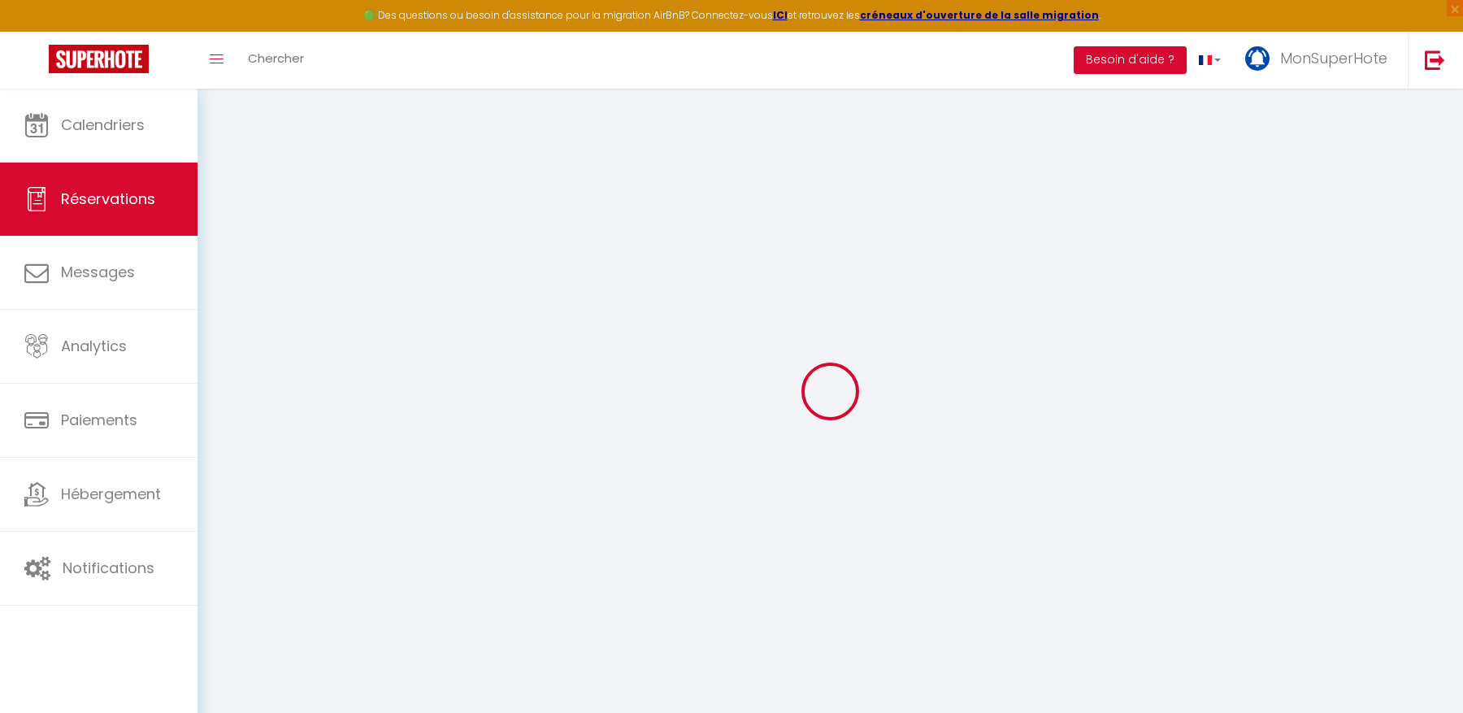
select select "cleaning"
select select
checkbox input "false"
select select
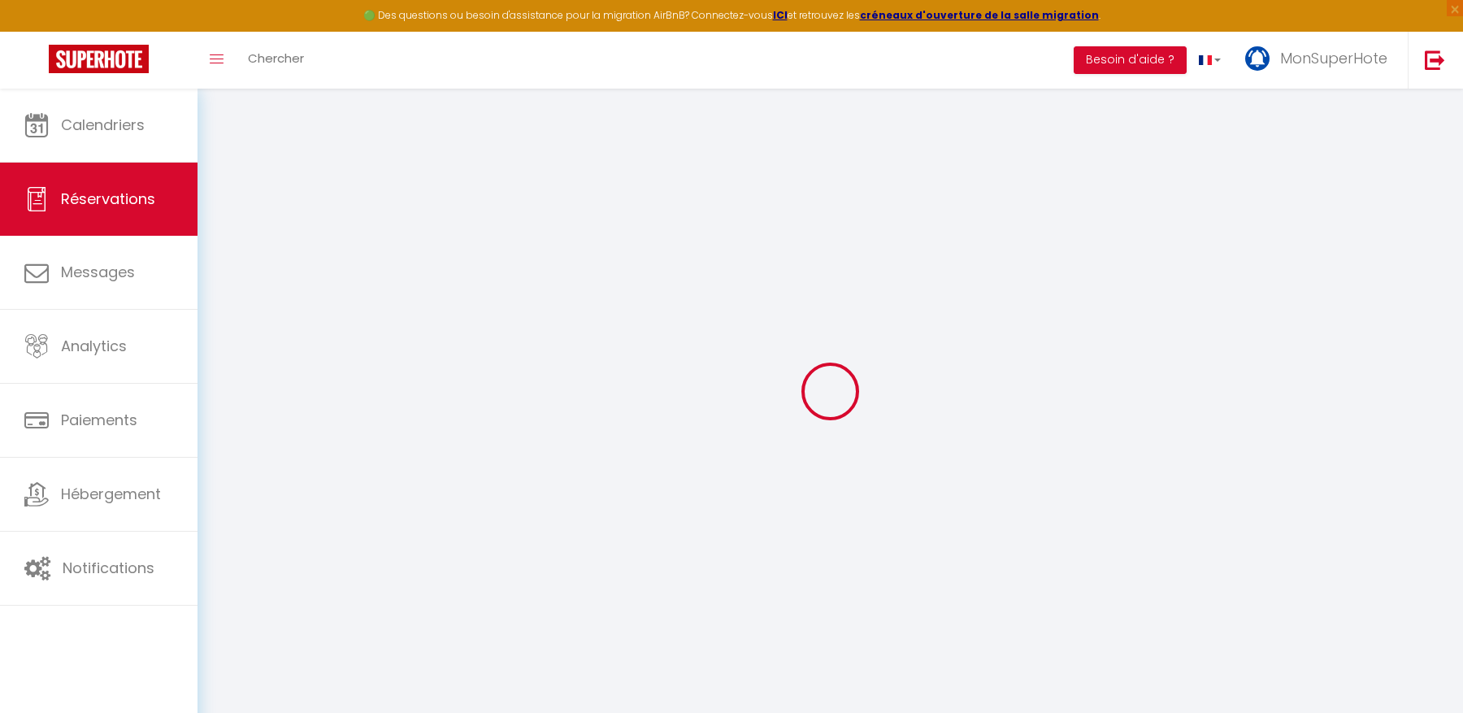
select select
checkbox input "false"
type textarea "** THIS RESERVATION HAS BEEN PRE-PAID ** Reservation has a cancellation grace p…"
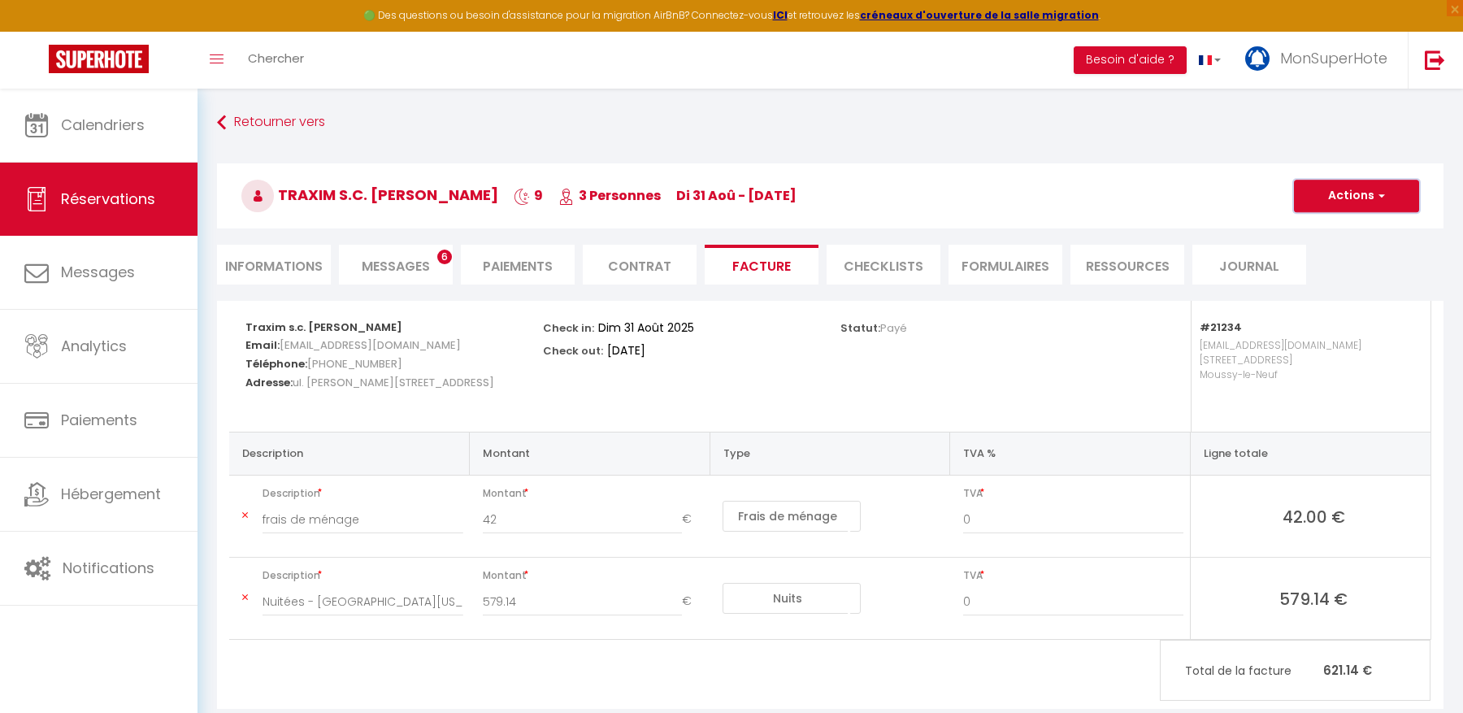
click at [1340, 196] on button "Actions" at bounding box center [1356, 196] width 125 height 33
click at [1359, 280] on link "Envoyer la facture" at bounding box center [1344, 273] width 137 height 21
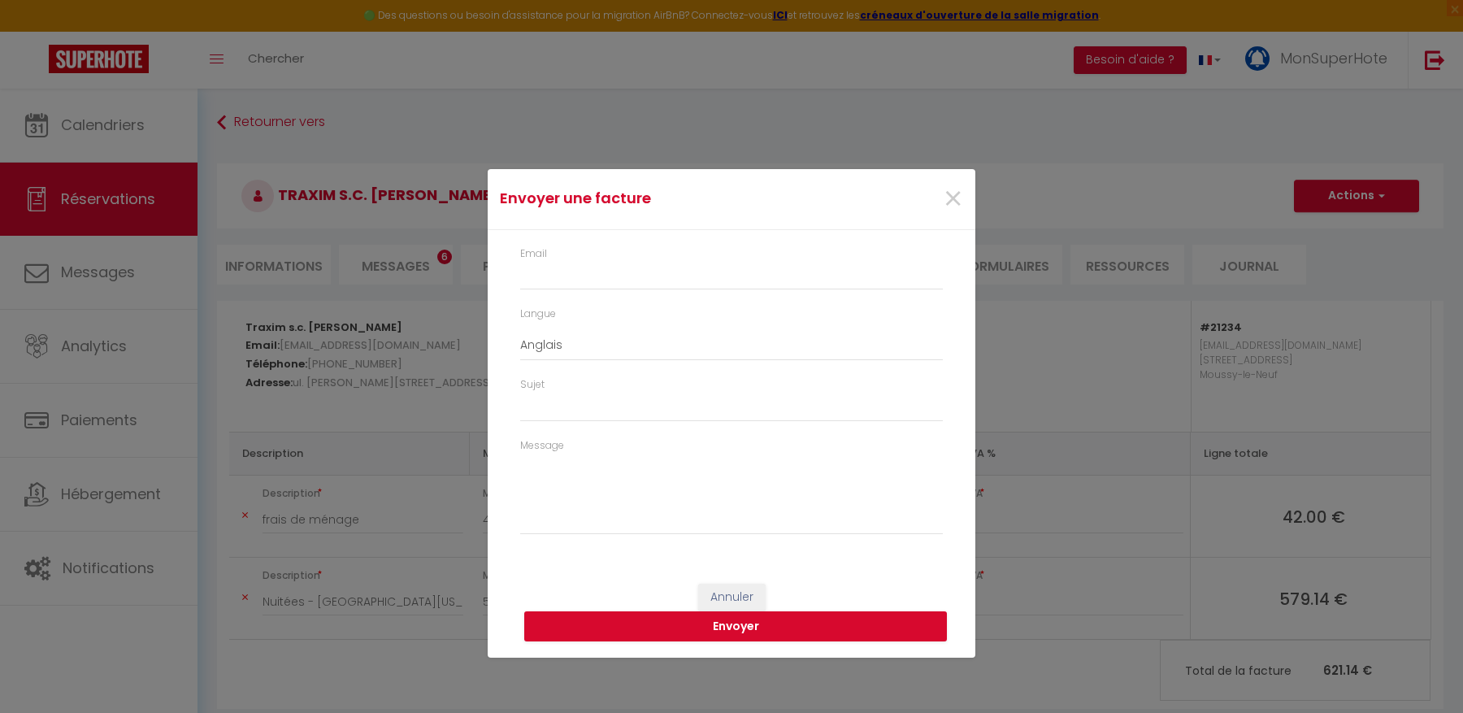
type input "[EMAIL_ADDRESS][DOMAIN_NAME]"
type input "Your invoice 6593176 - [GEOGRAPHIC_DATA][US_STATE] proche aéroport CDG I [GEOGR…"
type textarea "Hi, Here is the link to download your invoice: [URL][DOMAIN_NAME] Reservation d…"
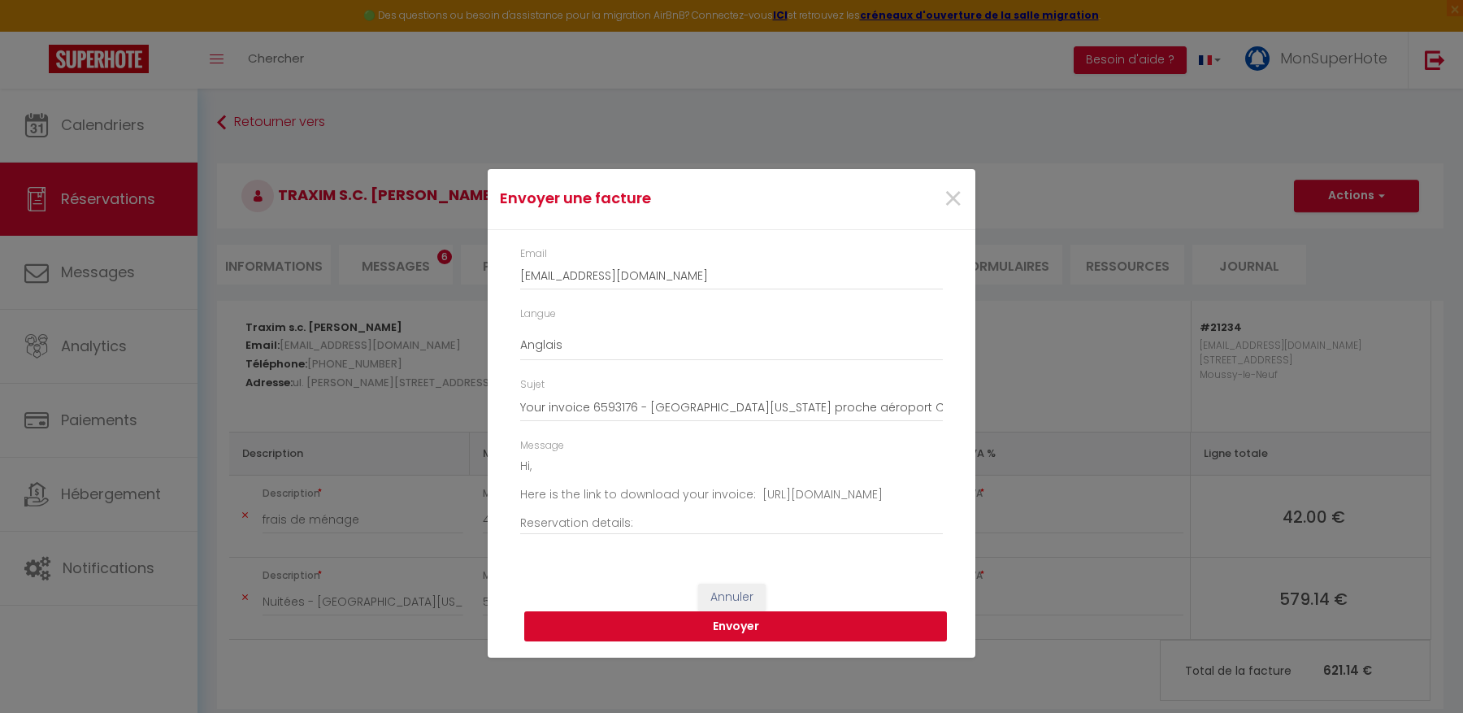
click at [830, 631] on button "Envoyer" at bounding box center [735, 626] width 423 height 31
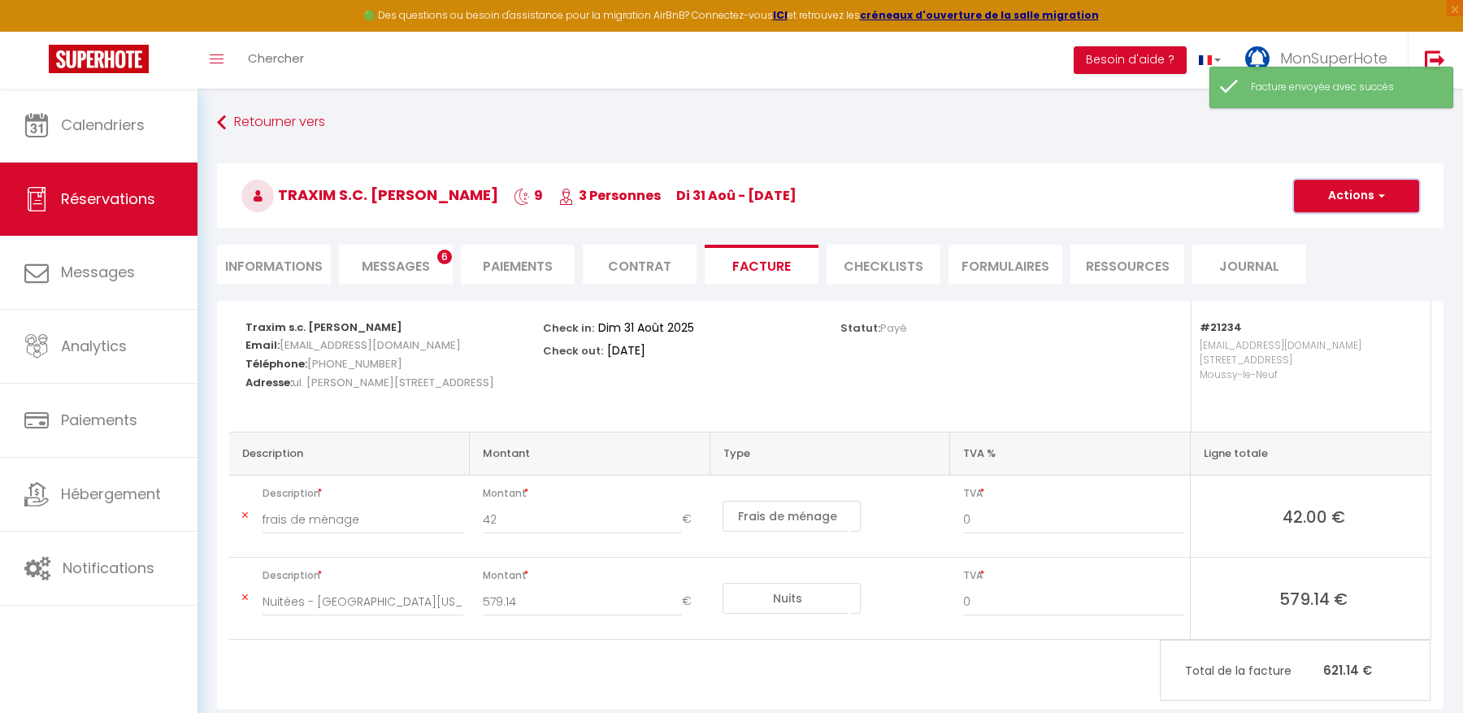
click at [1326, 199] on button "Actions" at bounding box center [1356, 196] width 125 height 33
click at [1324, 251] on link "Aperçu et éditer" at bounding box center [1344, 252] width 137 height 21
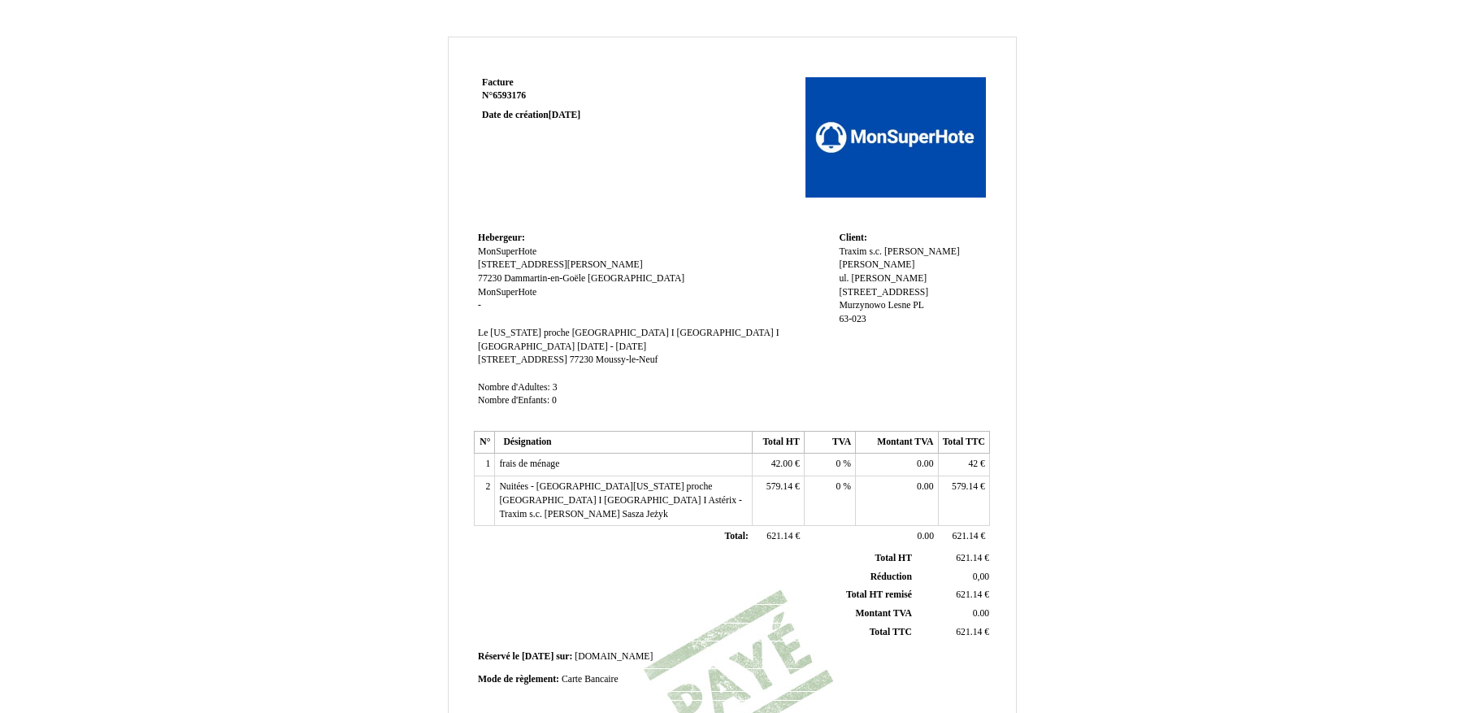
scroll to position [267, 0]
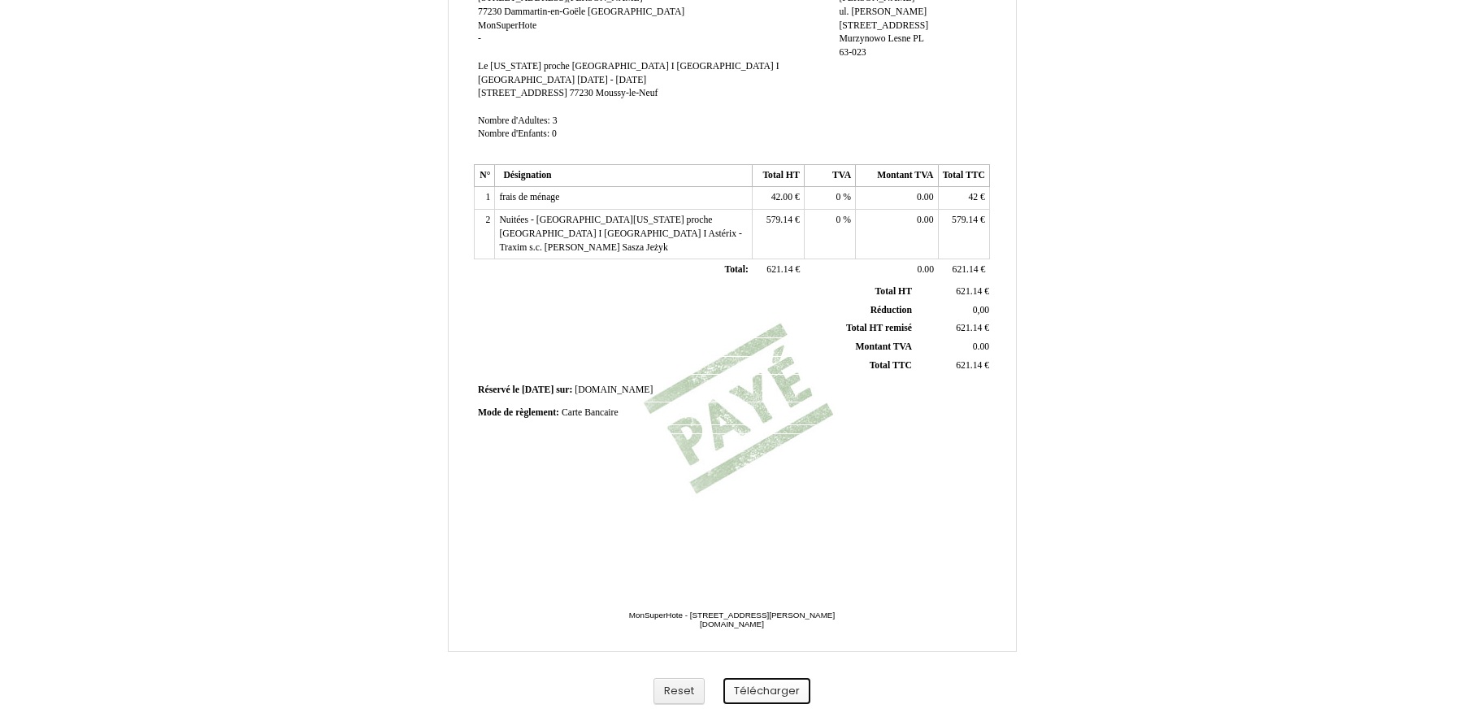
click at [768, 698] on button "Télécharger" at bounding box center [766, 691] width 87 height 27
